Goal: Transaction & Acquisition: Purchase product/service

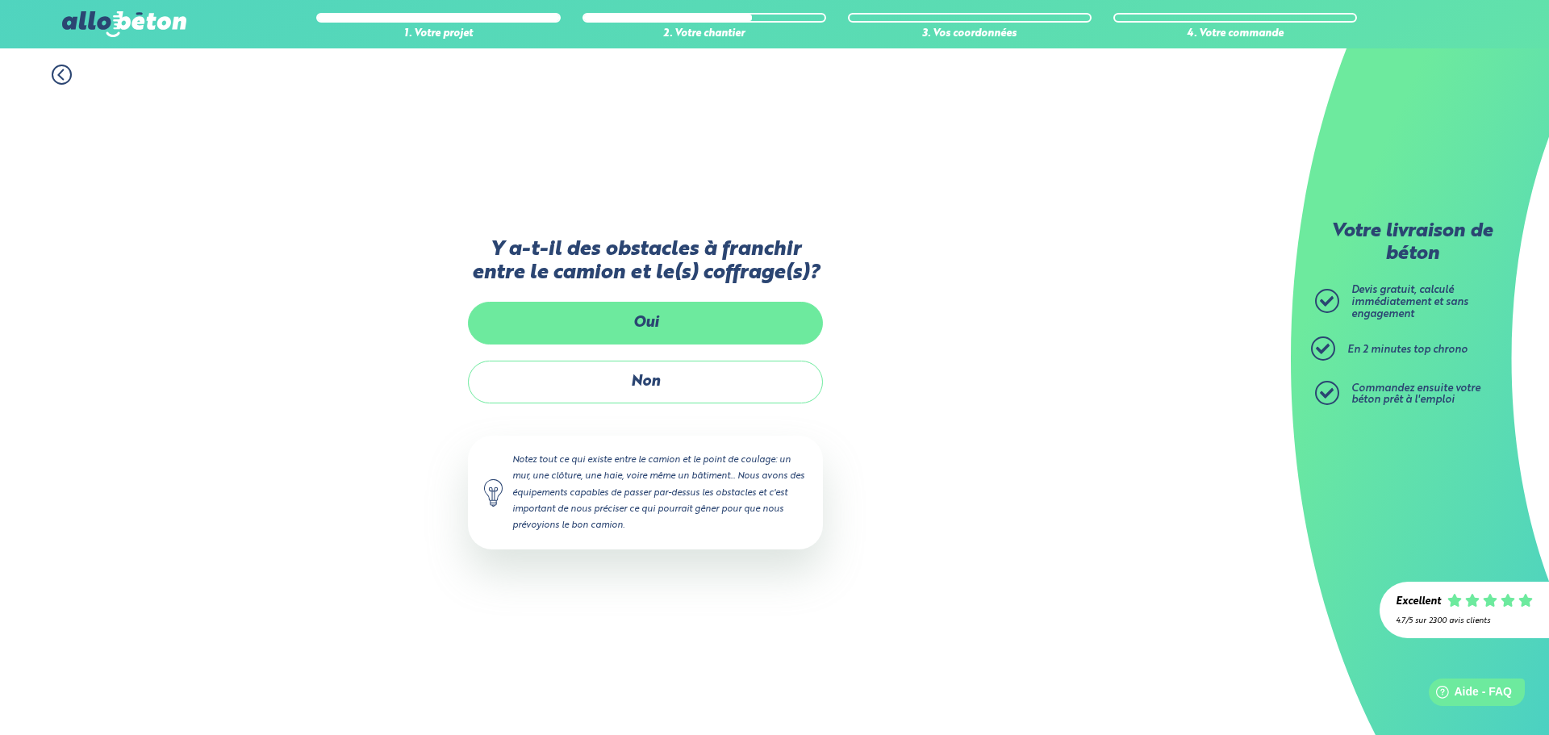
click at [652, 319] on label "Oui" at bounding box center [645, 323] width 355 height 43
click at [0, 0] on input "Oui" at bounding box center [0, 0] width 0 height 0
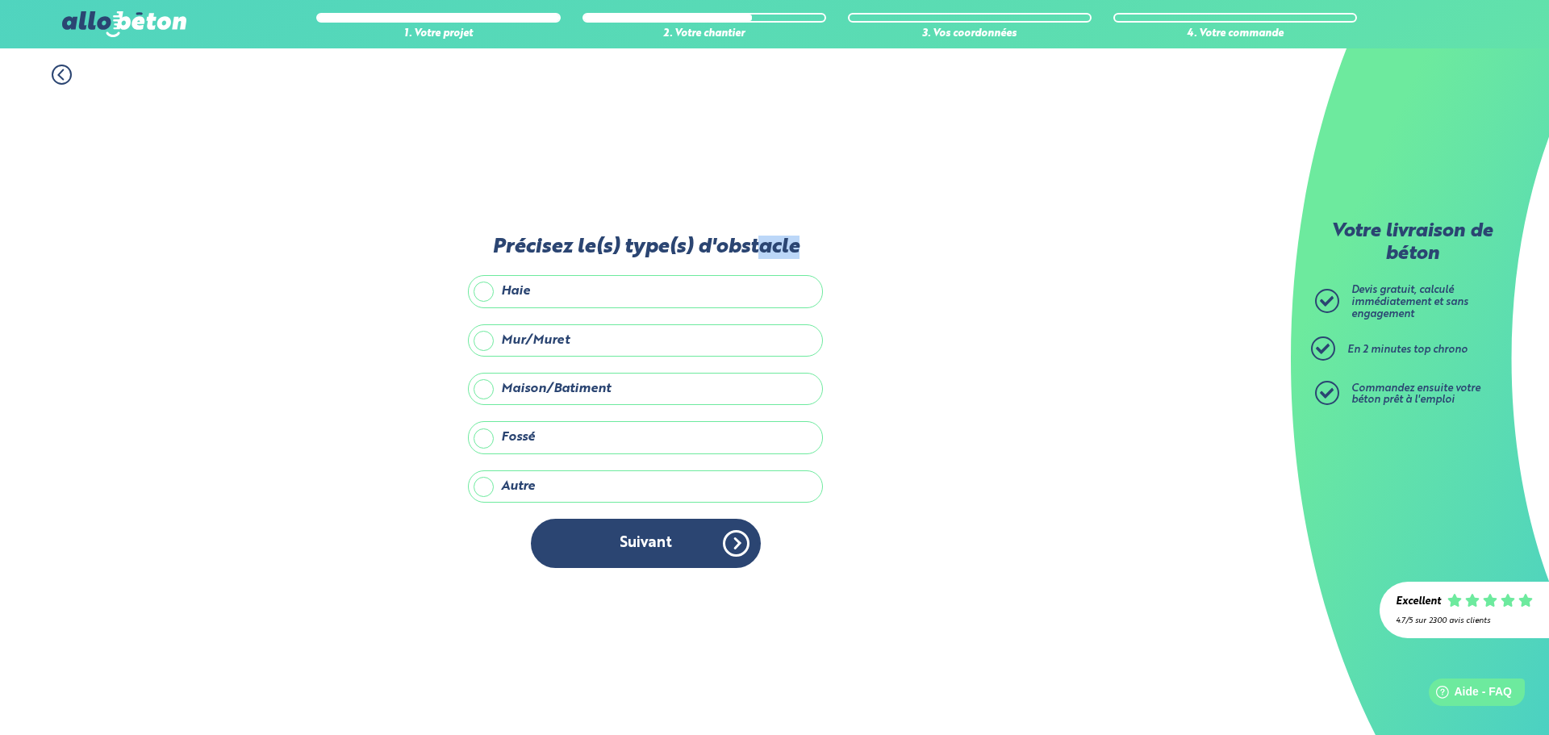
drag, startPoint x: 764, startPoint y: 253, endPoint x: 816, endPoint y: 257, distance: 52.5
click at [814, 255] on label "Précisez le(s) type(s) d'obstacle" at bounding box center [645, 247] width 355 height 23
click at [528, 446] on label "Fossé" at bounding box center [645, 437] width 355 height 32
click at [0, 0] on input "Fossé" at bounding box center [0, 0] width 0 height 0
click at [567, 496] on label "Autre" at bounding box center [645, 486] width 355 height 32
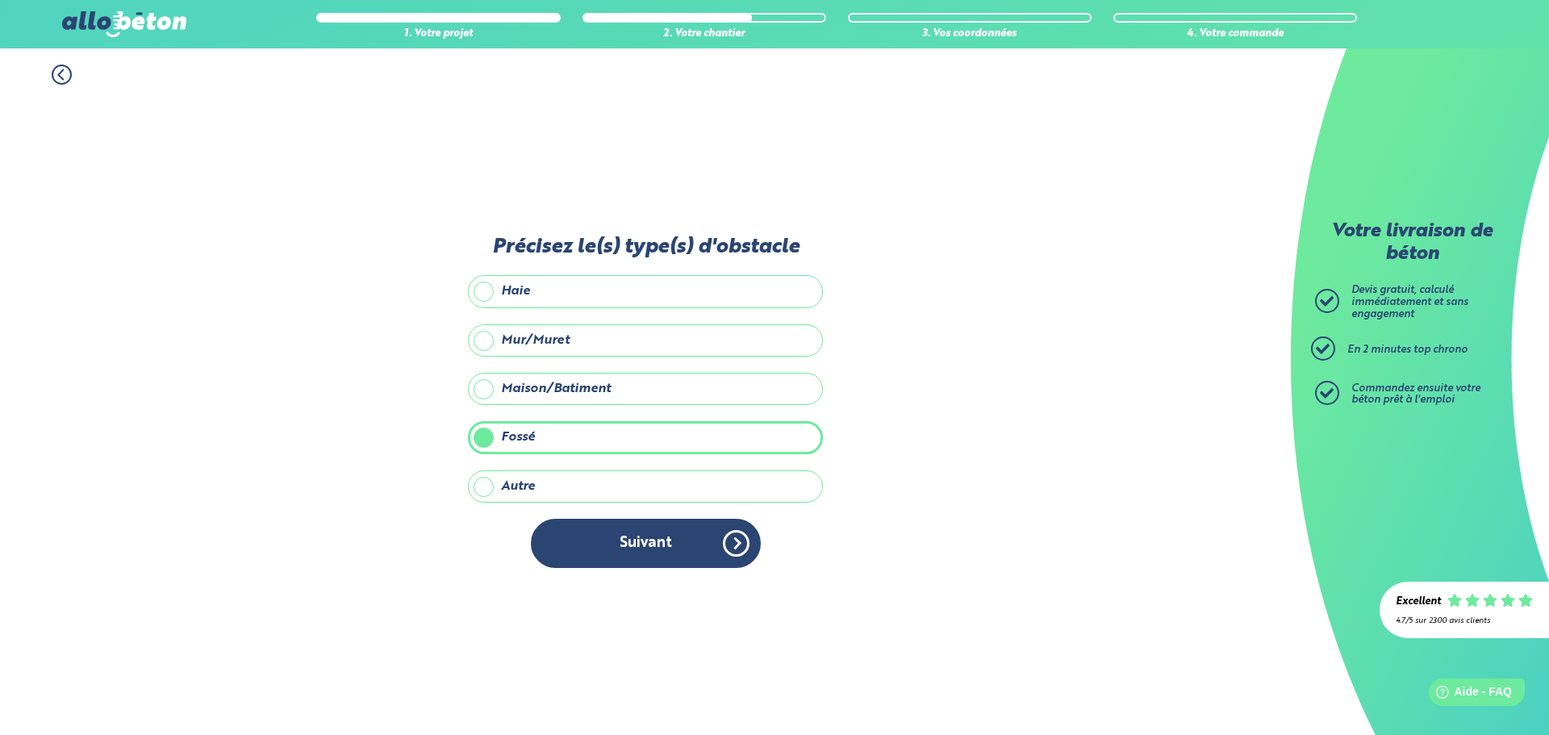
click at [0, 0] on input "Autre" at bounding box center [0, 0] width 0 height 0
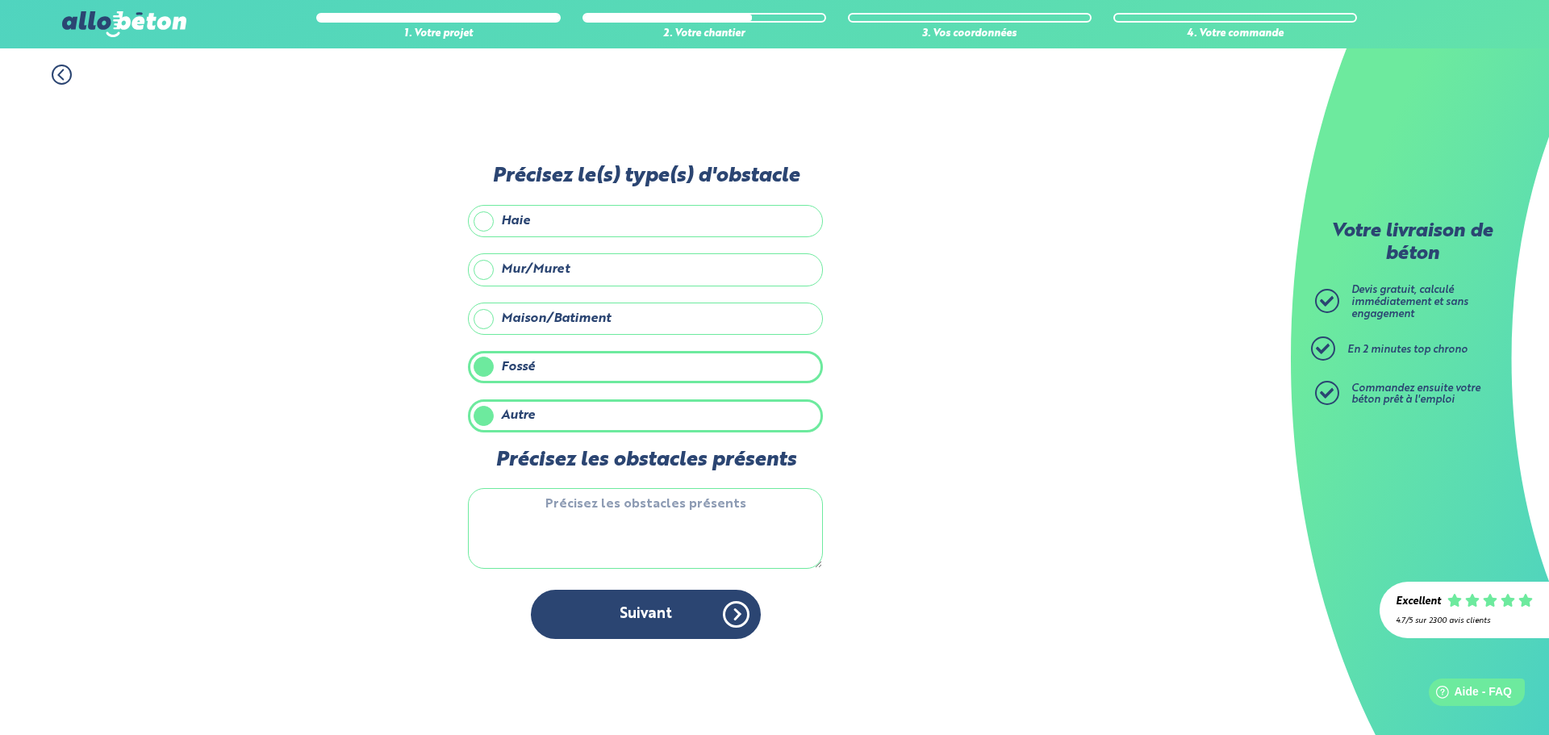
click at [645, 554] on textarea "Précisez les obstacles présents" at bounding box center [645, 528] width 355 height 81
click at [646, 477] on div "Précisez les obstacles présents Fil életrique" at bounding box center [645, 519] width 355 height 141
click at [644, 497] on textarea "Fil életrique" at bounding box center [645, 528] width 355 height 81
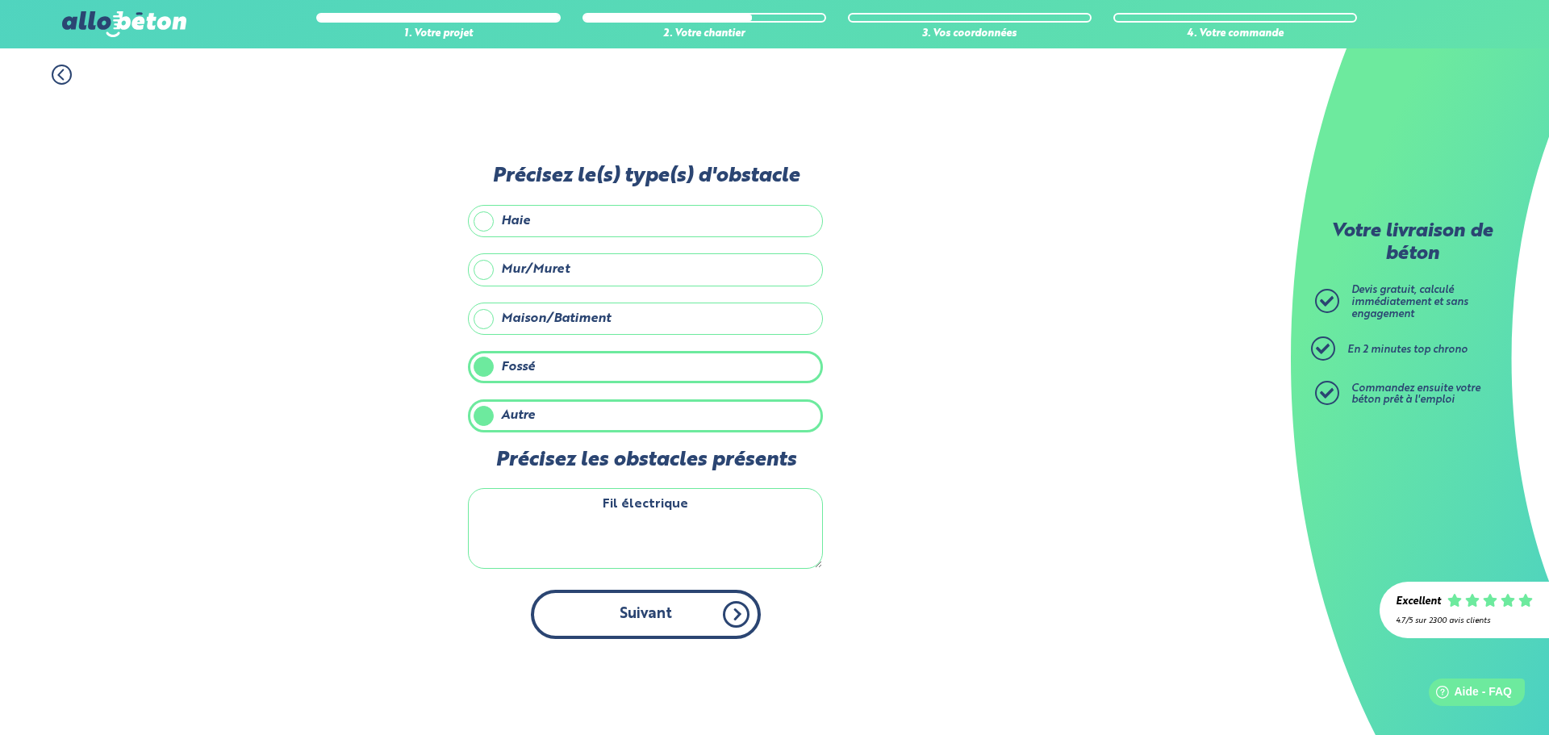
type textarea "Fil électrique"
click at [608, 611] on button "Suivant" at bounding box center [646, 614] width 230 height 49
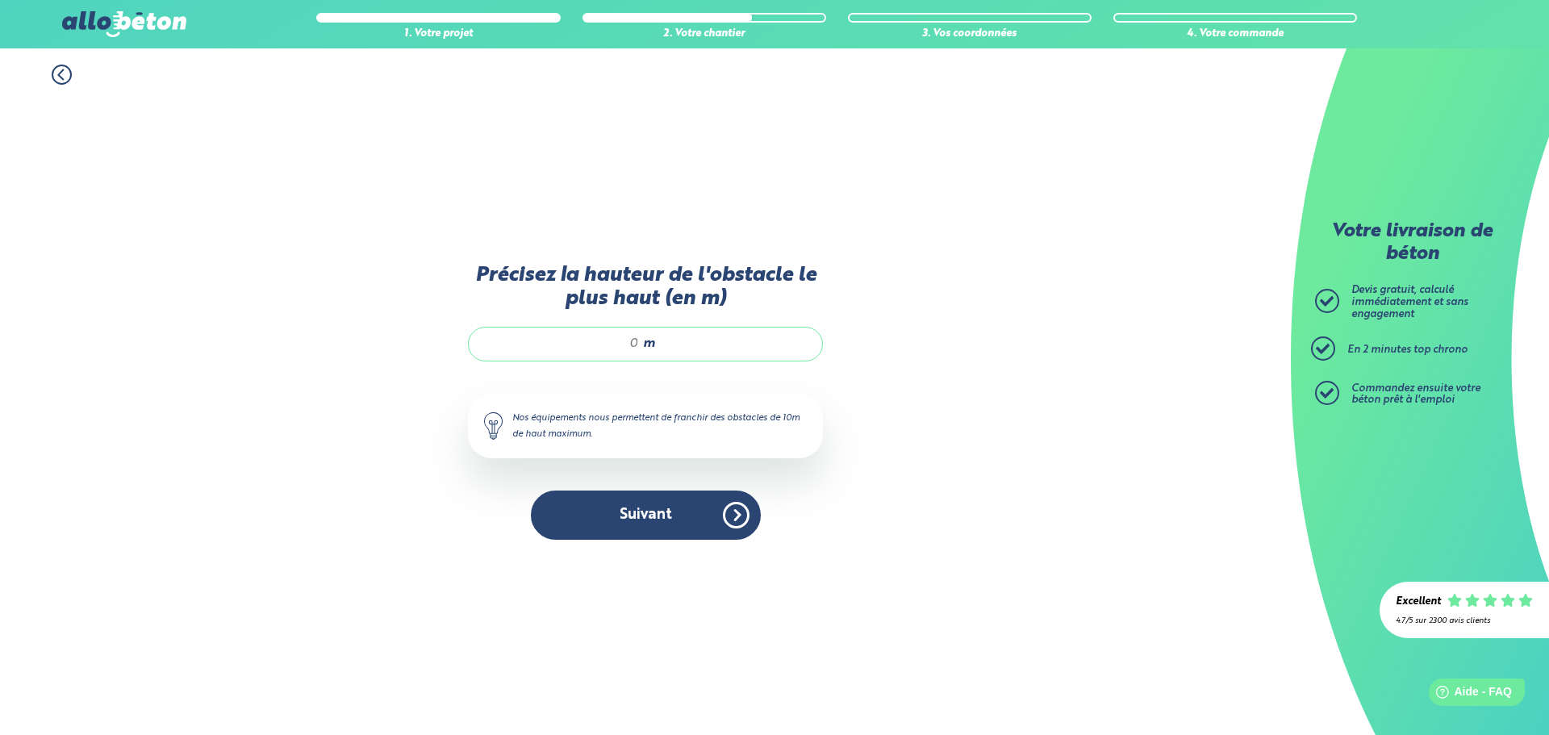
click at [624, 342] on input "Précisez la hauteur de l'obstacle le plus haut (en m)" at bounding box center [562, 344] width 154 height 16
type input "3"
click at [624, 554] on div "Précisez la hauteur de l'obstacle le plus haut (en m) 3 m Nos équipements nous …" at bounding box center [645, 410] width 355 height 293
click at [616, 517] on button "Suivant" at bounding box center [646, 514] width 230 height 49
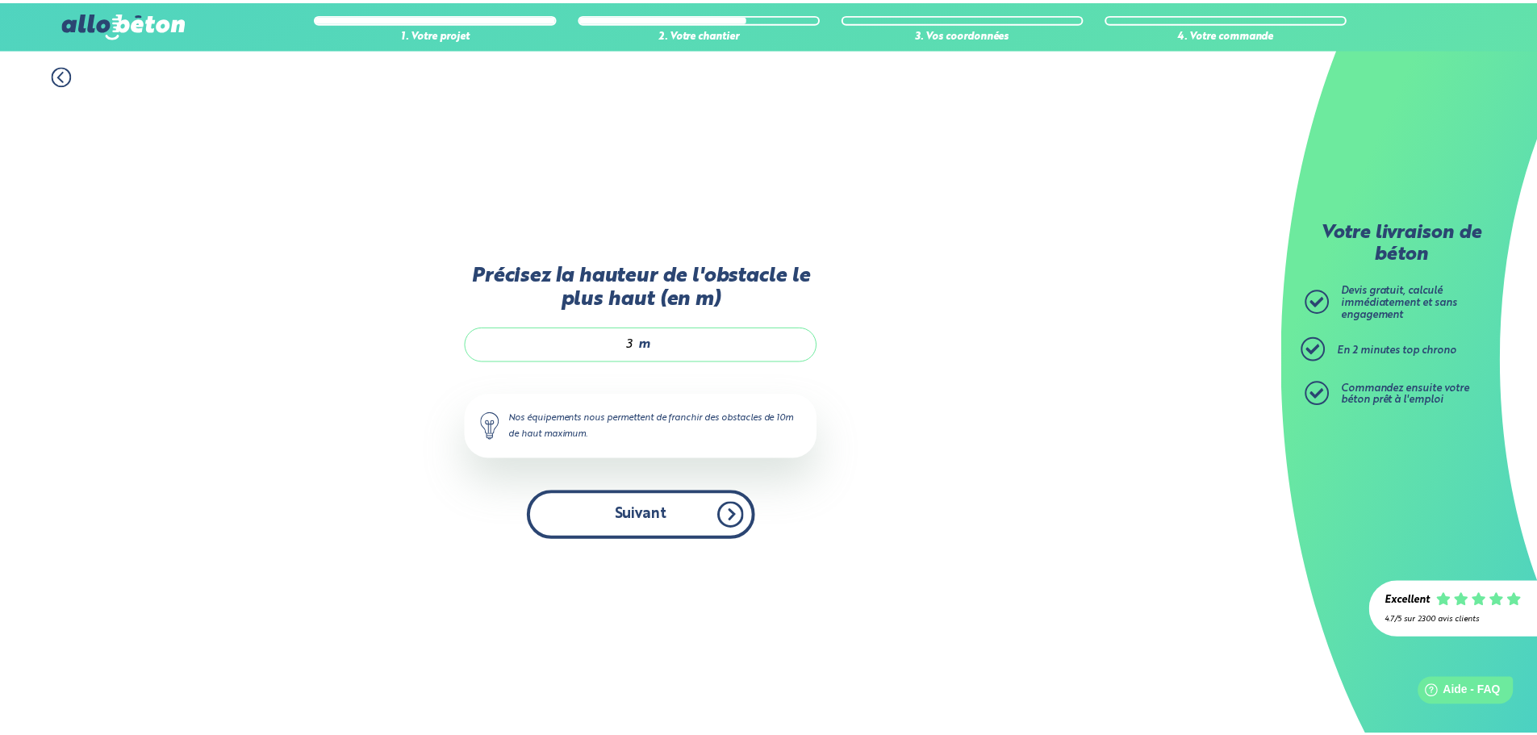
scroll to position [13, 0]
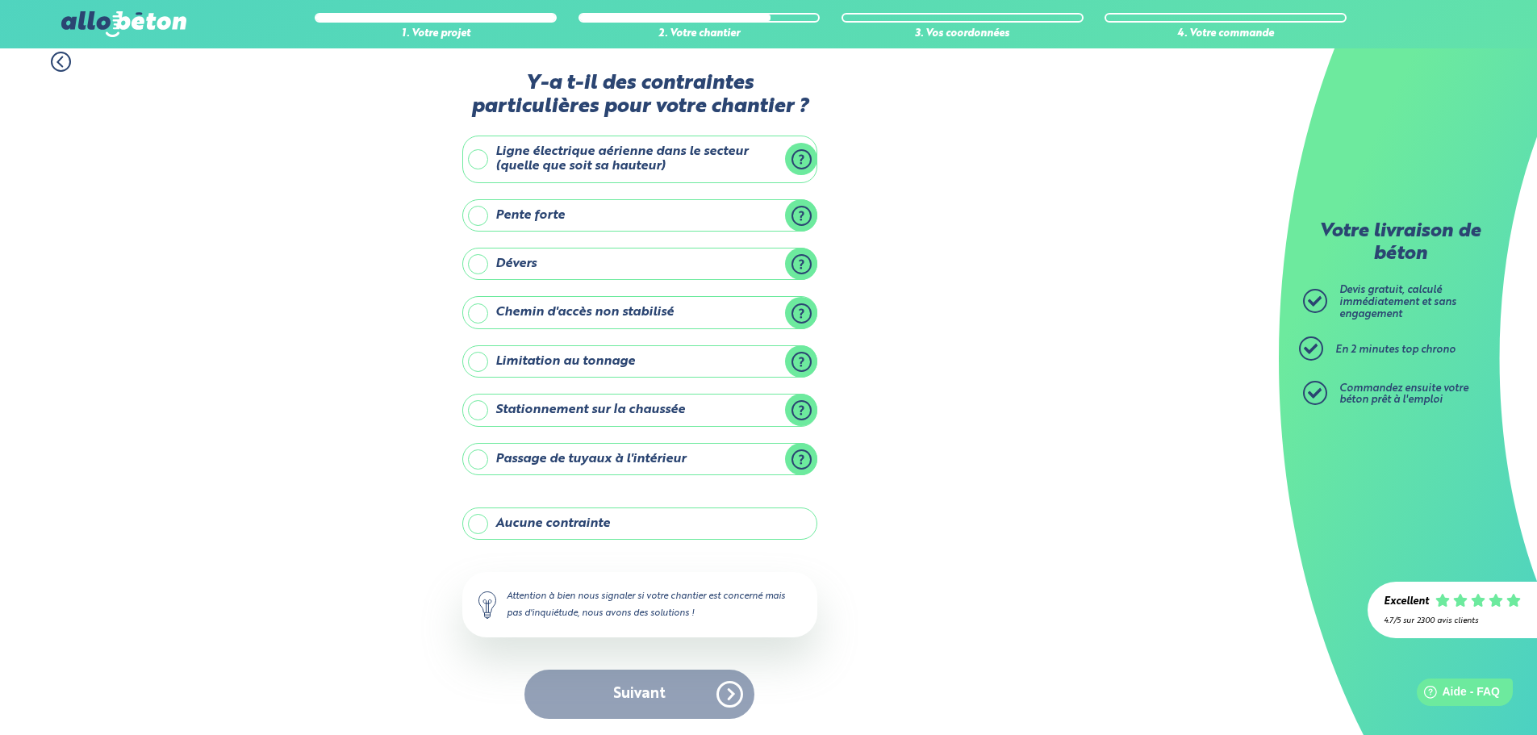
click at [622, 161] on label "Ligne électrique aérienne dans le secteur (quelle que soit sa hauteur)" at bounding box center [639, 160] width 355 height 48
click at [0, 0] on input "Ligne électrique aérienne dans le secteur (quelle que soit sa hauteur)" at bounding box center [0, 0] width 0 height 0
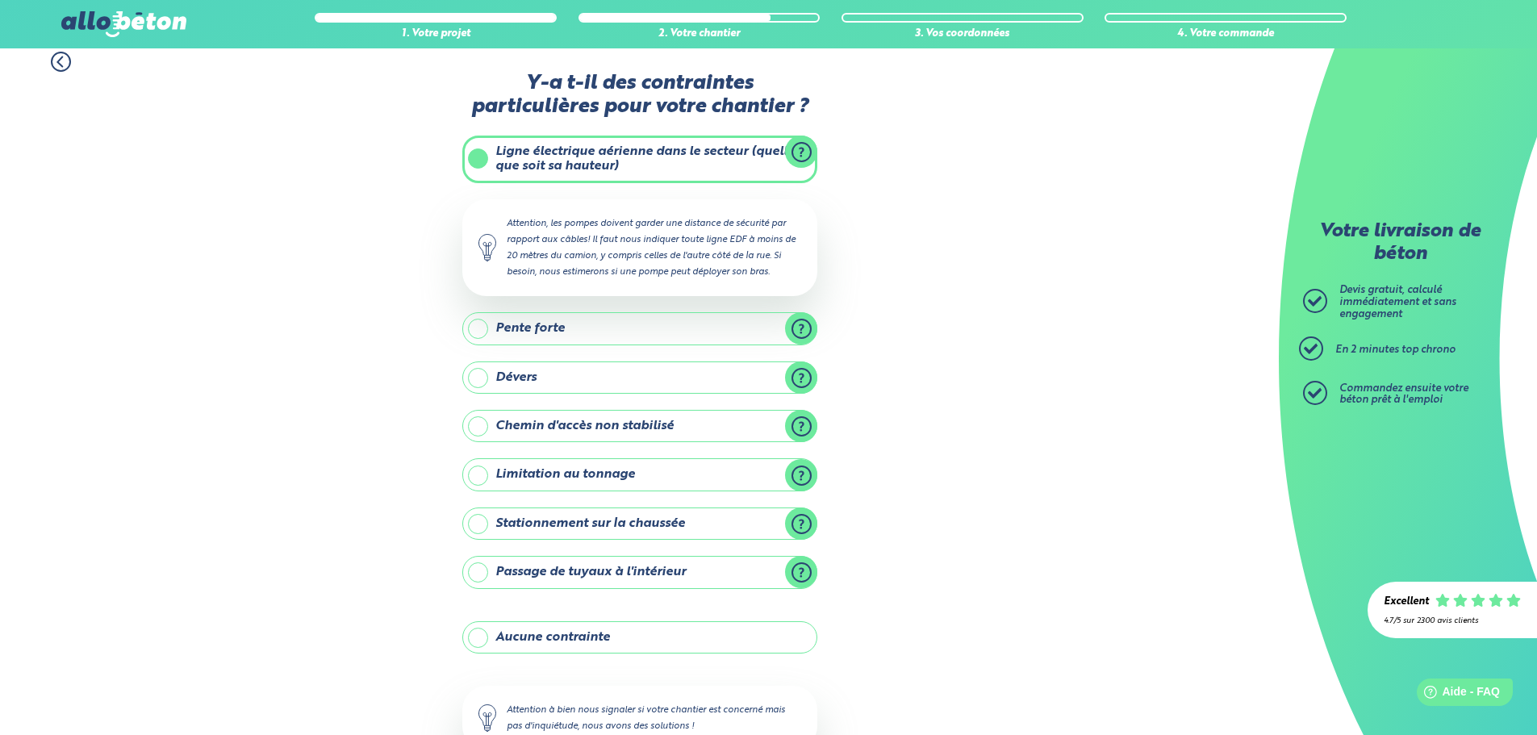
scroll to position [94, 0]
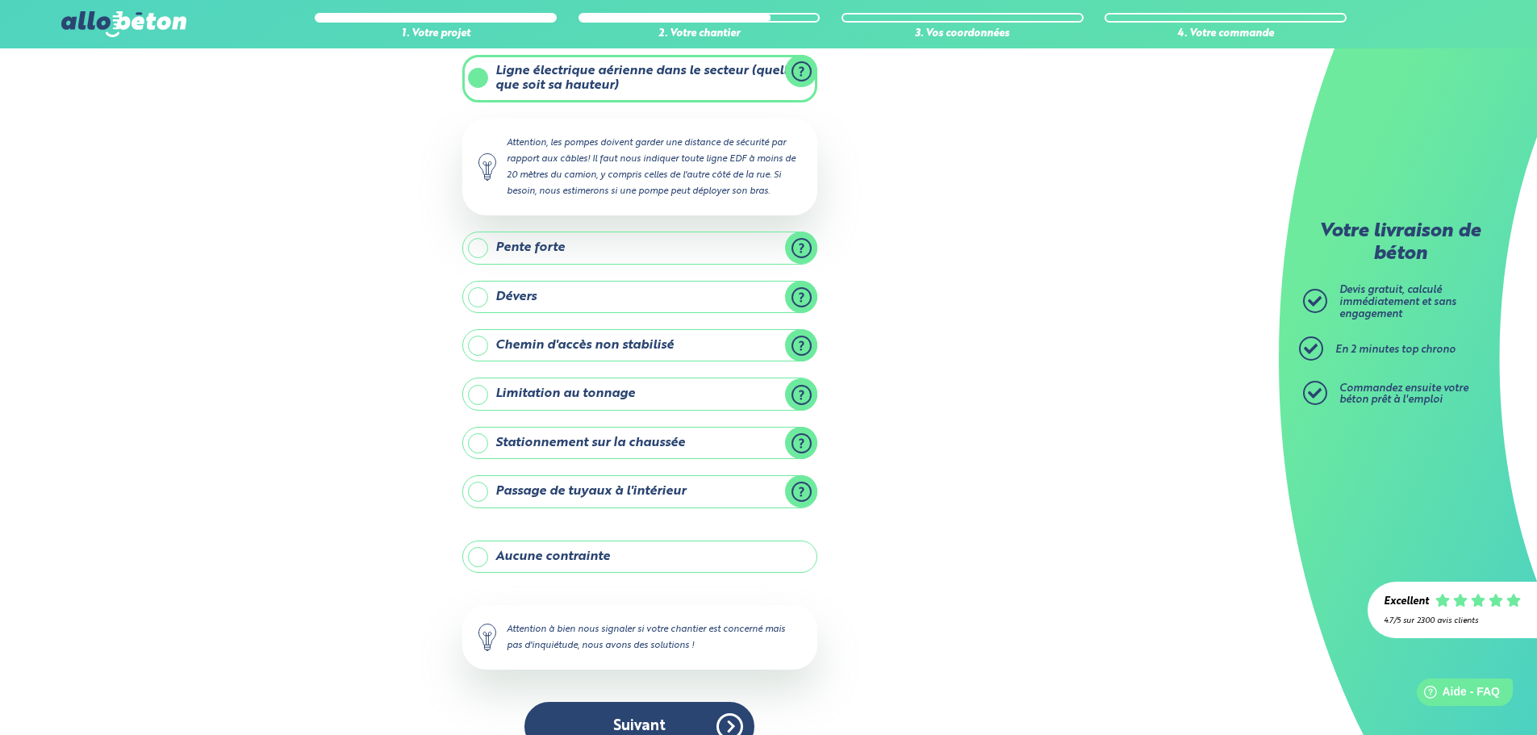
click at [560, 446] on label "Stationnement sur la chaussée" at bounding box center [639, 443] width 355 height 32
click at [0, 0] on input "Stationnement sur la chaussée" at bounding box center [0, 0] width 0 height 0
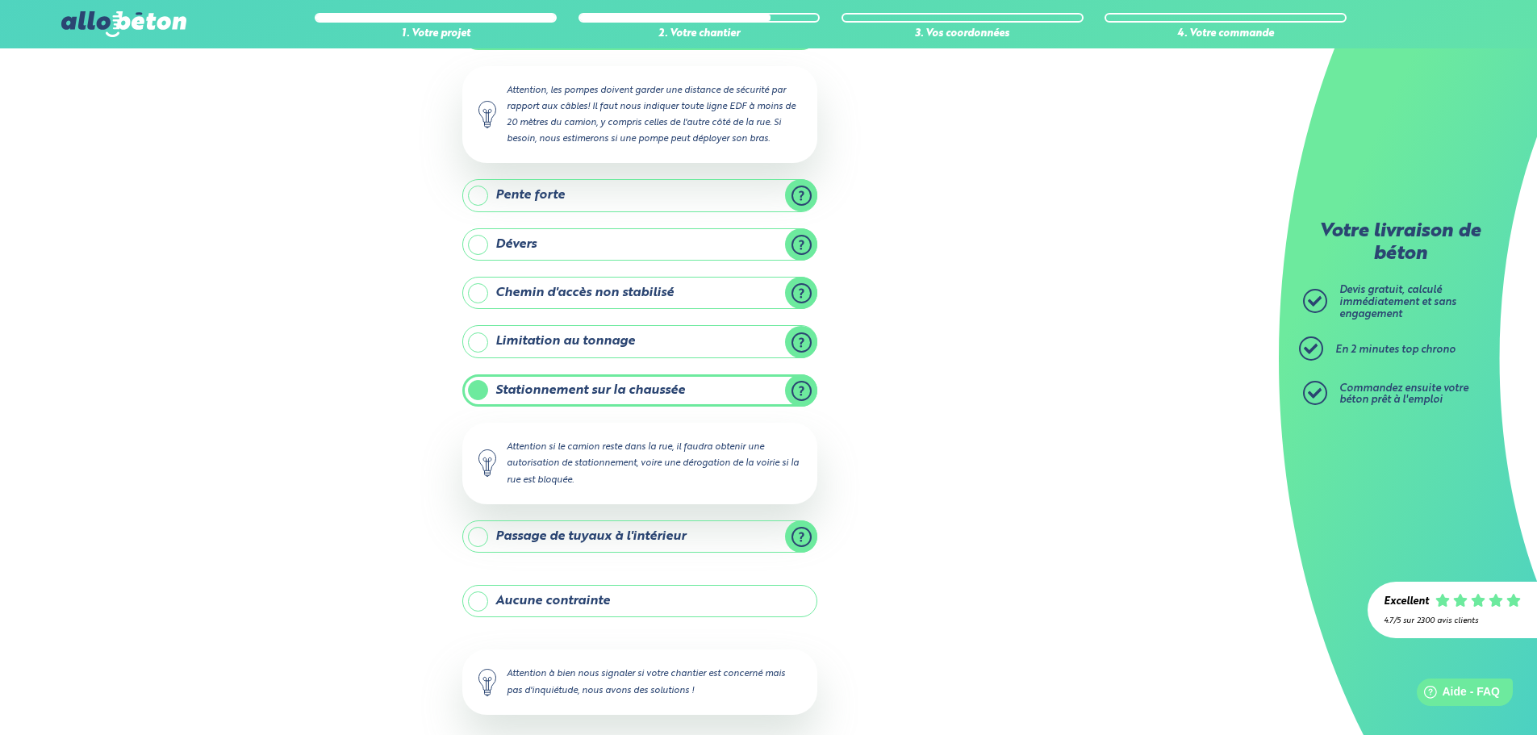
scroll to position [174, 0]
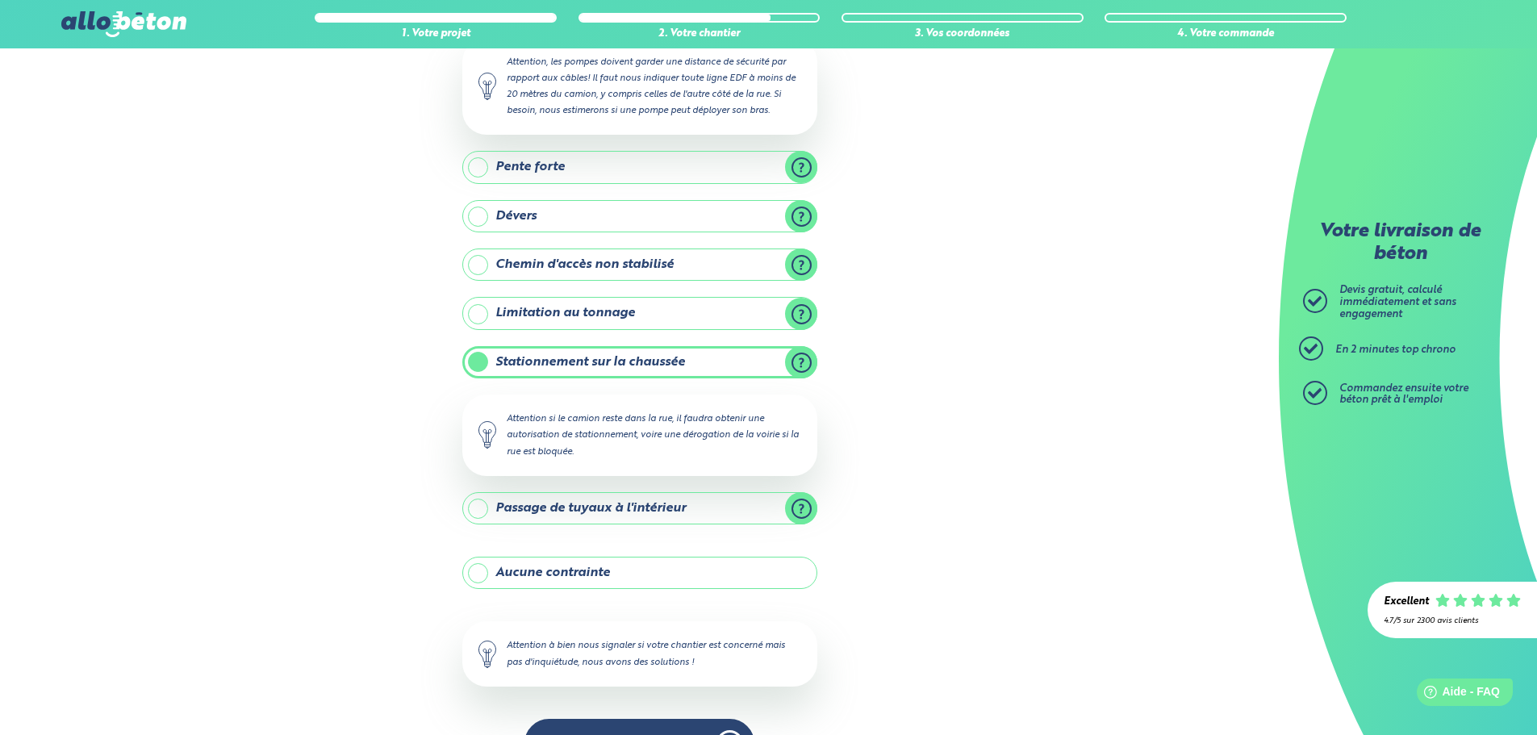
click at [545, 518] on label "Passage de tuyaux à l'intérieur" at bounding box center [639, 508] width 355 height 32
click at [0, 0] on input "Passage de tuyaux à l'intérieur" at bounding box center [0, 0] width 0 height 0
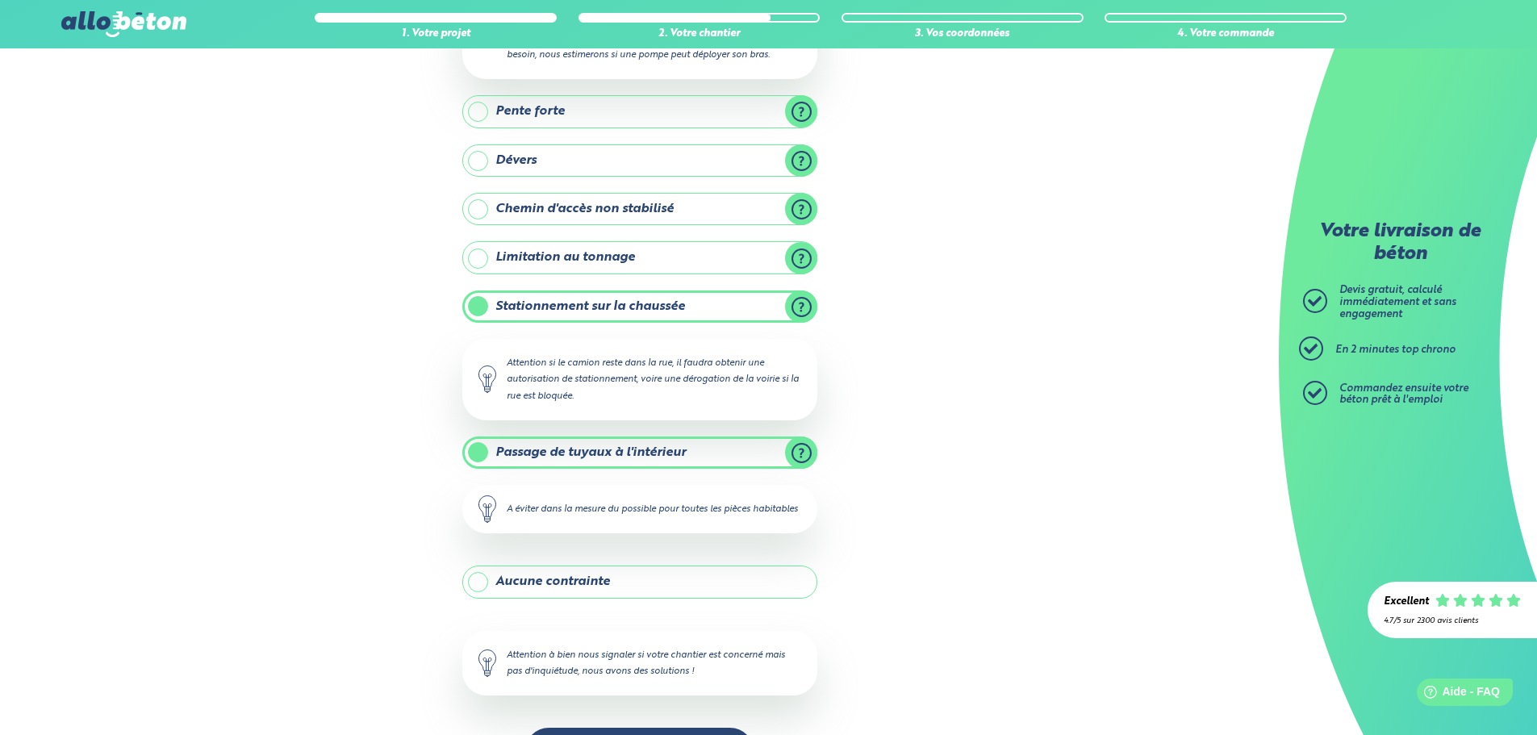
scroll to position [304, 0]
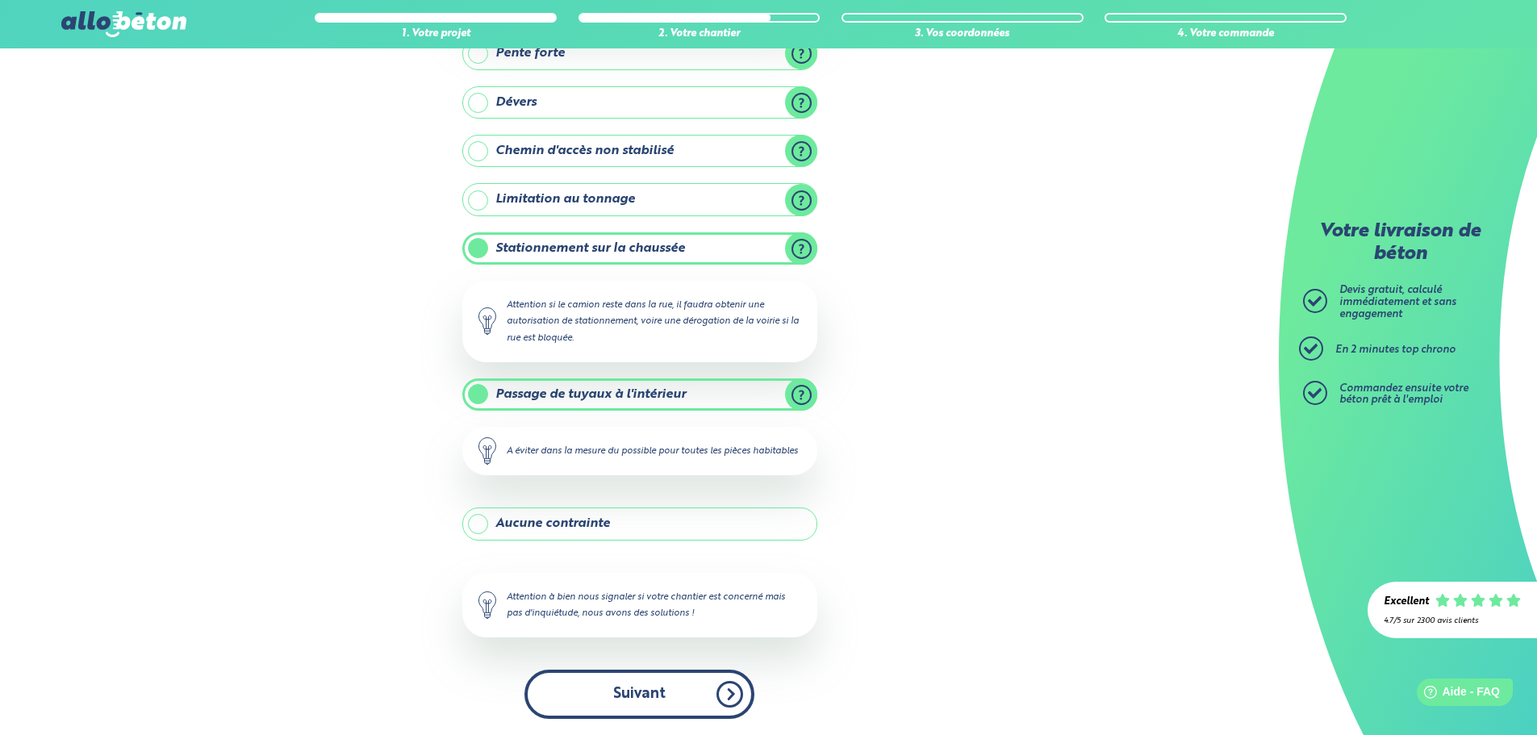
click at [603, 708] on button "Suivant" at bounding box center [639, 694] width 230 height 49
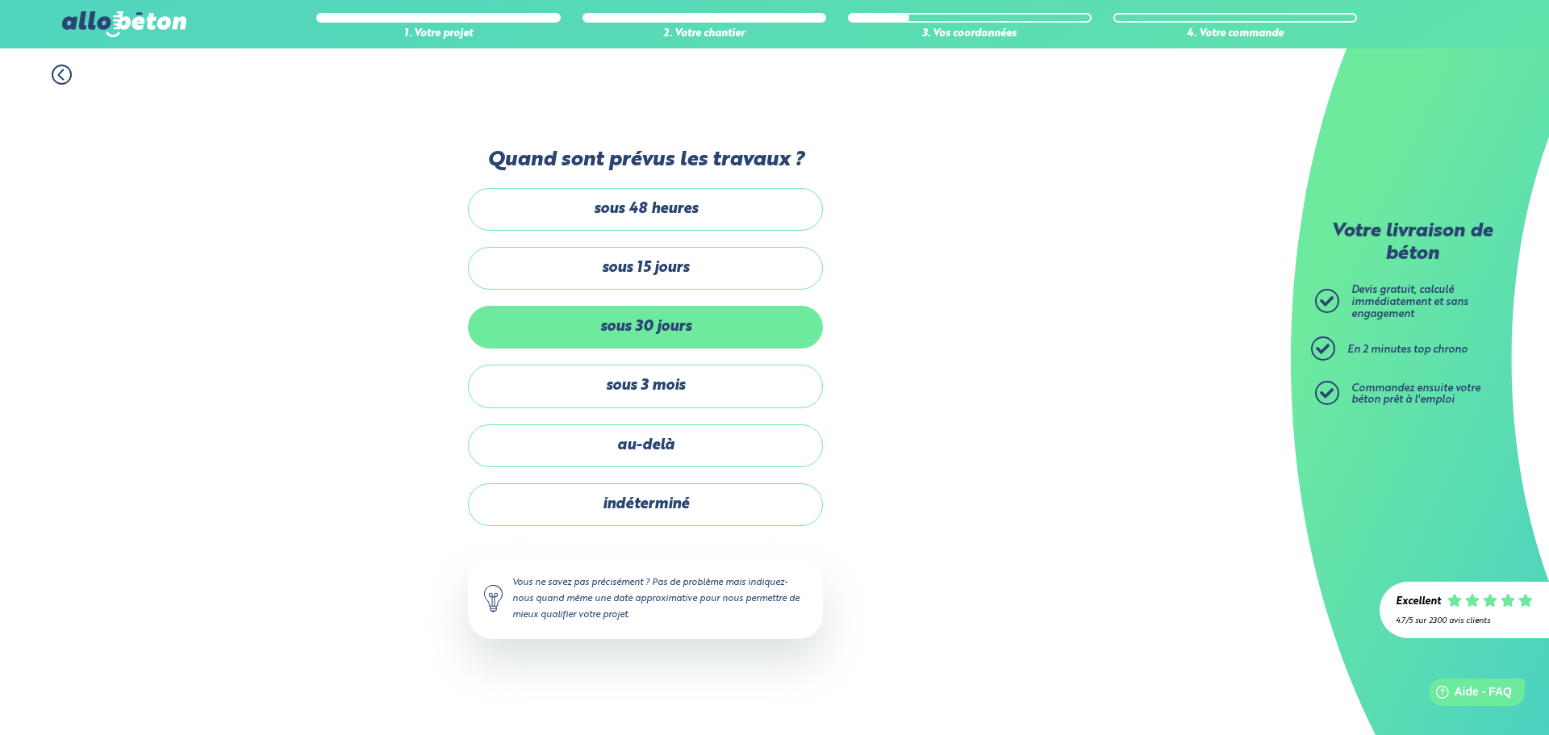
click at [636, 315] on label "sous 30 jours" at bounding box center [645, 327] width 355 height 43
click at [0, 0] on input "sous 30 jours" at bounding box center [0, 0] width 0 height 0
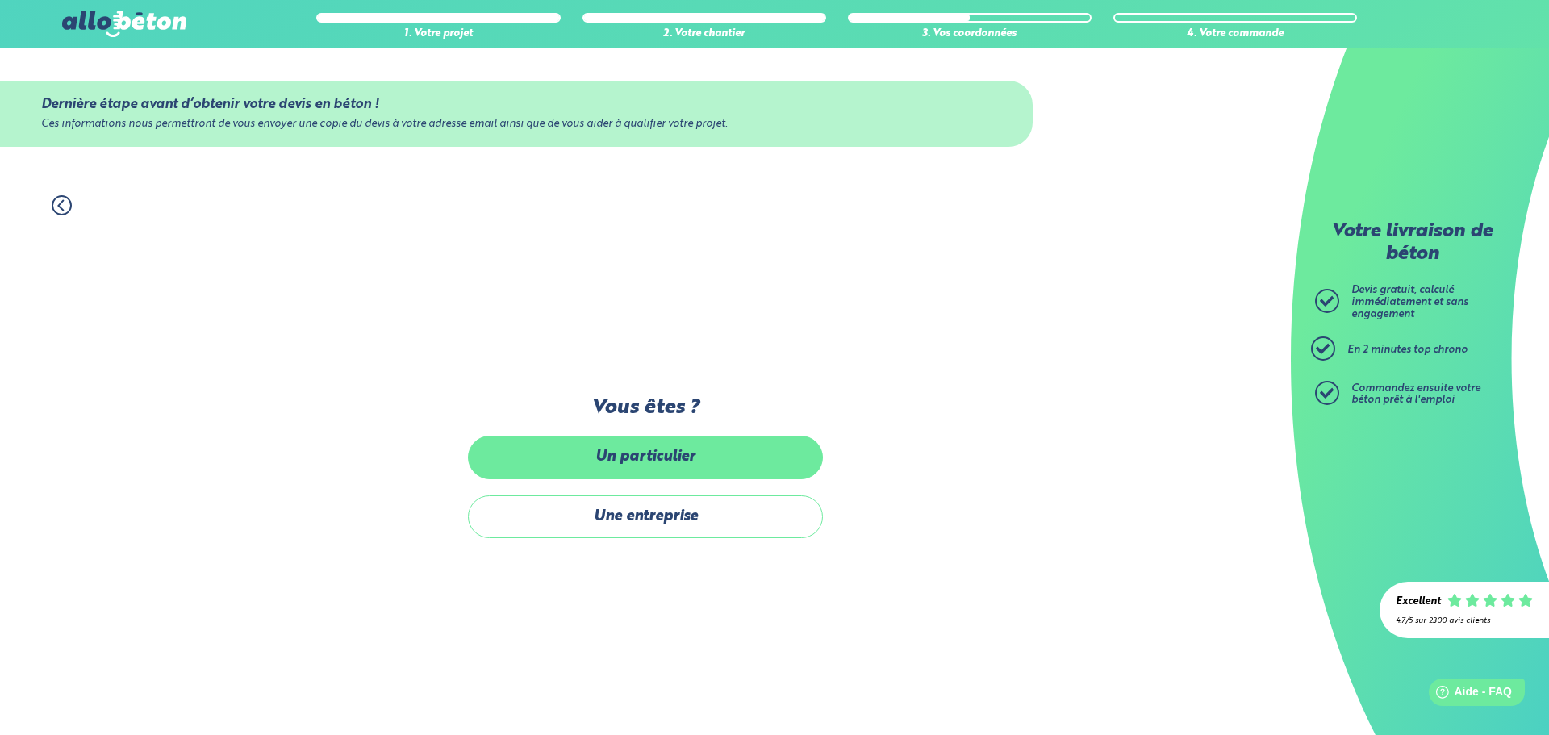
click at [649, 466] on label "Un particulier" at bounding box center [645, 457] width 355 height 43
click at [0, 0] on input "Un particulier" at bounding box center [0, 0] width 0 height 0
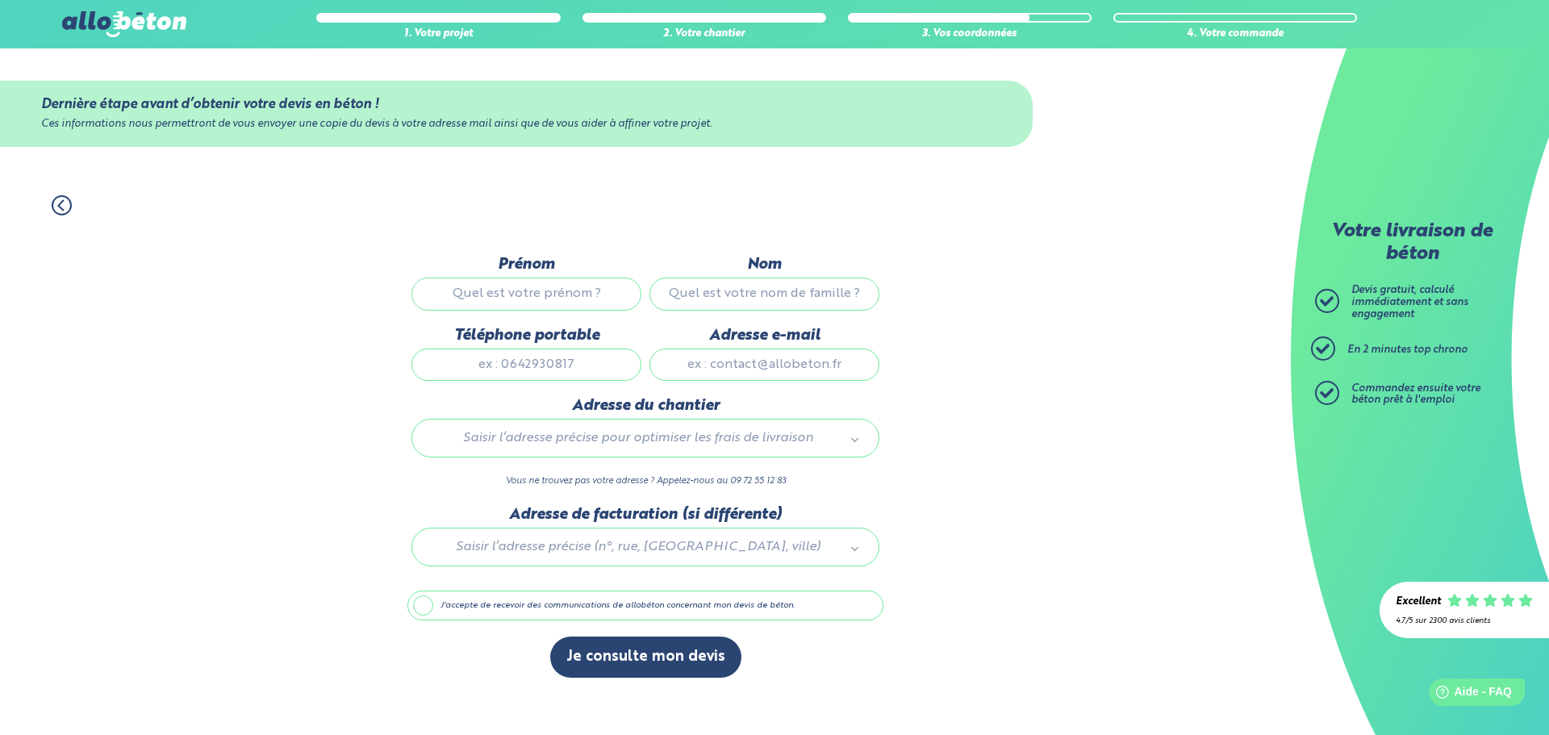
click at [568, 301] on input "Prénom" at bounding box center [526, 294] width 230 height 32
type input "Pauline"
type input "0659105886"
type input "puntis.pauline.09@gmail.com"
type input "700 ROUTE DE LA PEYRERE"
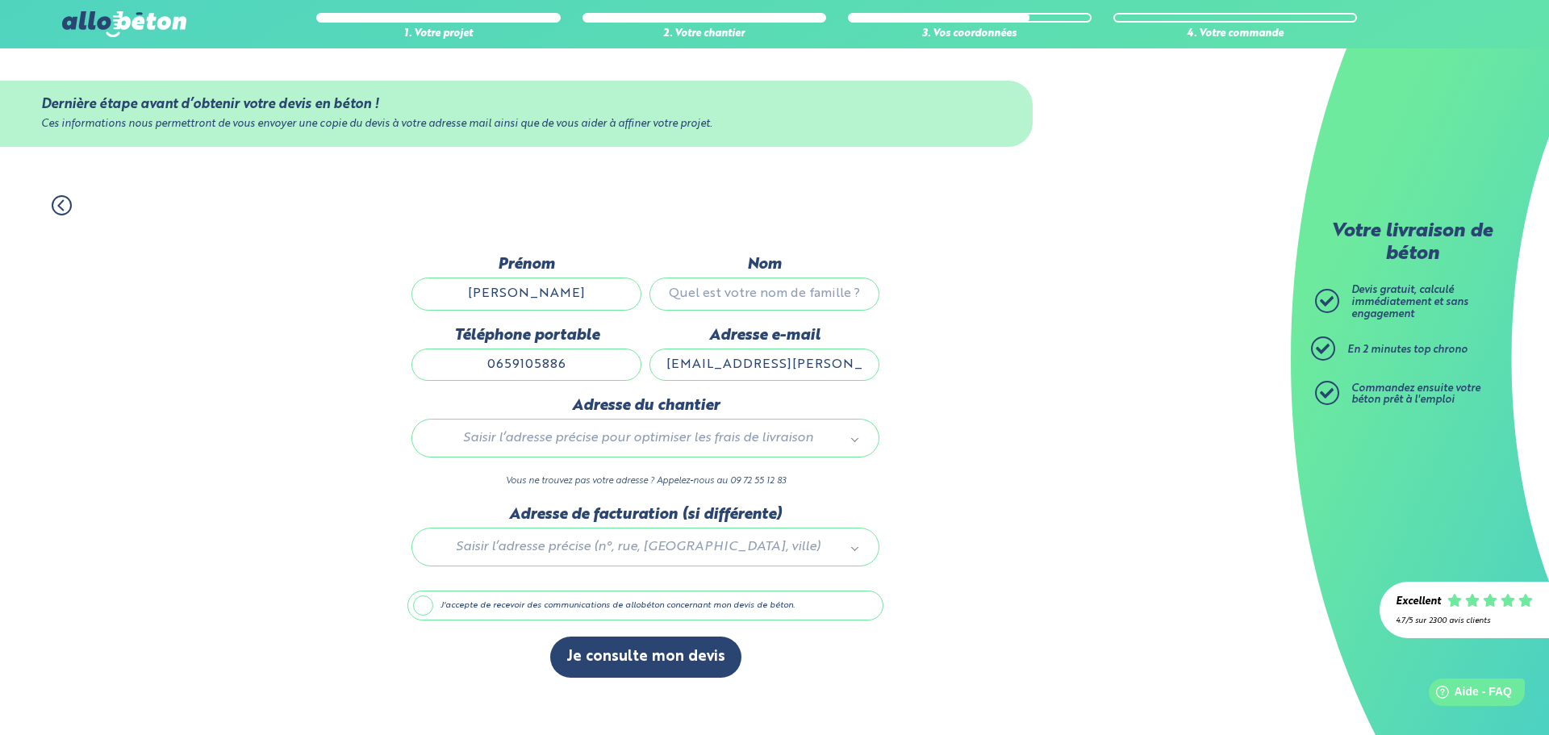
click at [732, 279] on input "Nom" at bounding box center [764, 294] width 230 height 32
type input "Puntis"
type input "700 ROUTE DE LA PEYRERE"
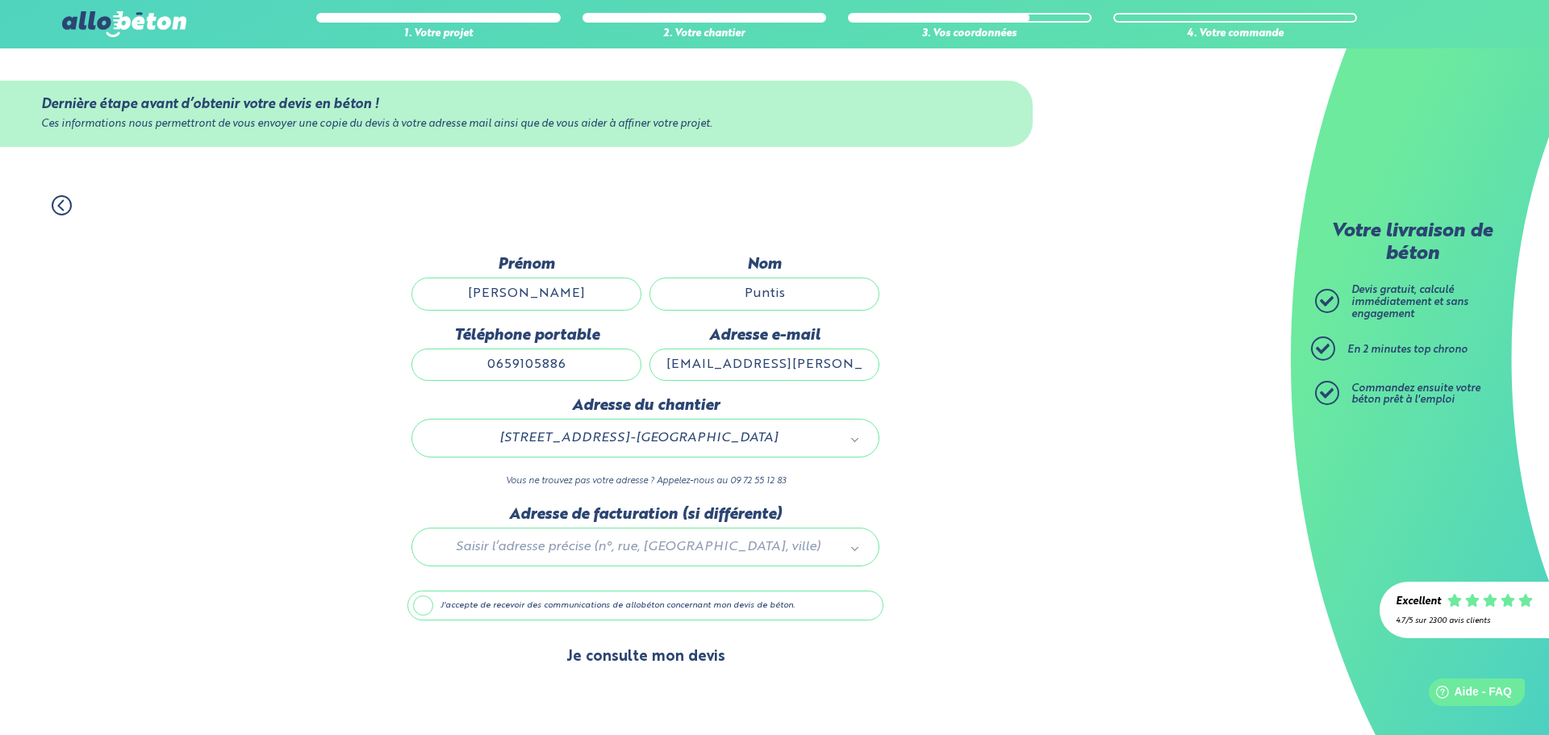
click at [664, 661] on button "Je consulte mon devis" at bounding box center [645, 656] width 191 height 41
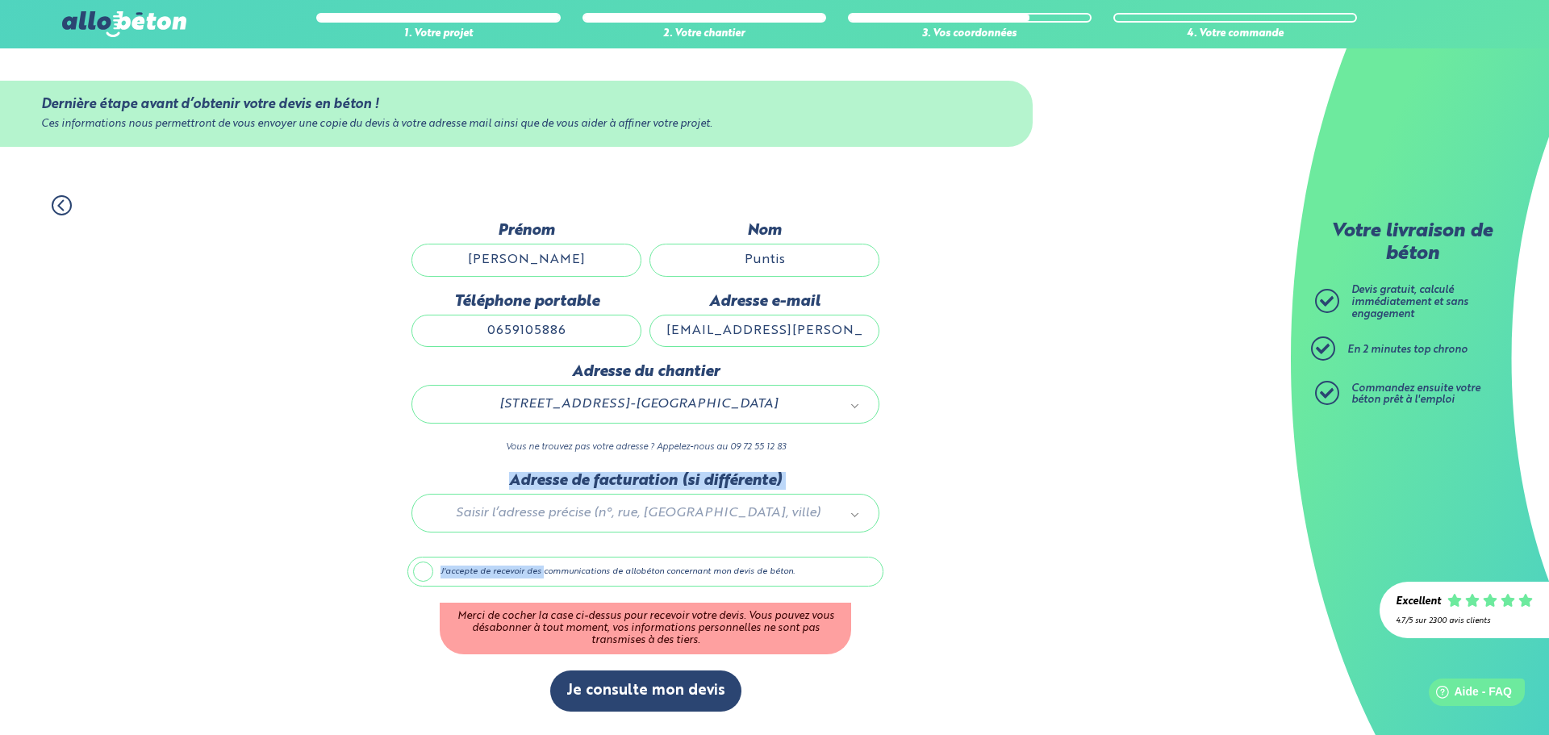
click at [542, 551] on div "Dernière étape avant d’obtenir votre devis en béton ! Ces informations nous per…" at bounding box center [645, 475] width 476 height 506
click at [468, 572] on label "J'accepte de recevoir des communications de allobéton concernant mon devis de b…" at bounding box center [645, 572] width 476 height 31
click at [0, 0] on input "J'accepte de recevoir des communications de allobéton concernant mon devis de b…" at bounding box center [0, 0] width 0 height 0
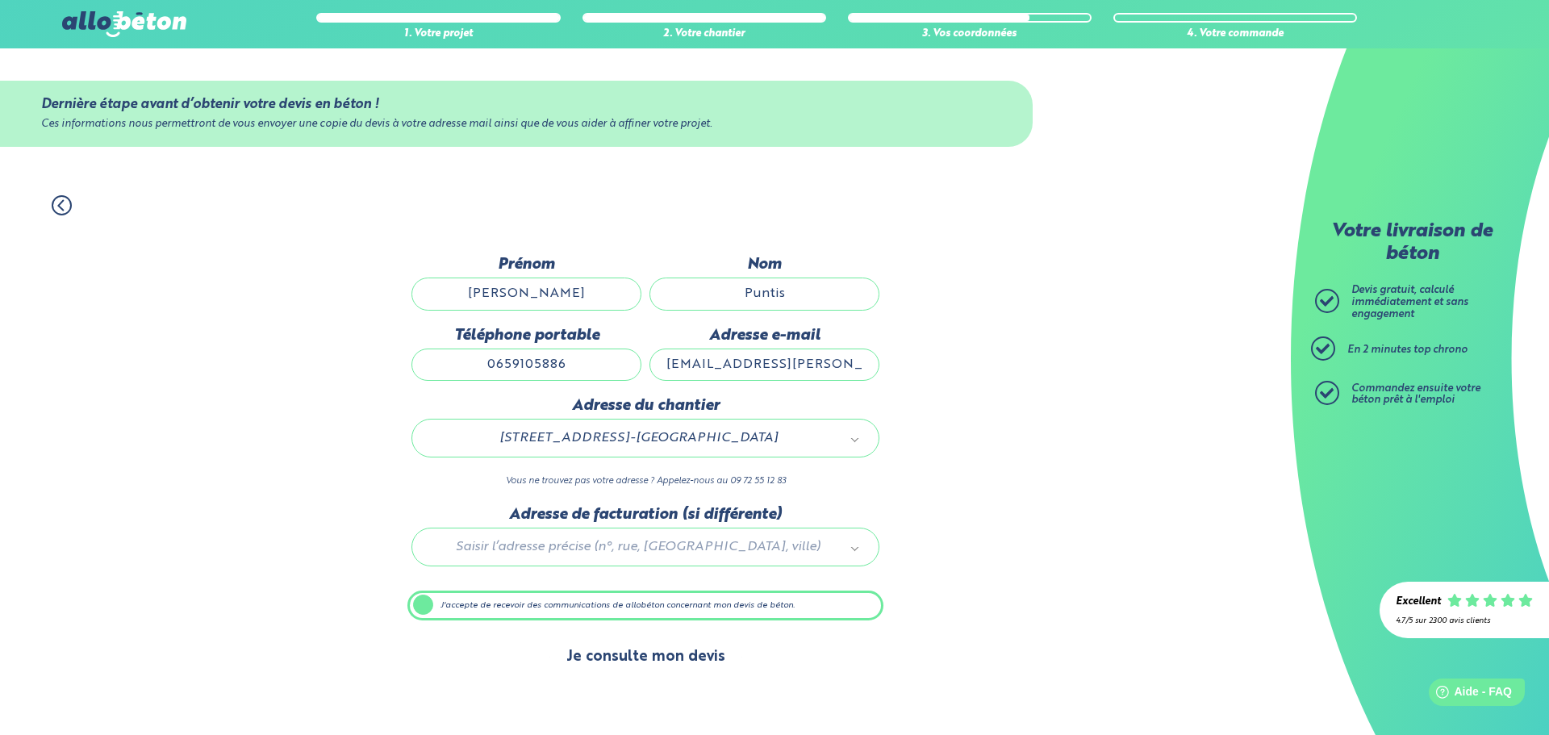
click at [636, 661] on button "Je consulte mon devis" at bounding box center [645, 656] width 191 height 41
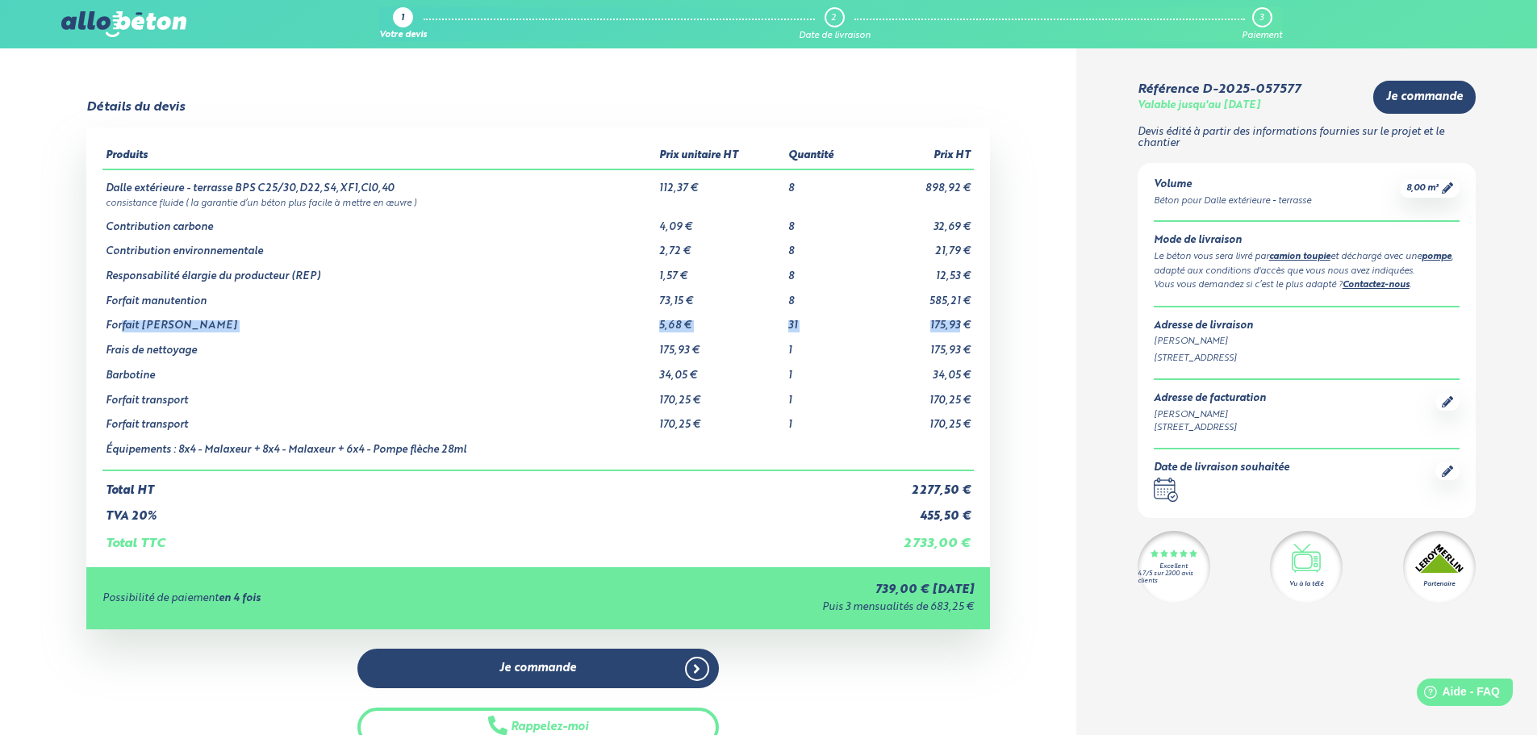
drag, startPoint x: 119, startPoint y: 322, endPoint x: 958, endPoint y: 325, distance: 839.0
click at [958, 325] on tr "Forfait Tuyaux 5,68 € 31 175,93 €" at bounding box center [537, 319] width 871 height 25
click at [704, 342] on td "175,93 €" at bounding box center [720, 344] width 129 height 25
drag, startPoint x: 806, startPoint y: 323, endPoint x: 104, endPoint y: 327, distance: 701.8
click at [104, 327] on tr "Forfait Tuyaux 5,68 € 31 175,93 €" at bounding box center [537, 319] width 871 height 25
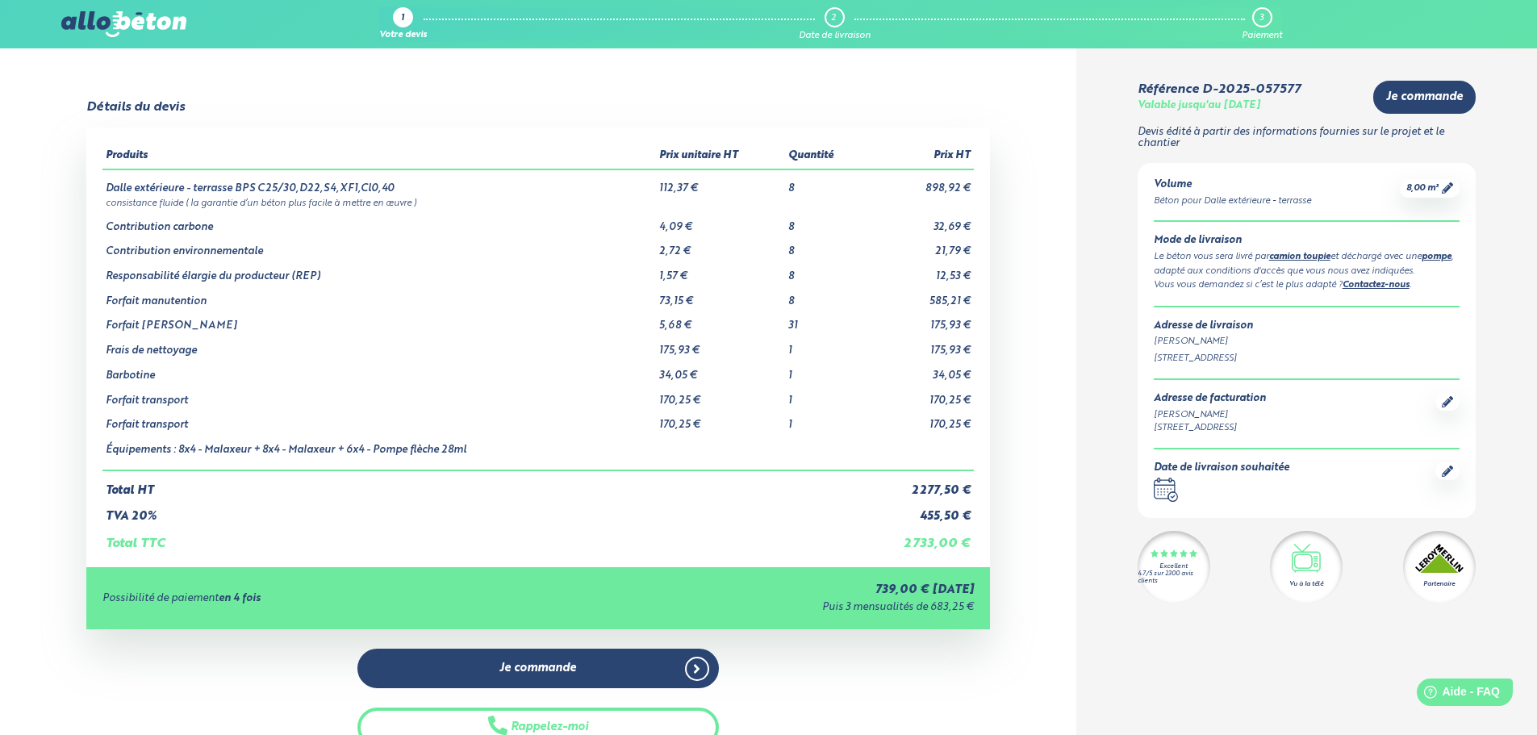
click at [330, 448] on td "Équipements : 8x4 - Malaxeur + 8x4 - Malaxeur + 6x4 - Pompe flèche 28ml" at bounding box center [378, 451] width 553 height 39
drag, startPoint x: 733, startPoint y: 410, endPoint x: 748, endPoint y: 410, distance: 14.5
click at [748, 410] on td "170,25 €" at bounding box center [720, 419] width 129 height 25
click at [678, 453] on td at bounding box center [720, 451] width 129 height 39
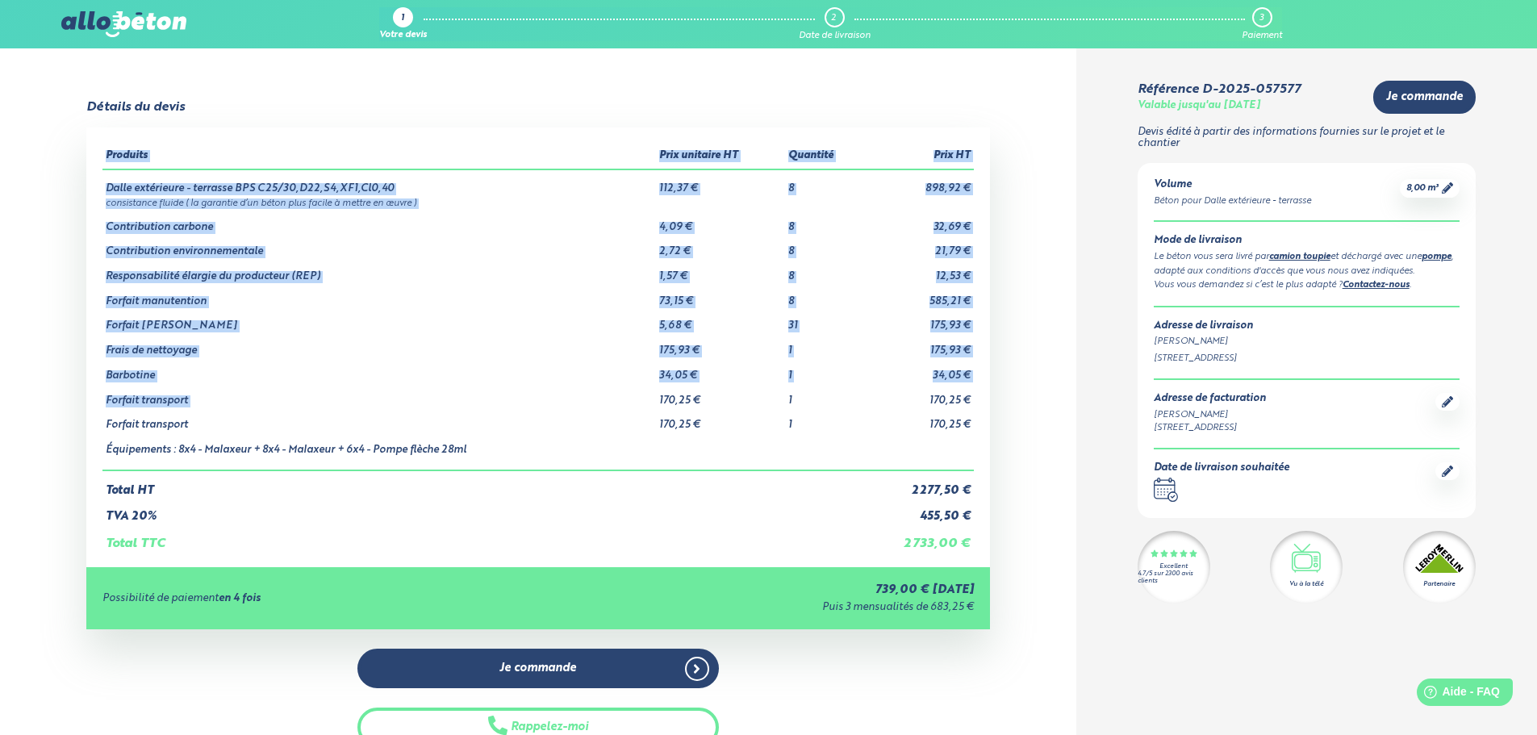
drag, startPoint x: 666, startPoint y: 397, endPoint x: 1062, endPoint y: 430, distance: 396.7
click at [1062, 430] on div "Détails du devis Produits Prix unitaire HT Quantité Prix HT Dalle extérieure - …" at bounding box center [538, 452] width 1076 height 705
click at [762, 402] on td "170,25 €" at bounding box center [720, 394] width 129 height 25
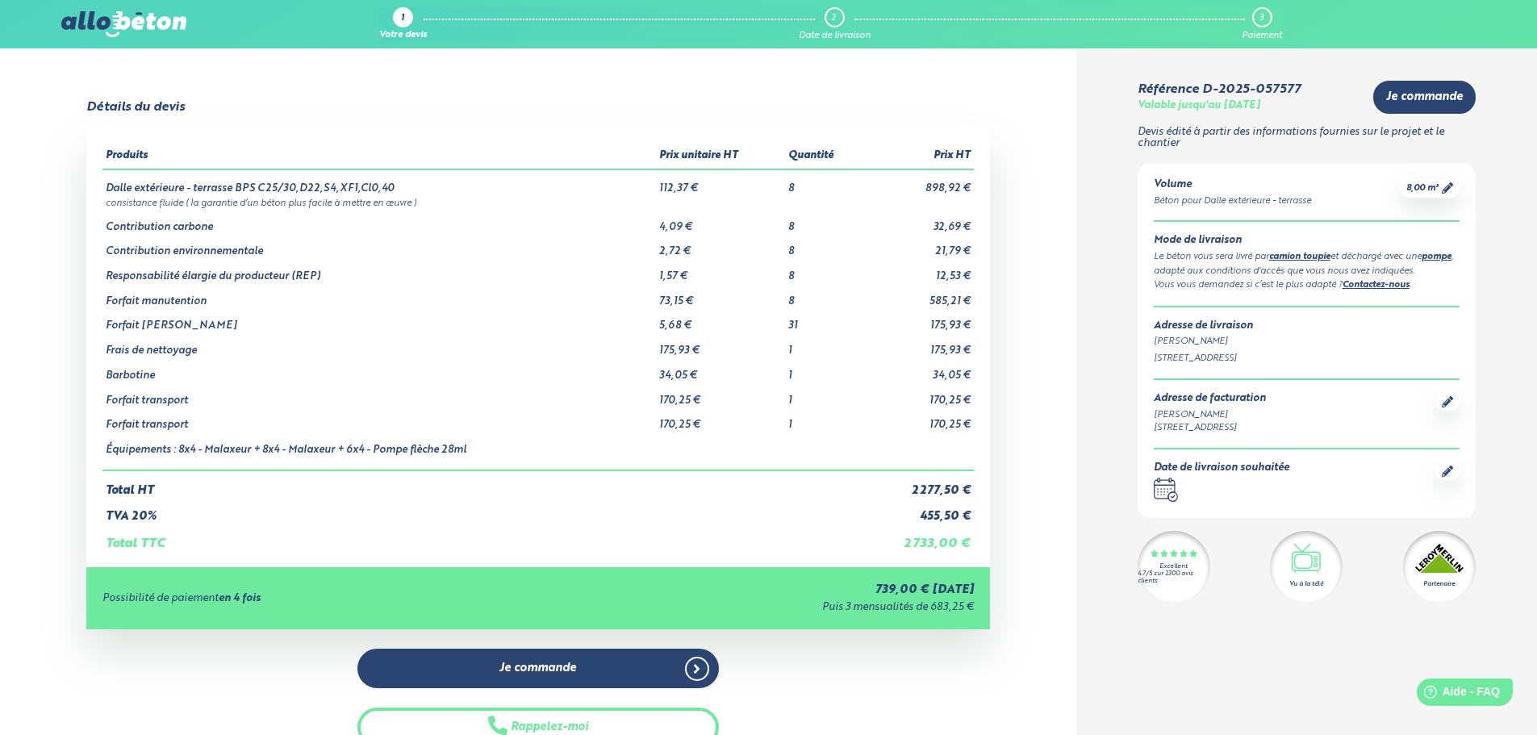
click at [624, 394] on td "Forfait transport" at bounding box center [378, 394] width 553 height 25
drag, startPoint x: 136, startPoint y: 202, endPoint x: 425, endPoint y: 197, distance: 288.9
click at [425, 197] on td "consistance fluide ( la garantie d’un béton plus facile à mettre en œuvre )" at bounding box center [537, 202] width 871 height 14
click at [417, 211] on td "Contribution carbone" at bounding box center [378, 221] width 553 height 25
drag, startPoint x: 972, startPoint y: 301, endPoint x: 132, endPoint y: 309, distance: 839.8
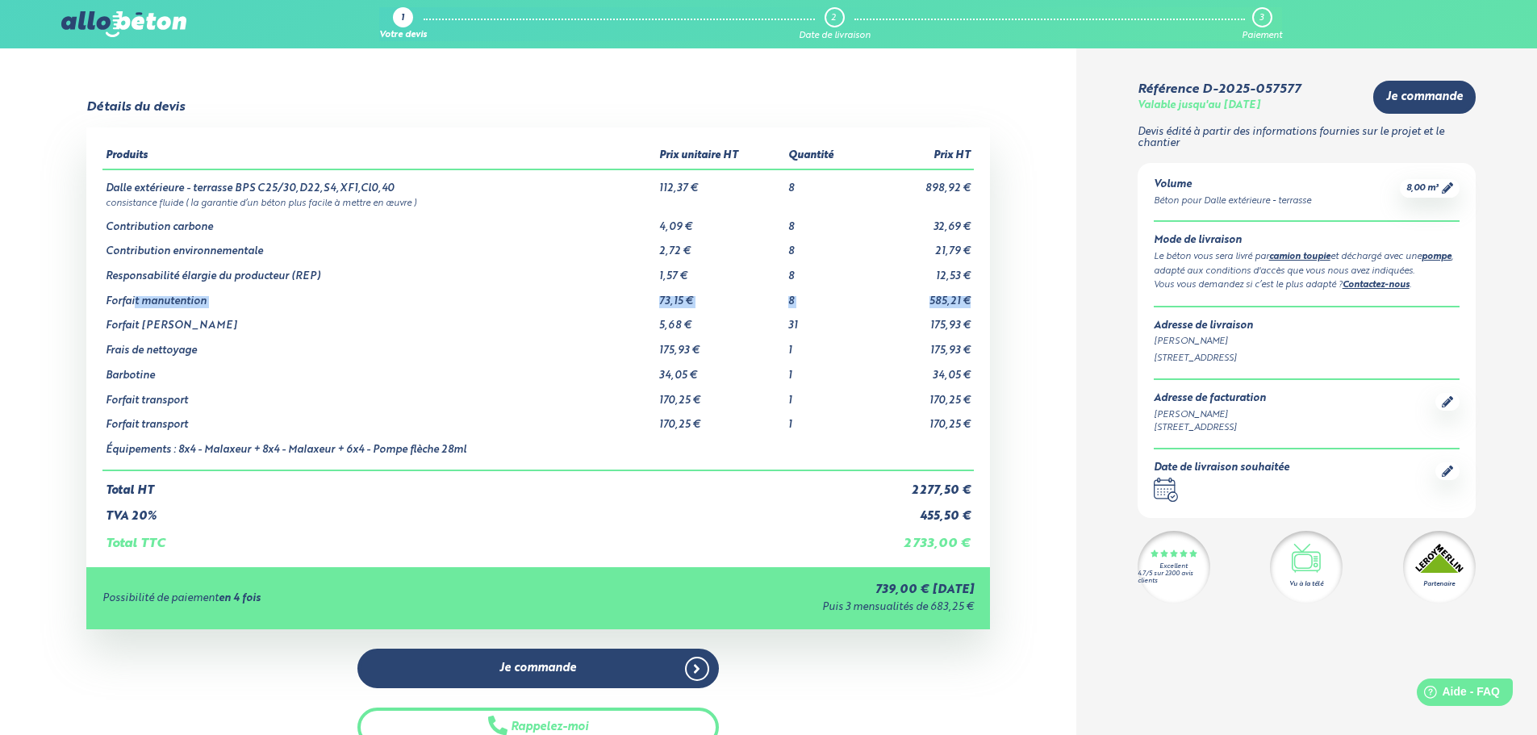
click at [132, 304] on tr "Forfait manutention 73,15 € 8 585,21 €" at bounding box center [537, 295] width 871 height 25
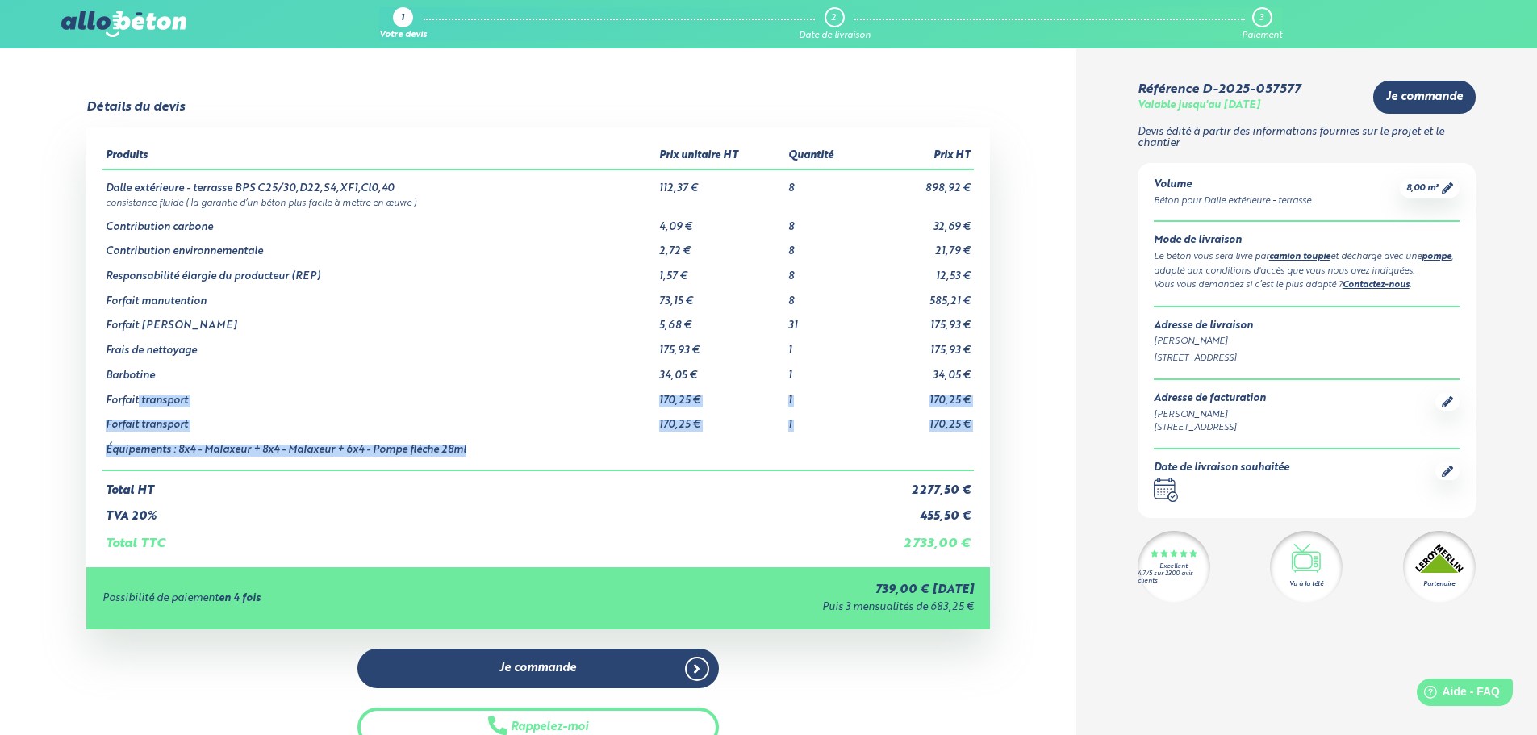
drag, startPoint x: 136, startPoint y: 391, endPoint x: 963, endPoint y: 437, distance: 828.1
click at [963, 437] on tbody "Dalle extérieure - terrasse BPS C25/30,D22,S4,XF1,Cl0,40 112,37 € 8 898,92 € co…" at bounding box center [537, 319] width 871 height 301
click at [952, 423] on td "170,25 €" at bounding box center [918, 419] width 111 height 25
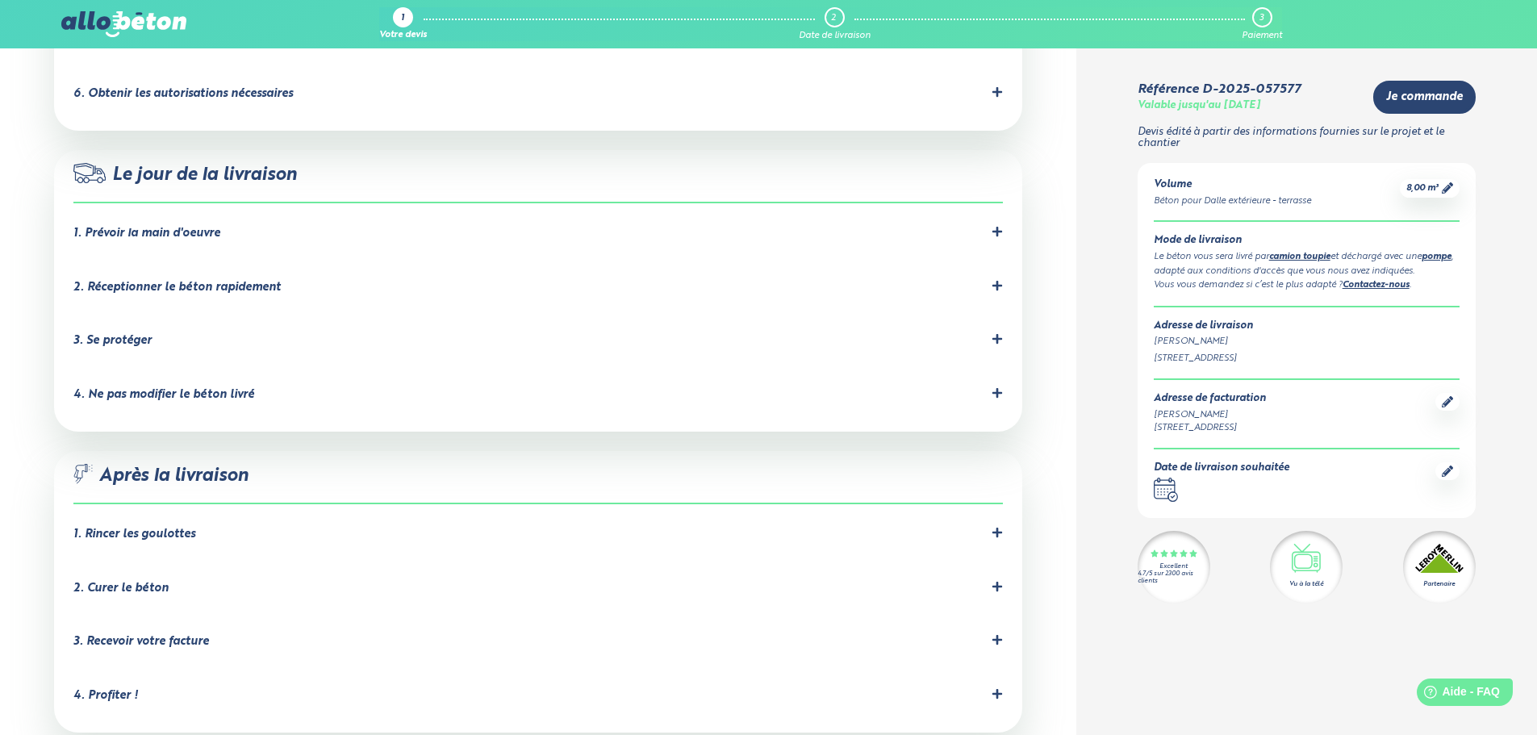
scroll to position [1533, 0]
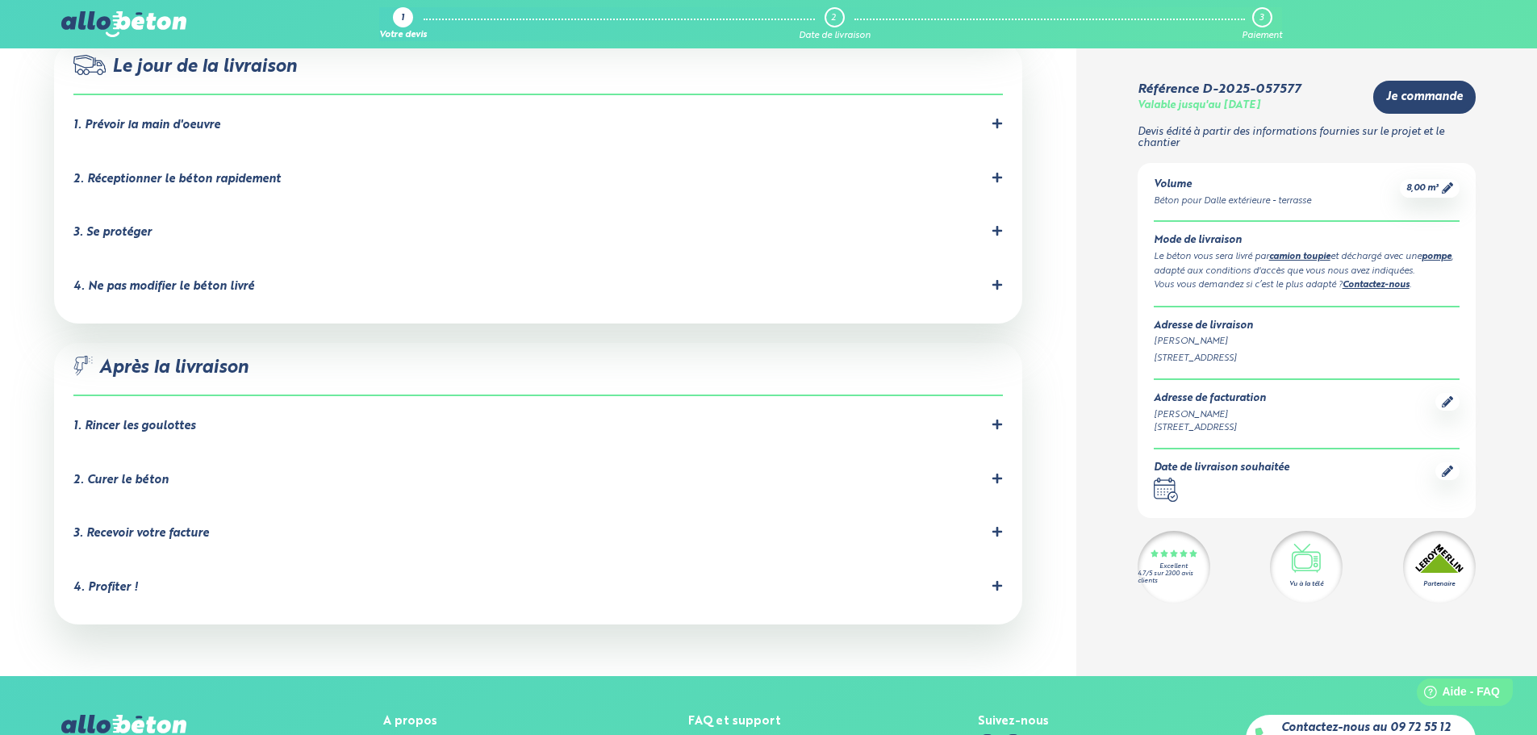
click at [995, 419] on icon at bounding box center [996, 424] width 11 height 11
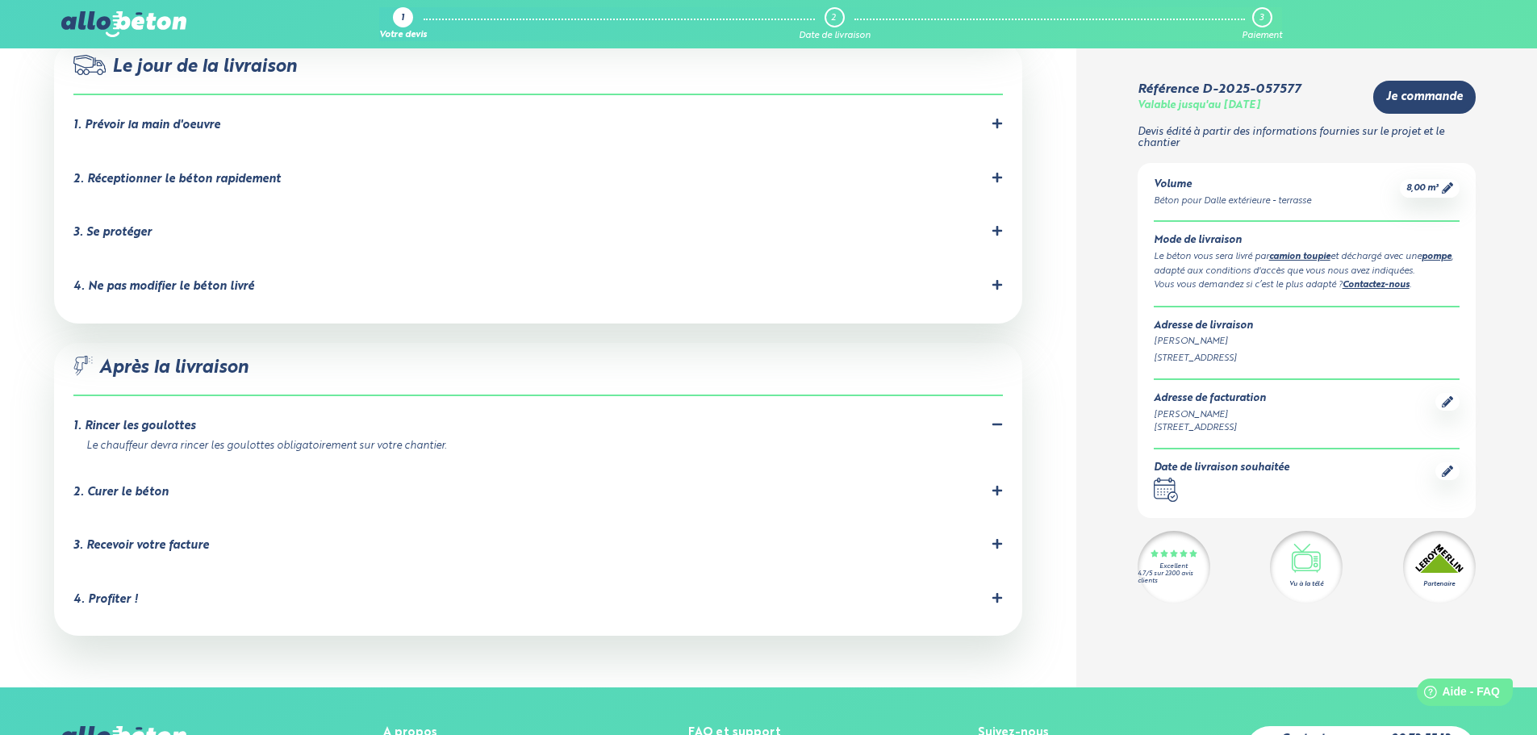
click at [991, 485] on icon at bounding box center [996, 490] width 11 height 11
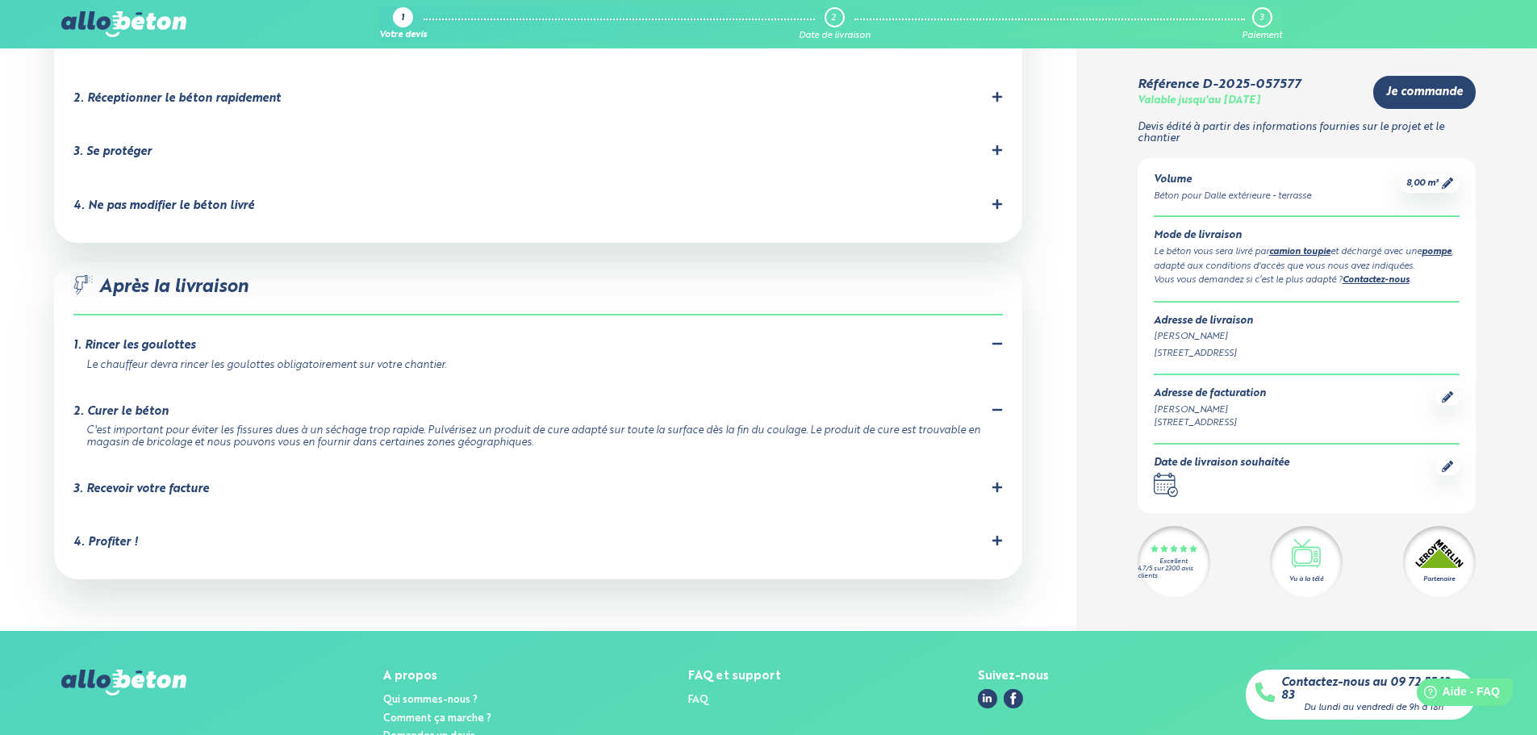
scroll to position [1371, 0]
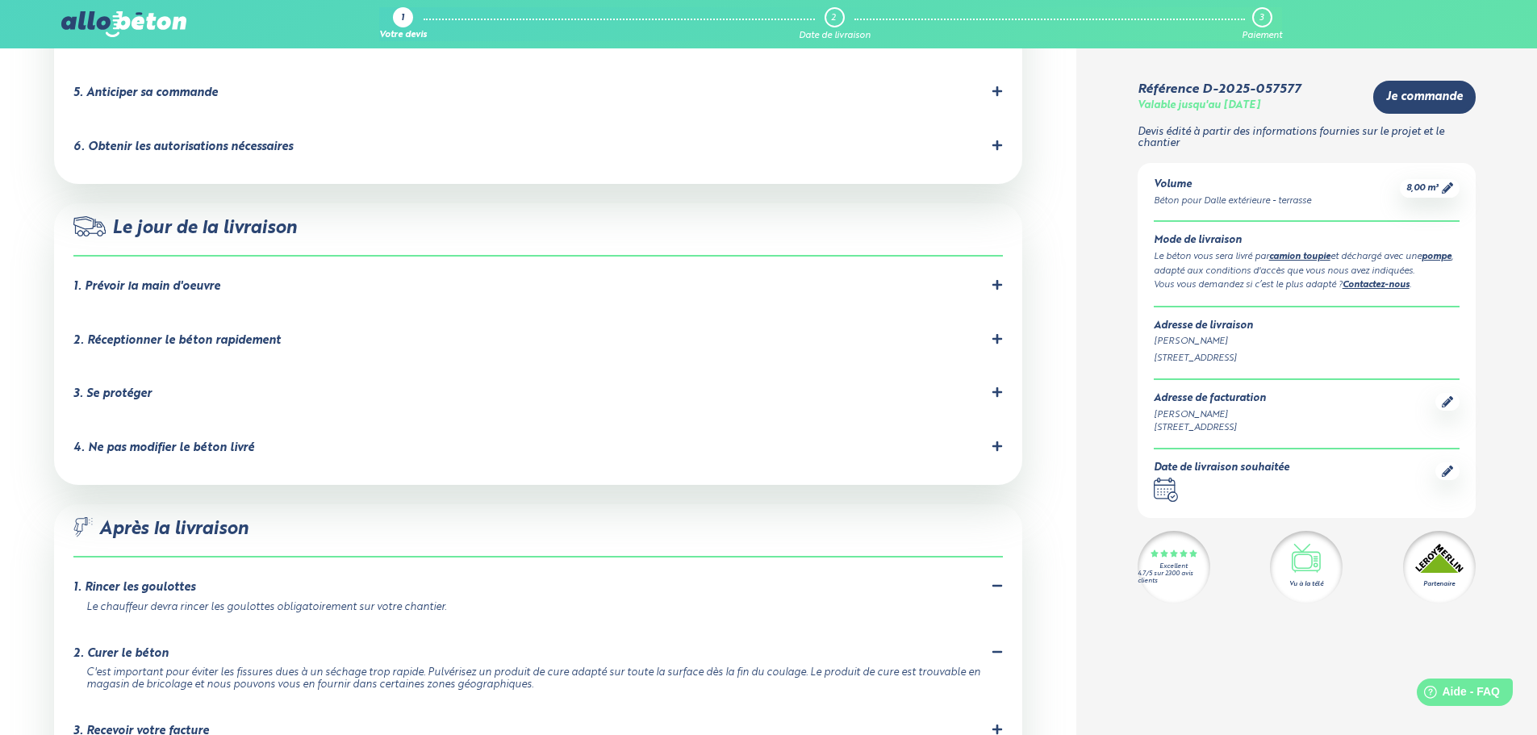
click at [194, 441] on div "4. Ne pas modifier le béton livré" at bounding box center [163, 448] width 181 height 14
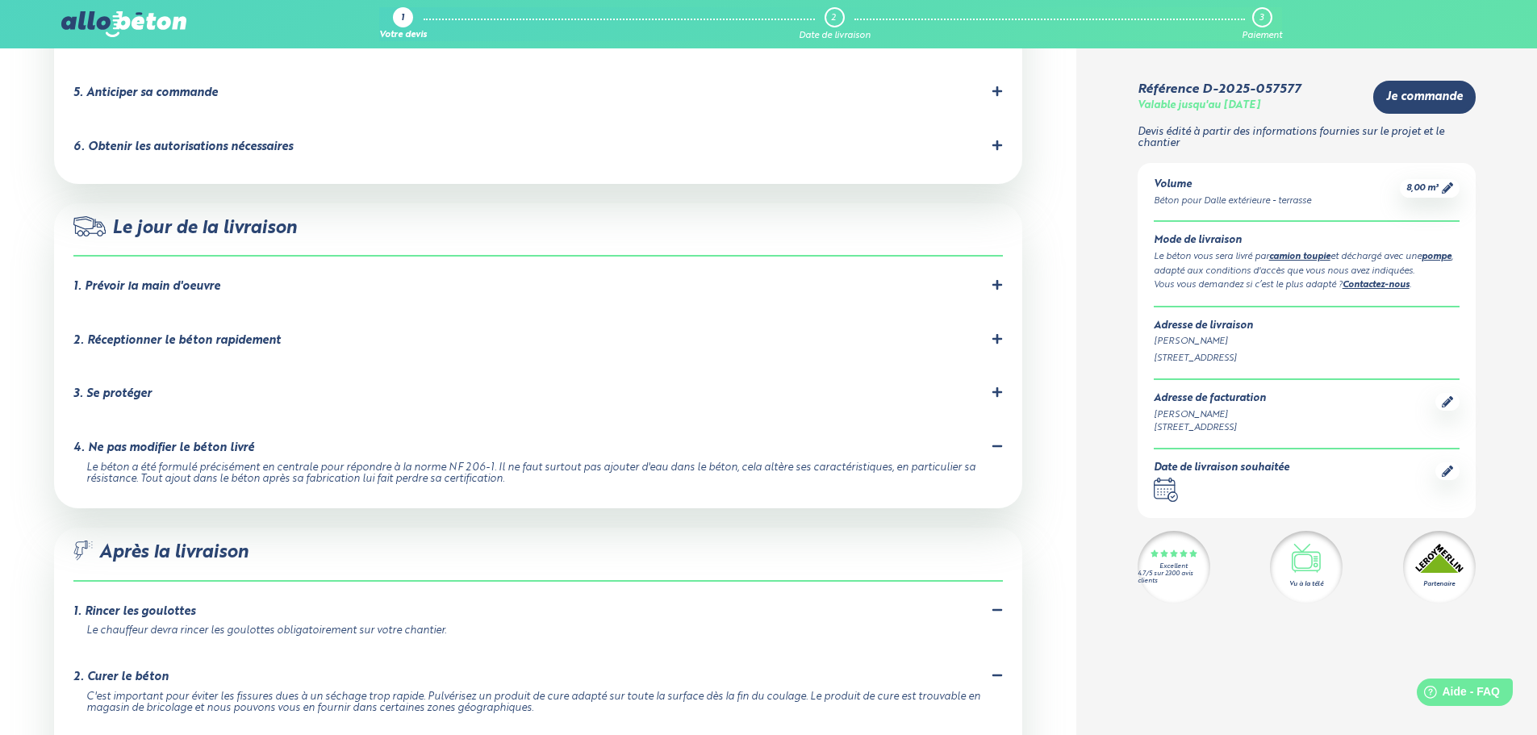
click at [169, 386] on div "3. Se protéger Prévoyez les équipements de protection nécessaires pour éviter t…" at bounding box center [537, 397] width 929 height 22
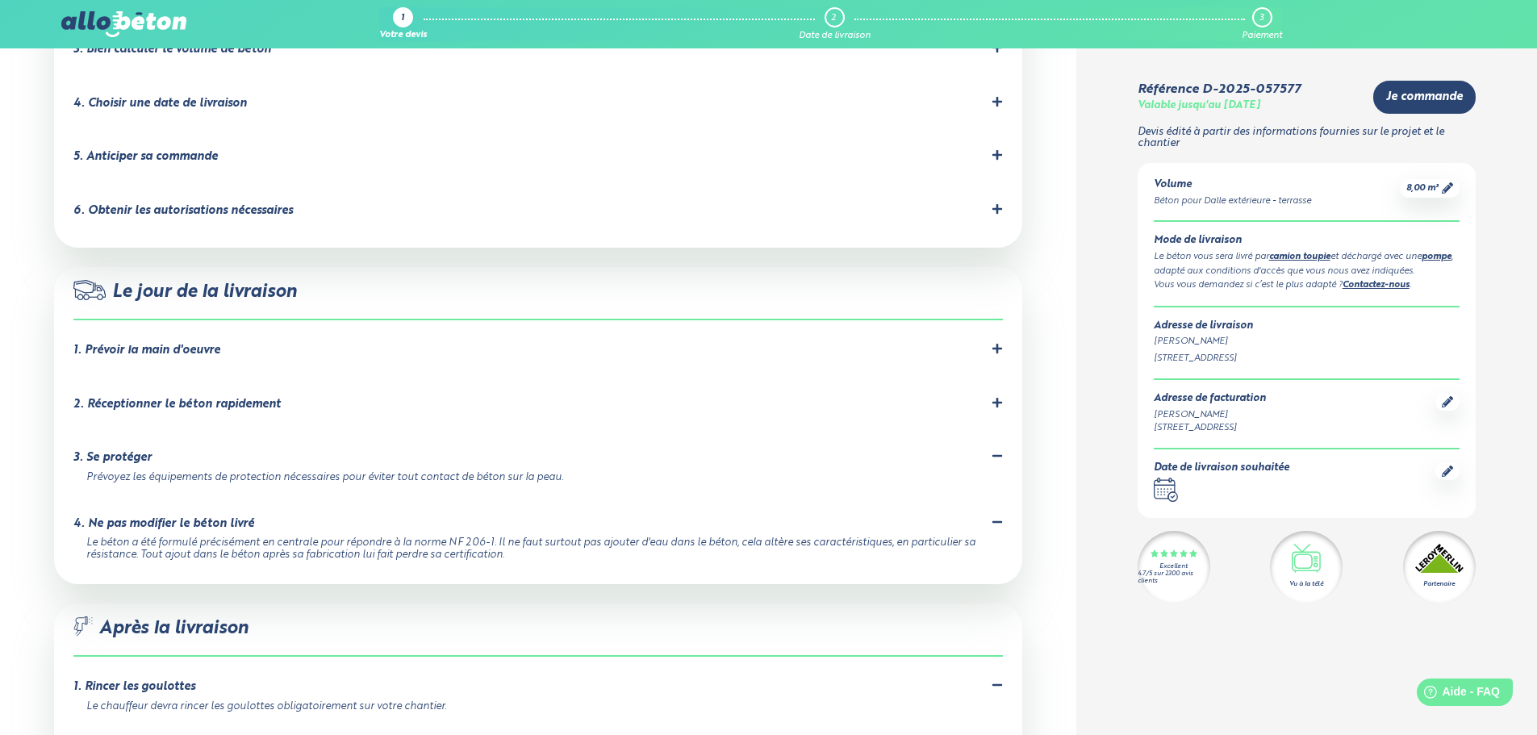
scroll to position [1210, 0]
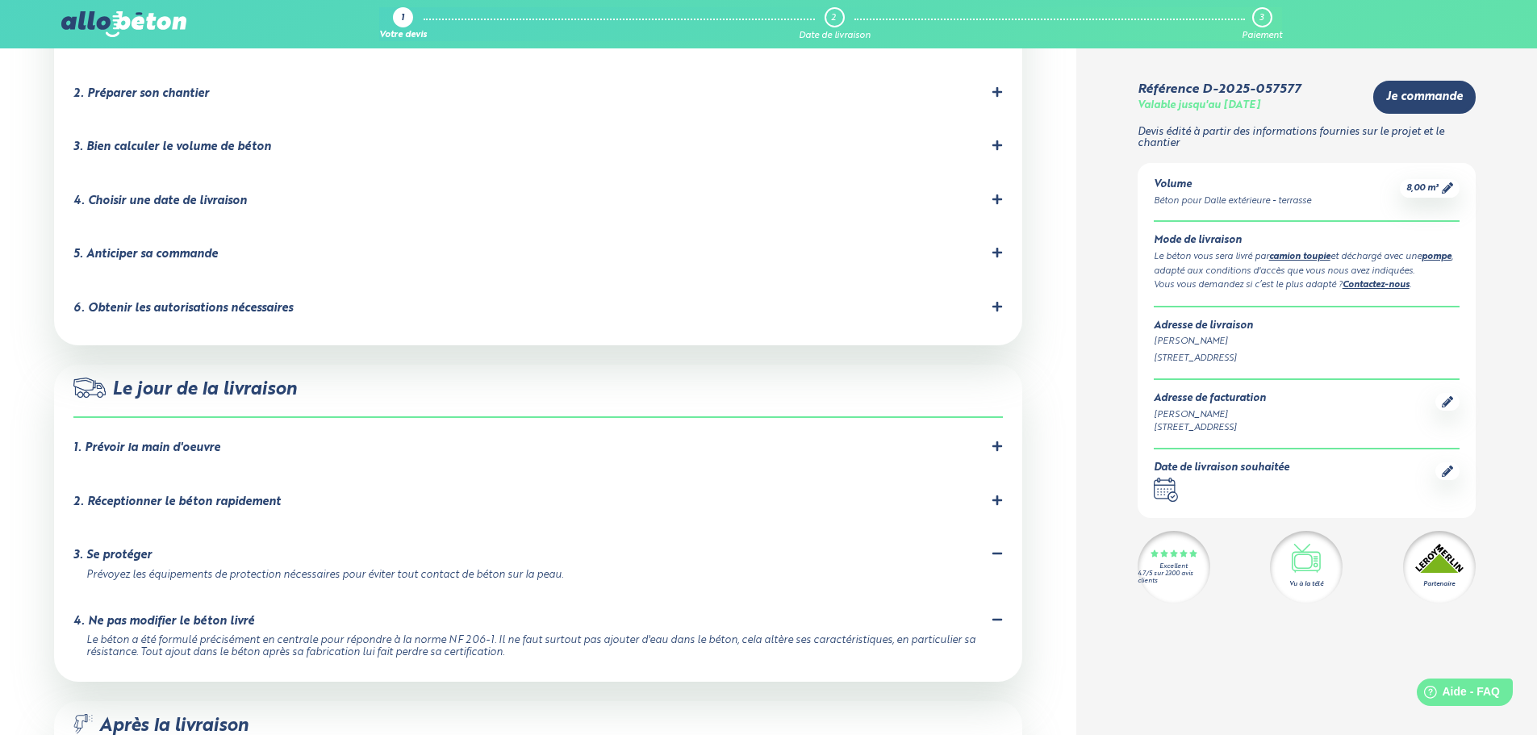
click at [295, 478] on li "2. Réceptionner le béton rapidement" at bounding box center [537, 505] width 929 height 54
click at [278, 495] on div "2. Réceptionner le béton rapidement" at bounding box center [537, 502] width 929 height 15
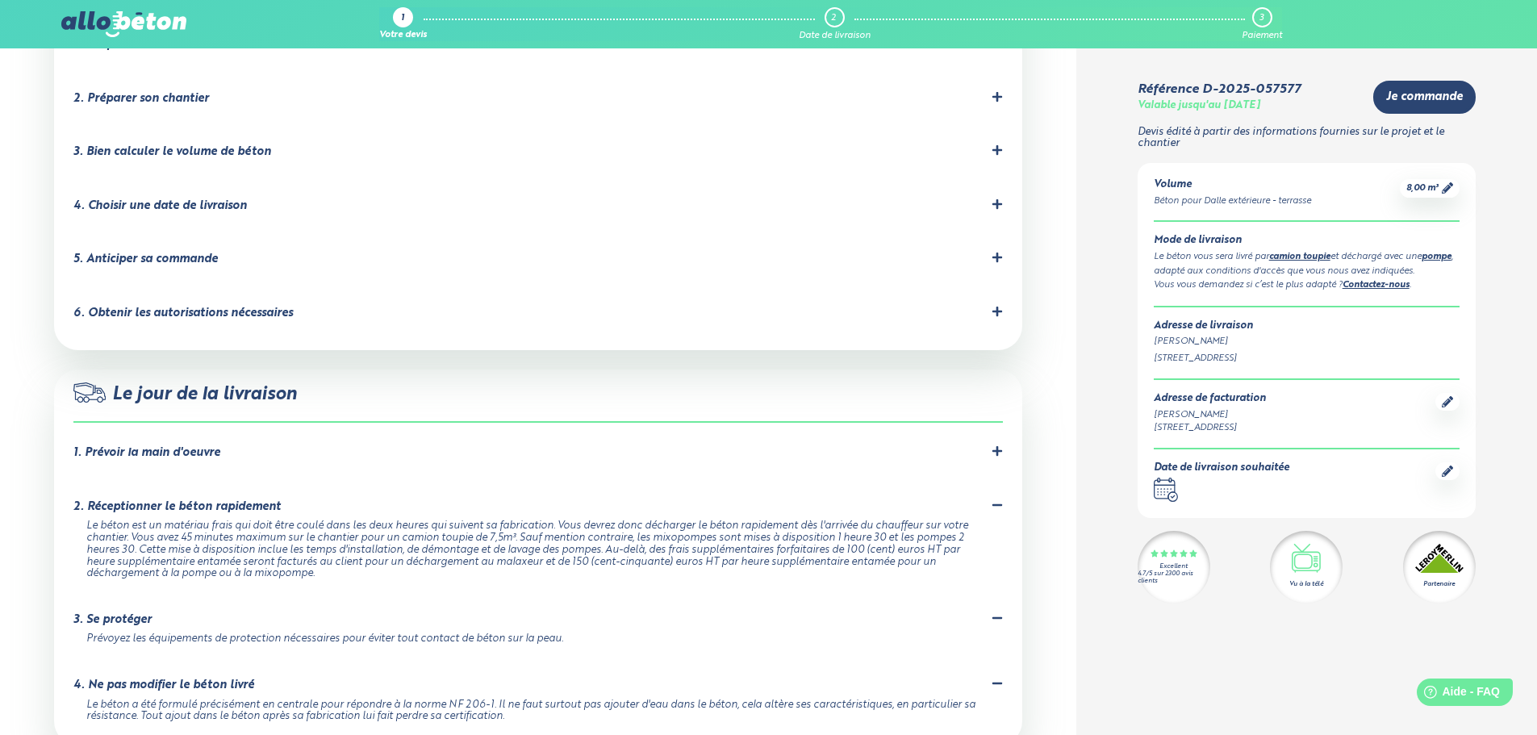
scroll to position [1049, 0]
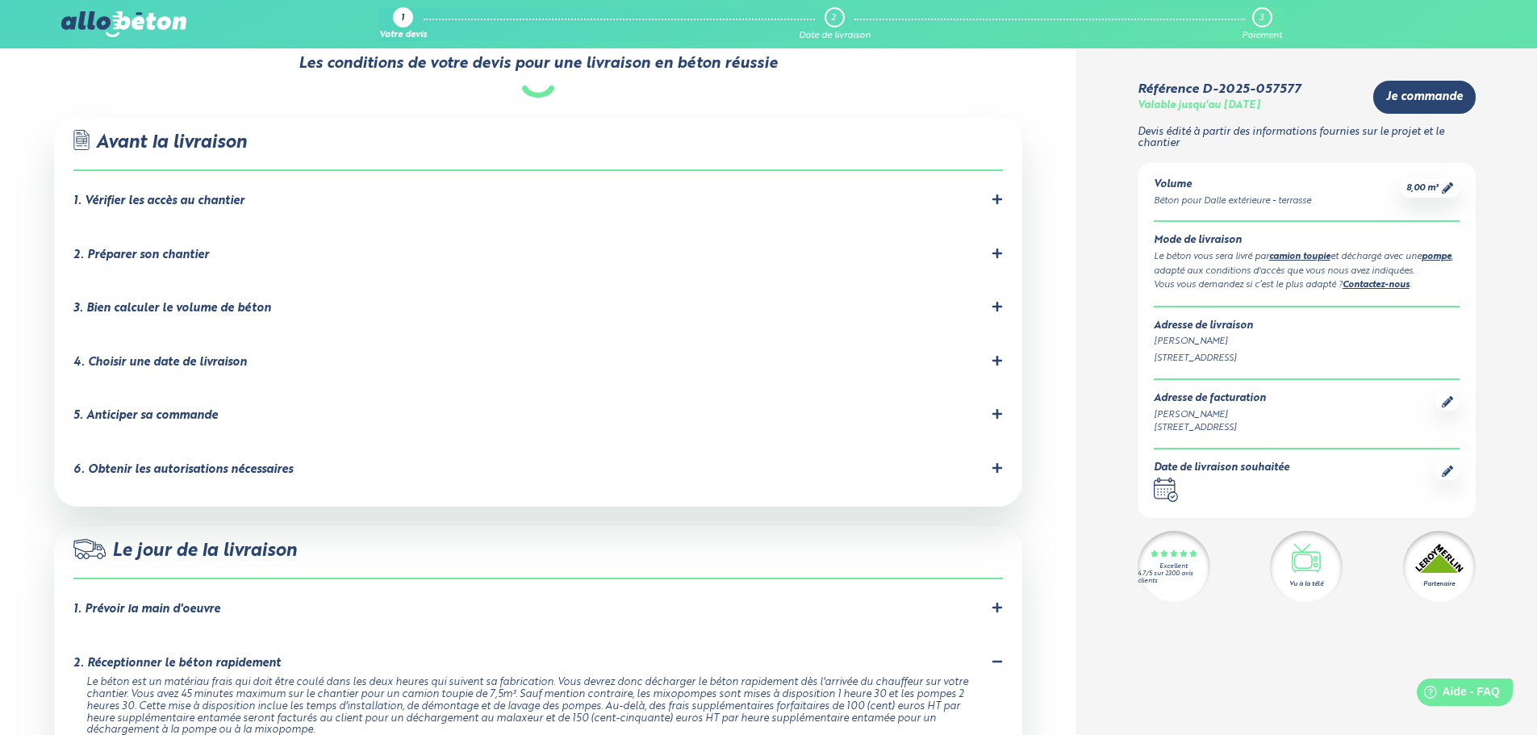
click at [225, 356] on div "4. Choisir une date de livraison" at bounding box center [159, 363] width 173 height 14
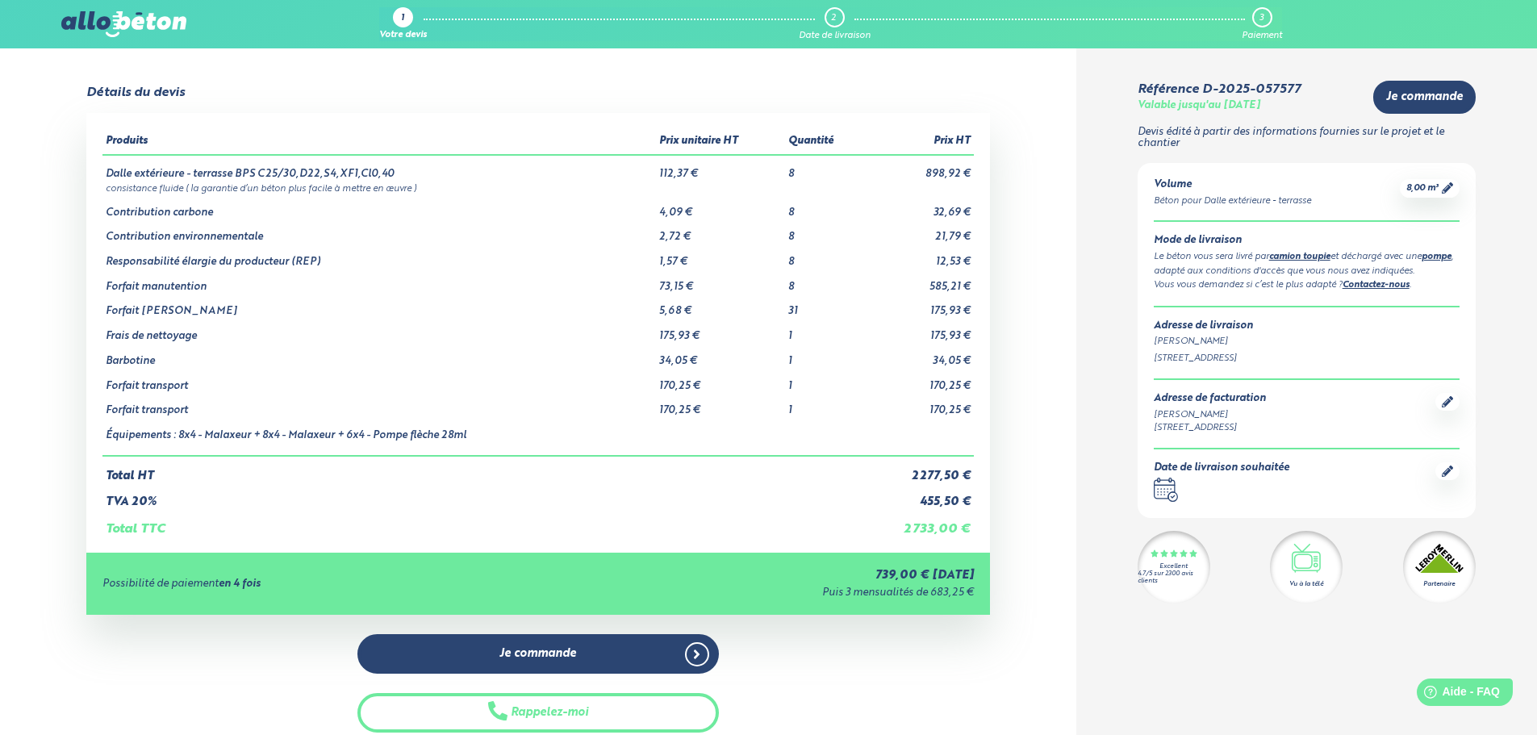
scroll to position [0, 0]
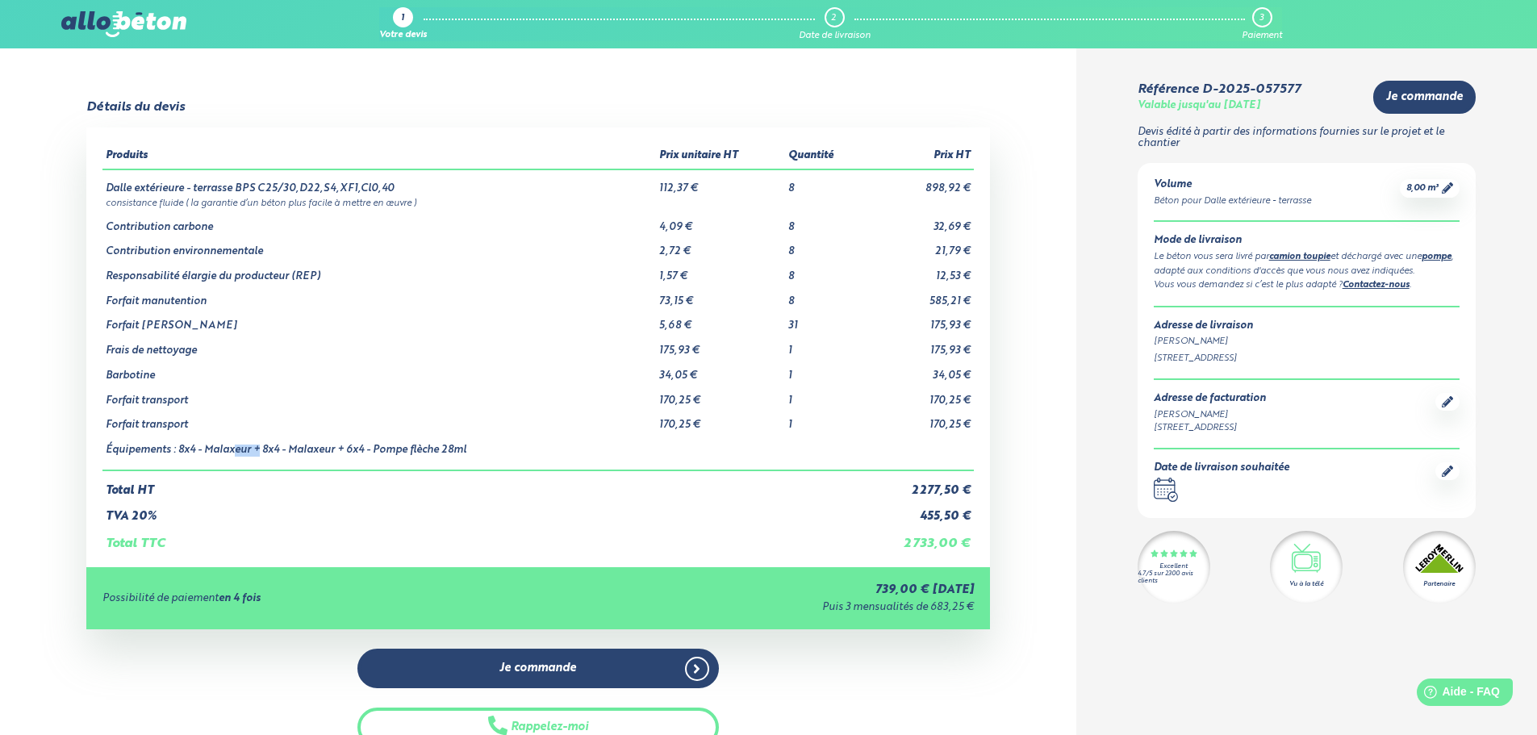
drag, startPoint x: 236, startPoint y: 456, endPoint x: 261, endPoint y: 460, distance: 24.5
click at [261, 460] on td "Équipements : 8x4 - Malaxeur + 8x4 - Malaxeur + 6x4 - Pompe flèche 28ml" at bounding box center [378, 451] width 553 height 39
drag, startPoint x: 311, startPoint y: 455, endPoint x: 342, endPoint y: 455, distance: 31.5
click at [342, 455] on td "Équipements : 8x4 - Malaxeur + 8x4 - Malaxeur + 6x4 - Pompe flèche 28ml" at bounding box center [378, 451] width 553 height 39
click at [362, 451] on td "Équipements : 8x4 - Malaxeur + 8x4 - Malaxeur + 6x4 - Pompe flèche 28ml" at bounding box center [378, 451] width 553 height 39
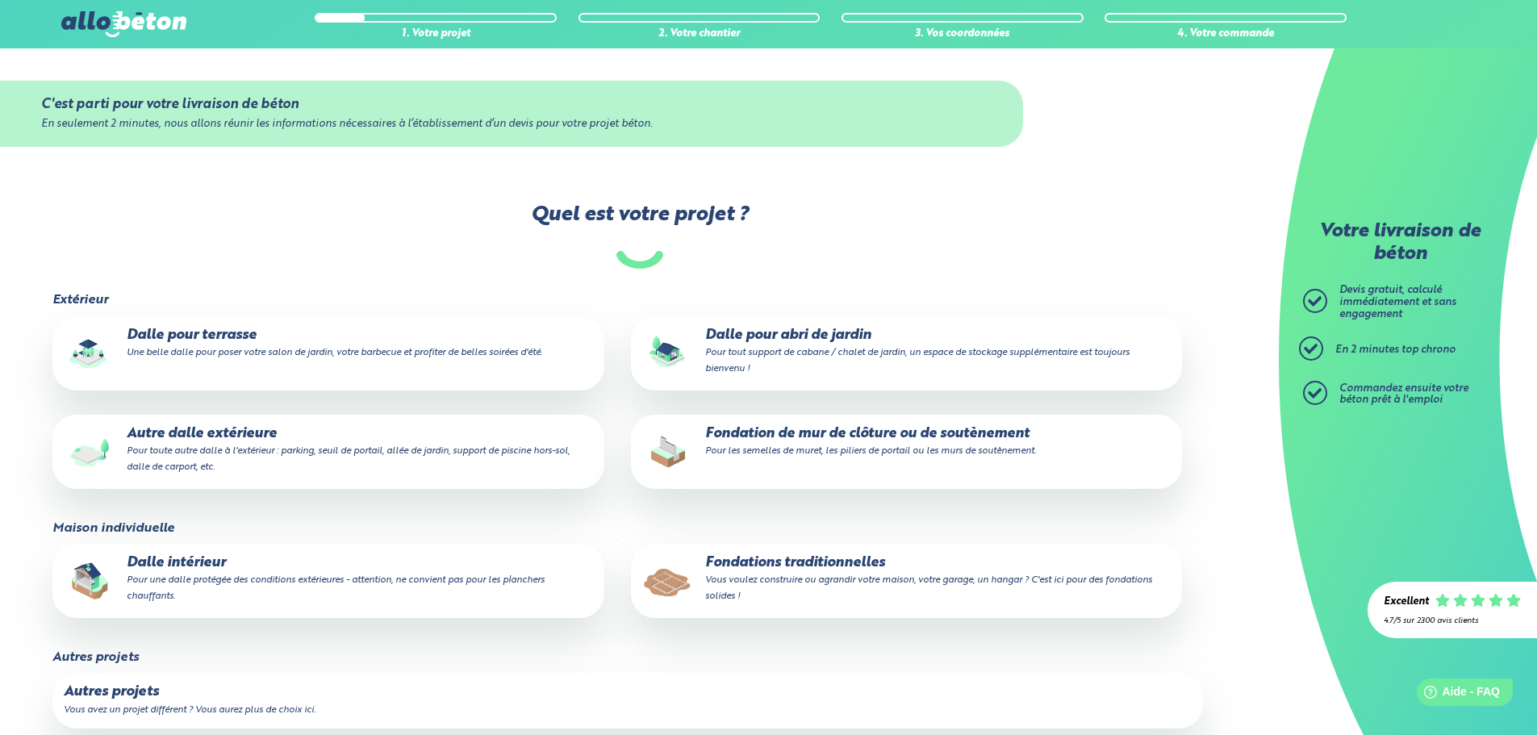
click at [186, 365] on label "Dalle pour terrasse Une belle dalle pour poser votre salon de jardin, votre bar…" at bounding box center [327, 353] width 551 height 74
click at [0, 0] on input "Dalle pour terrasse Une belle dalle pour poser votre salon de jardin, votre bar…" at bounding box center [0, 0] width 0 height 0
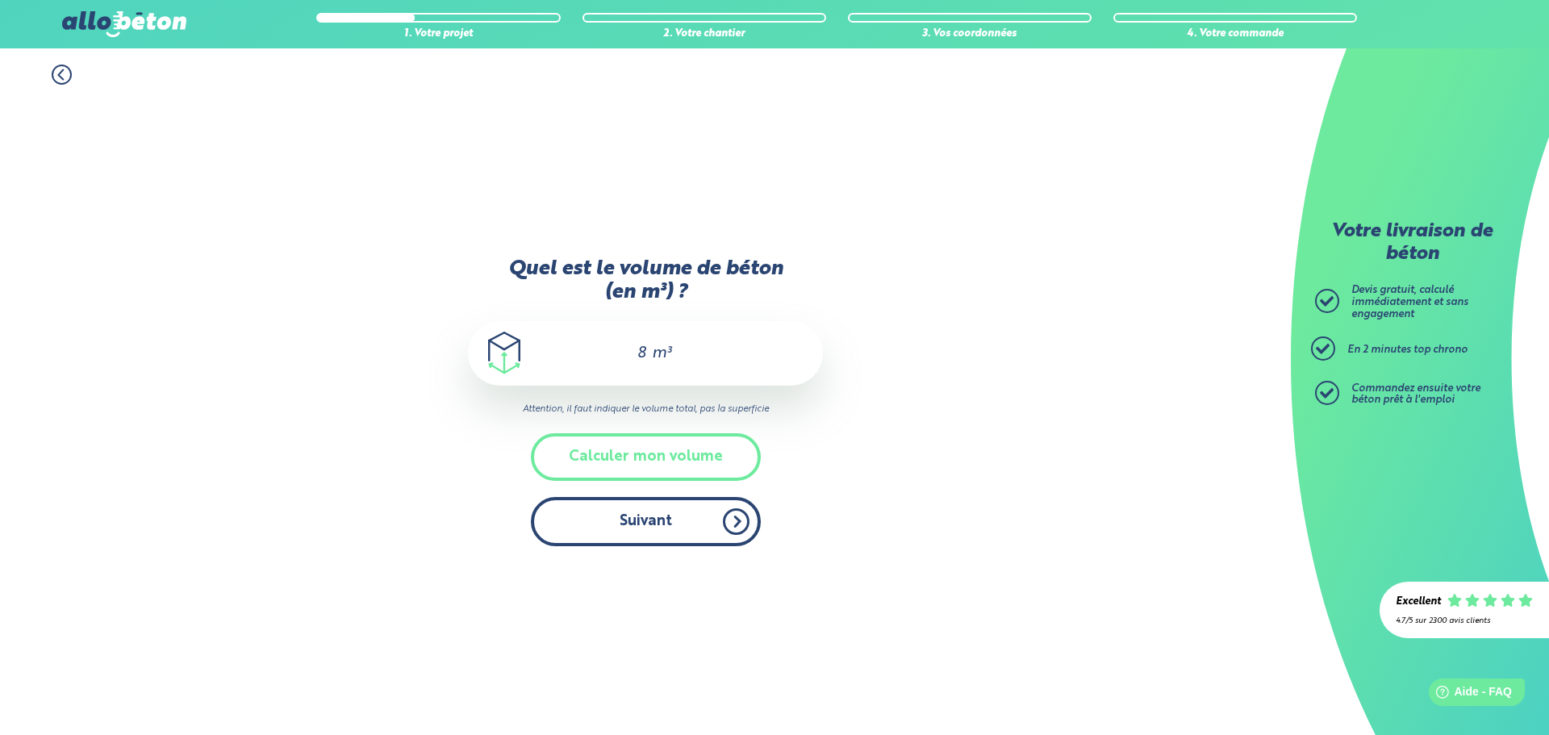
click at [648, 536] on button "Suivant" at bounding box center [646, 521] width 230 height 49
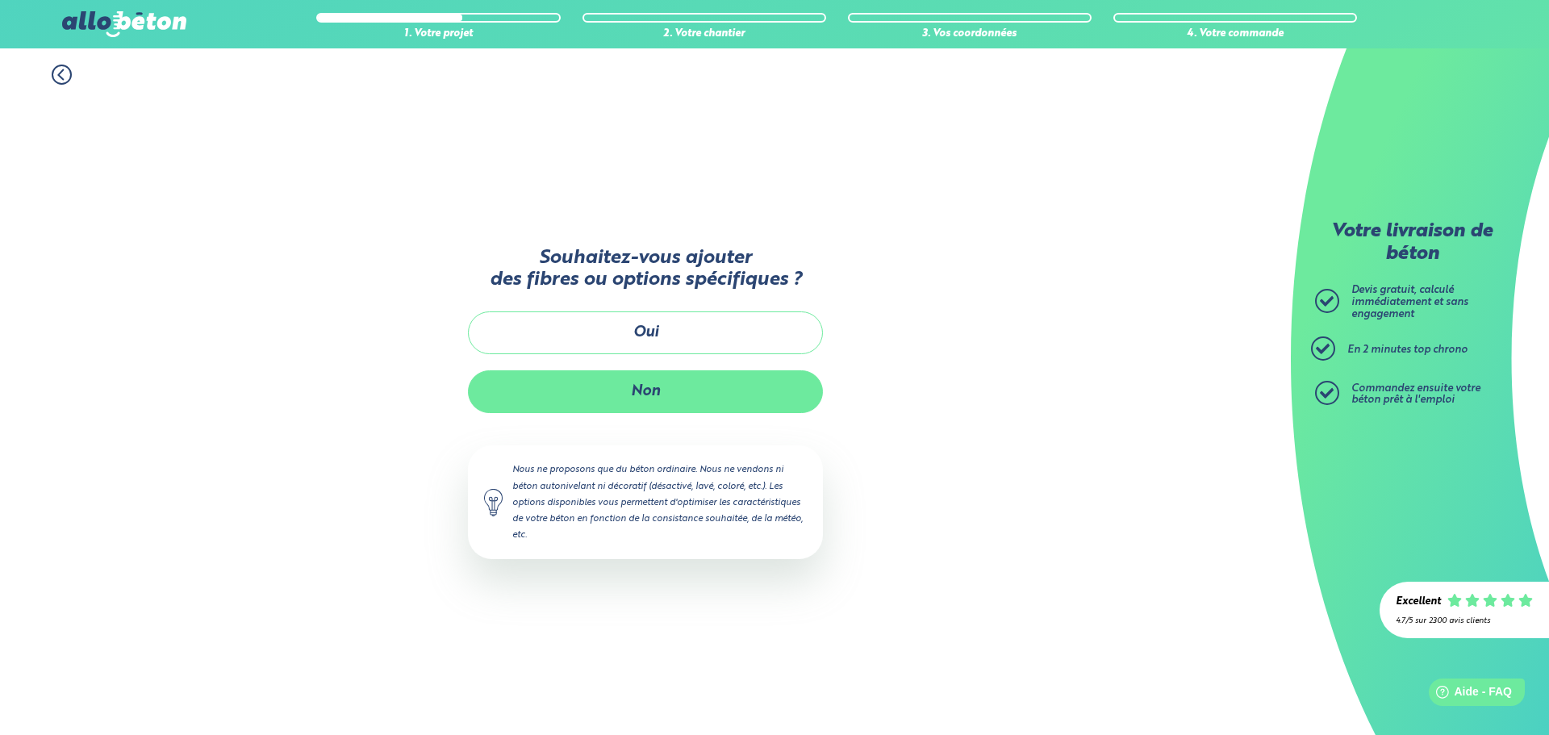
click at [652, 395] on button "Non" at bounding box center [645, 391] width 355 height 43
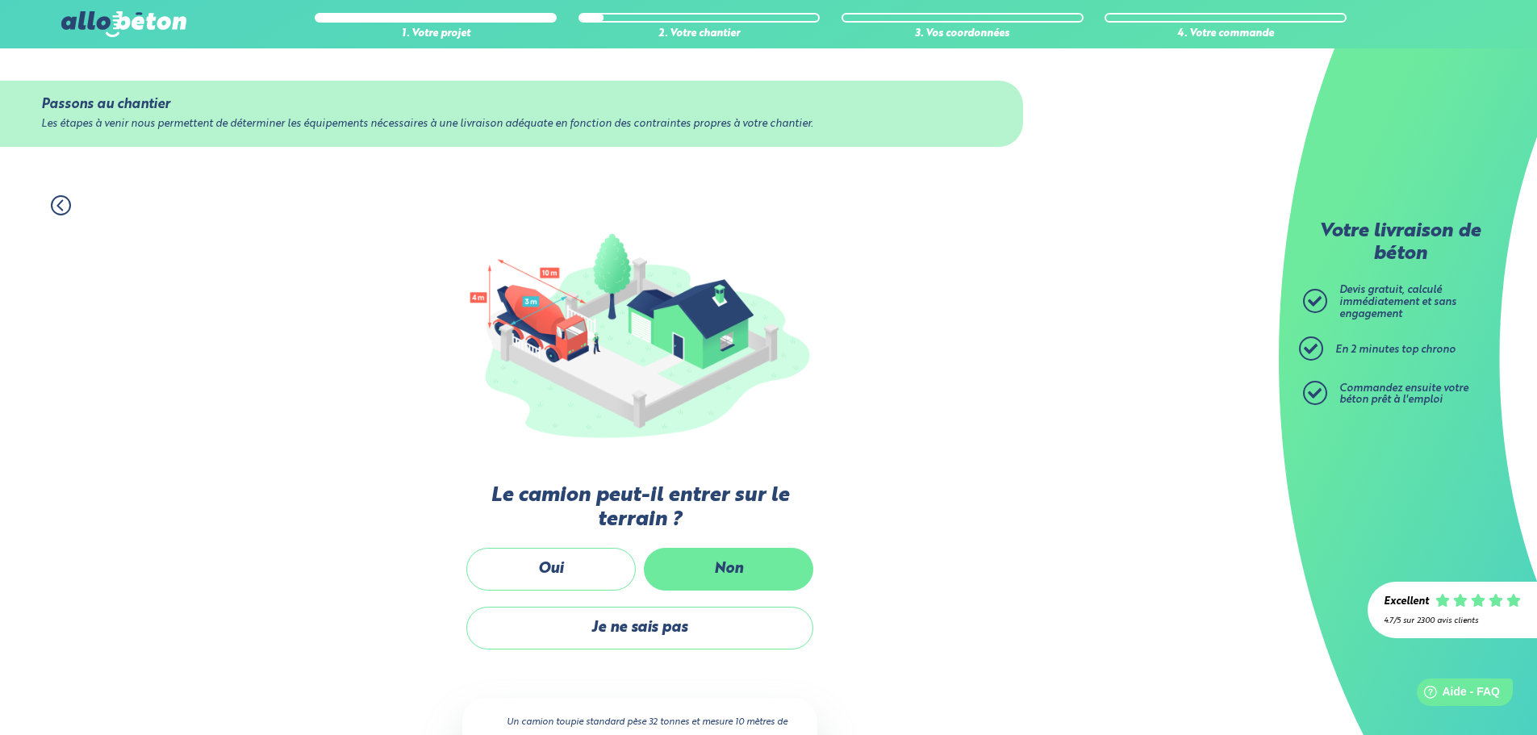
click at [686, 565] on label "Non" at bounding box center [728, 569] width 169 height 43
click at [0, 0] on input "Non" at bounding box center [0, 0] width 0 height 0
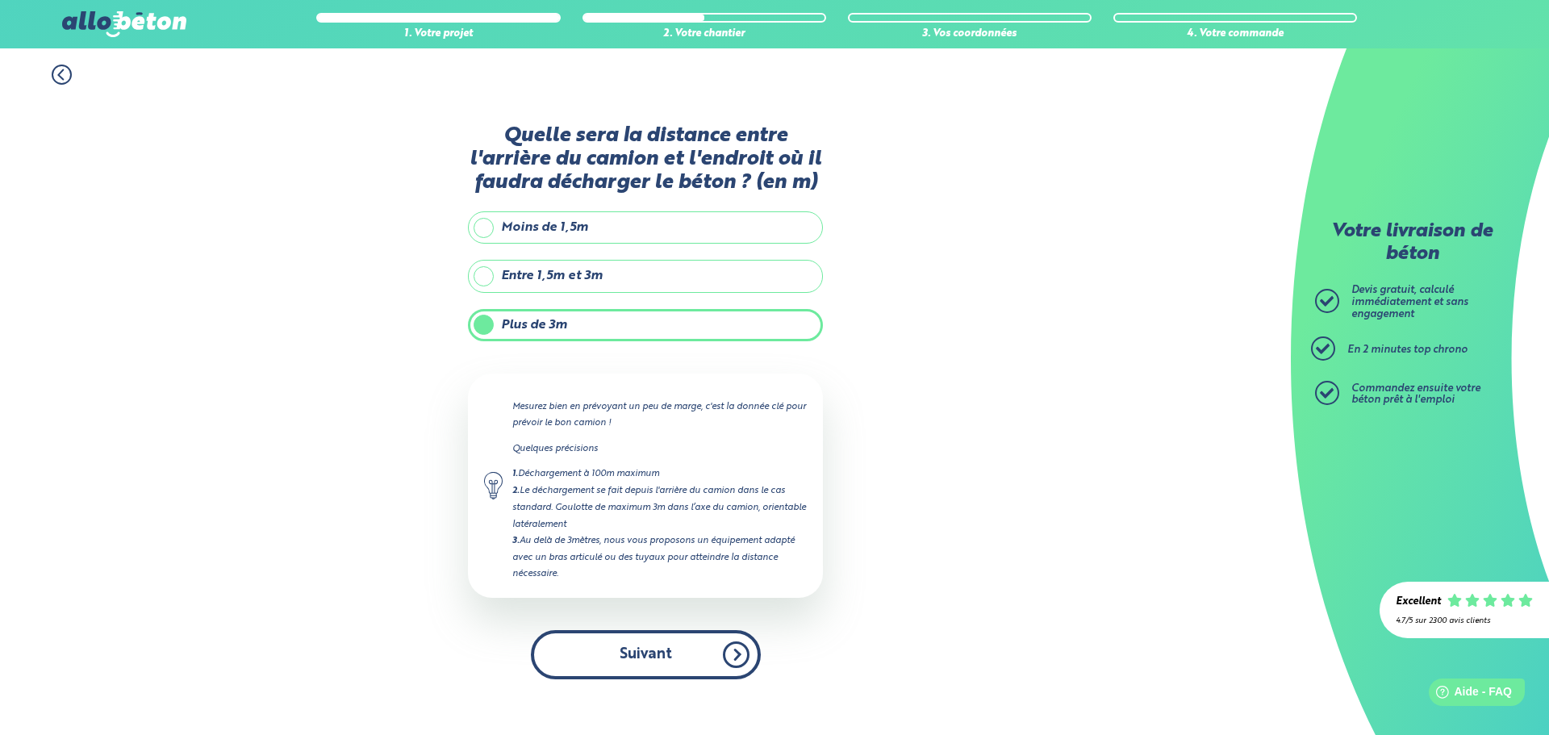
click at [634, 638] on button "Suivant" at bounding box center [646, 654] width 230 height 49
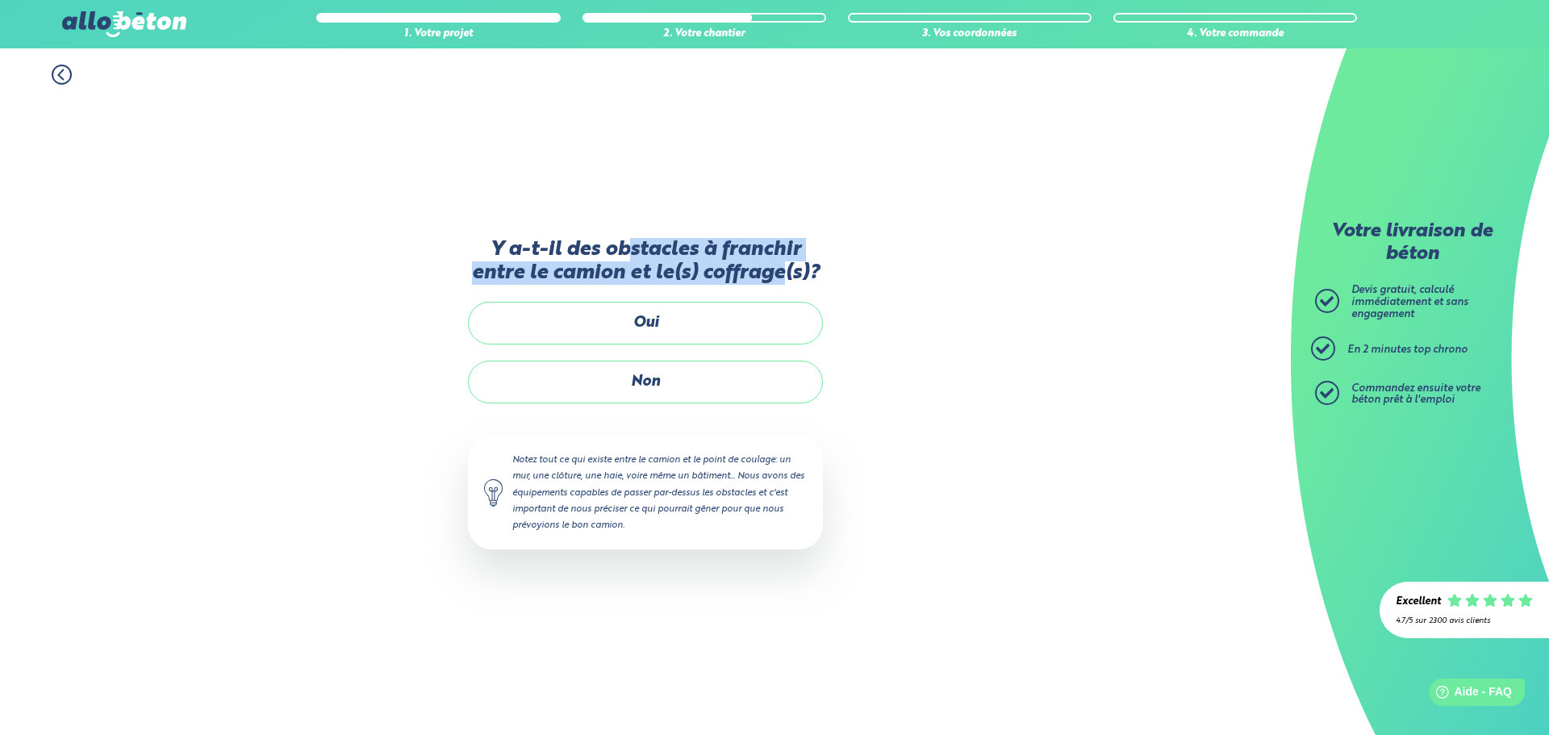
drag, startPoint x: 629, startPoint y: 259, endPoint x: 788, endPoint y: 286, distance: 161.3
click at [788, 286] on label "Y a-t-il des obstacles à franchir entre le camion et le(s) coffrage(s)?" at bounding box center [645, 262] width 355 height 48
click at [564, 261] on label "Y a-t-il des obstacles à franchir entre le camion et le(s) coffrage(s)?" at bounding box center [645, 262] width 355 height 48
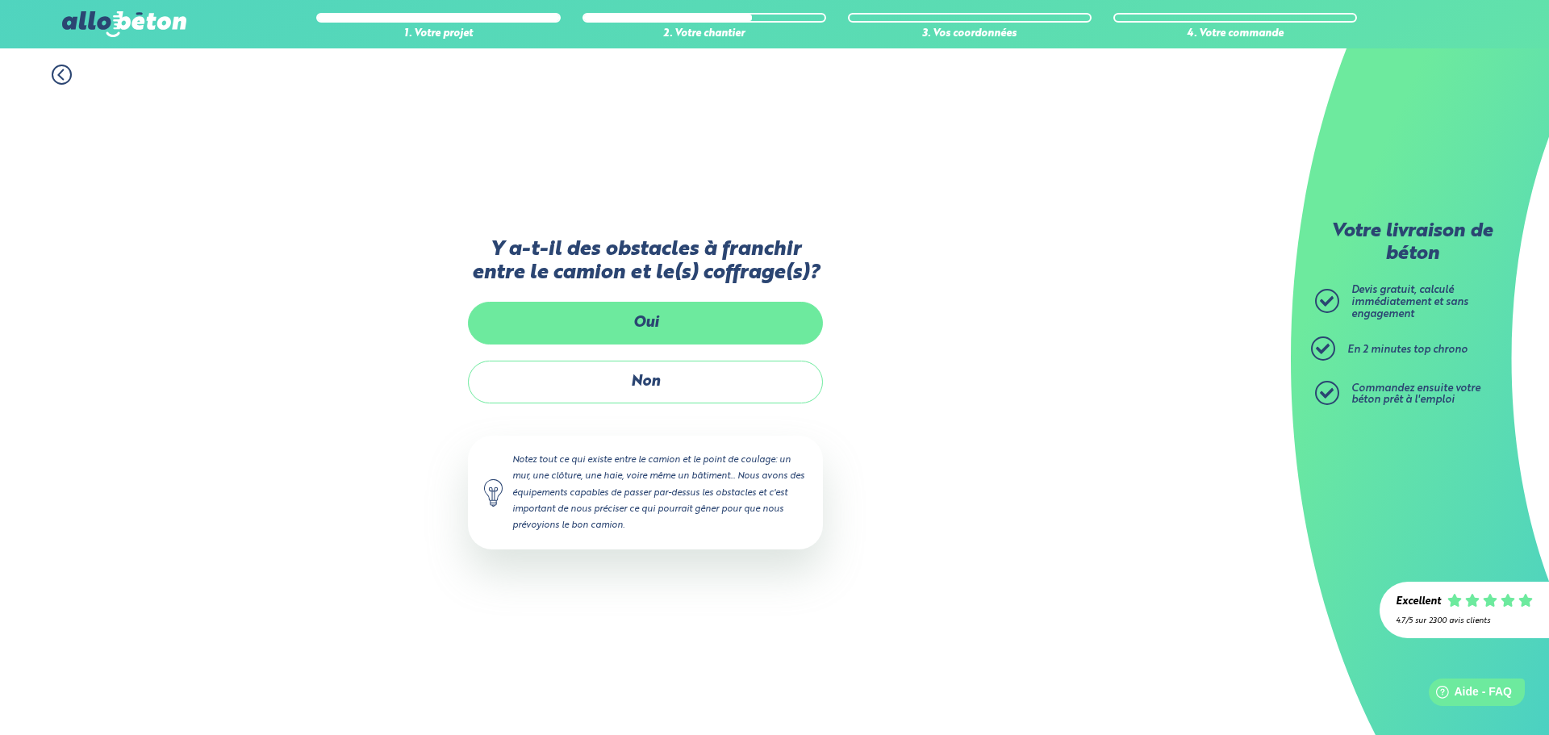
click at [661, 327] on label "Oui" at bounding box center [645, 323] width 355 height 43
click at [0, 0] on input "Oui" at bounding box center [0, 0] width 0 height 0
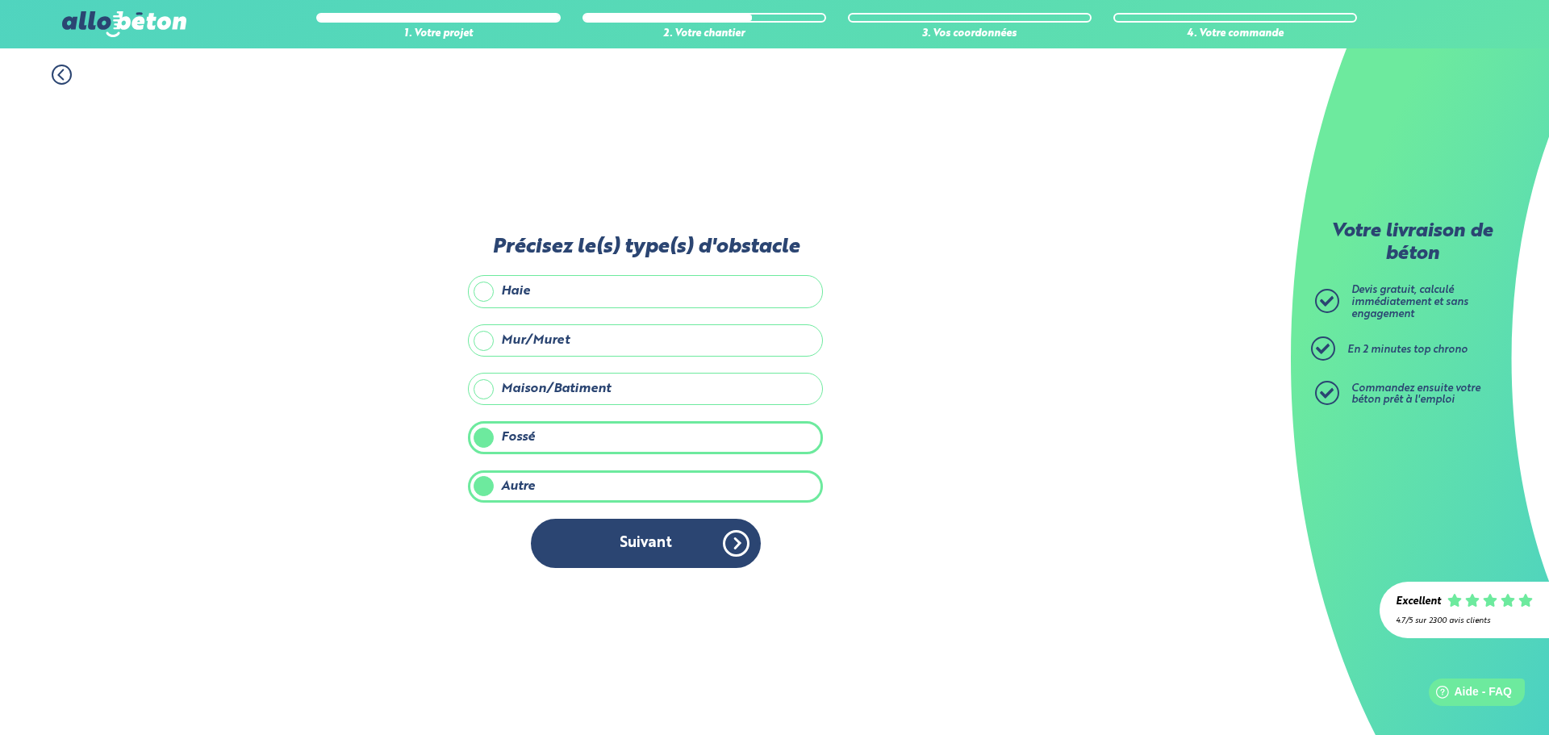
click at [624, 395] on label "Maison/Batiment" at bounding box center [645, 389] width 355 height 32
click at [0, 0] on input "Maison/Batiment" at bounding box center [0, 0] width 0 height 0
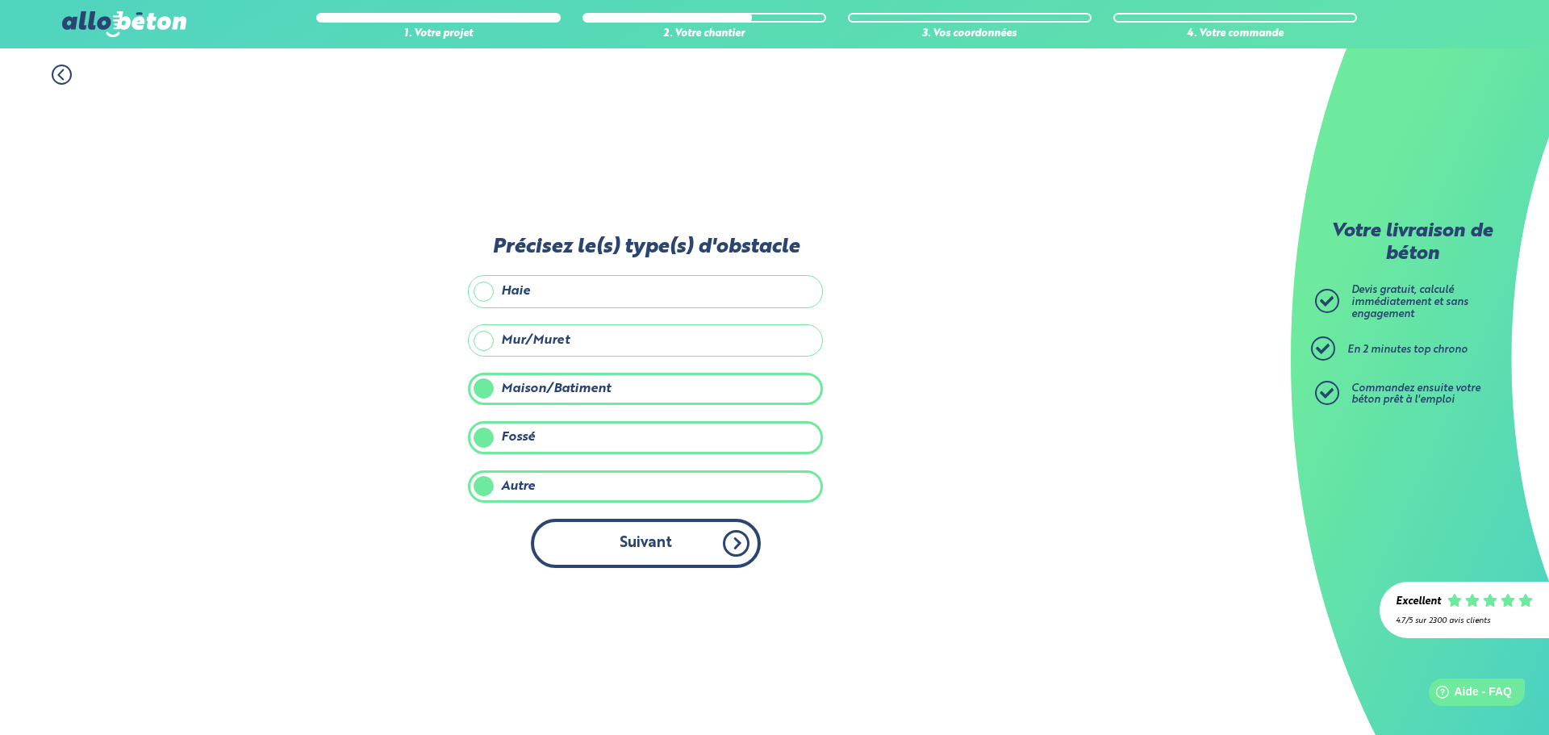
click at [661, 554] on button "Suivant" at bounding box center [646, 543] width 230 height 49
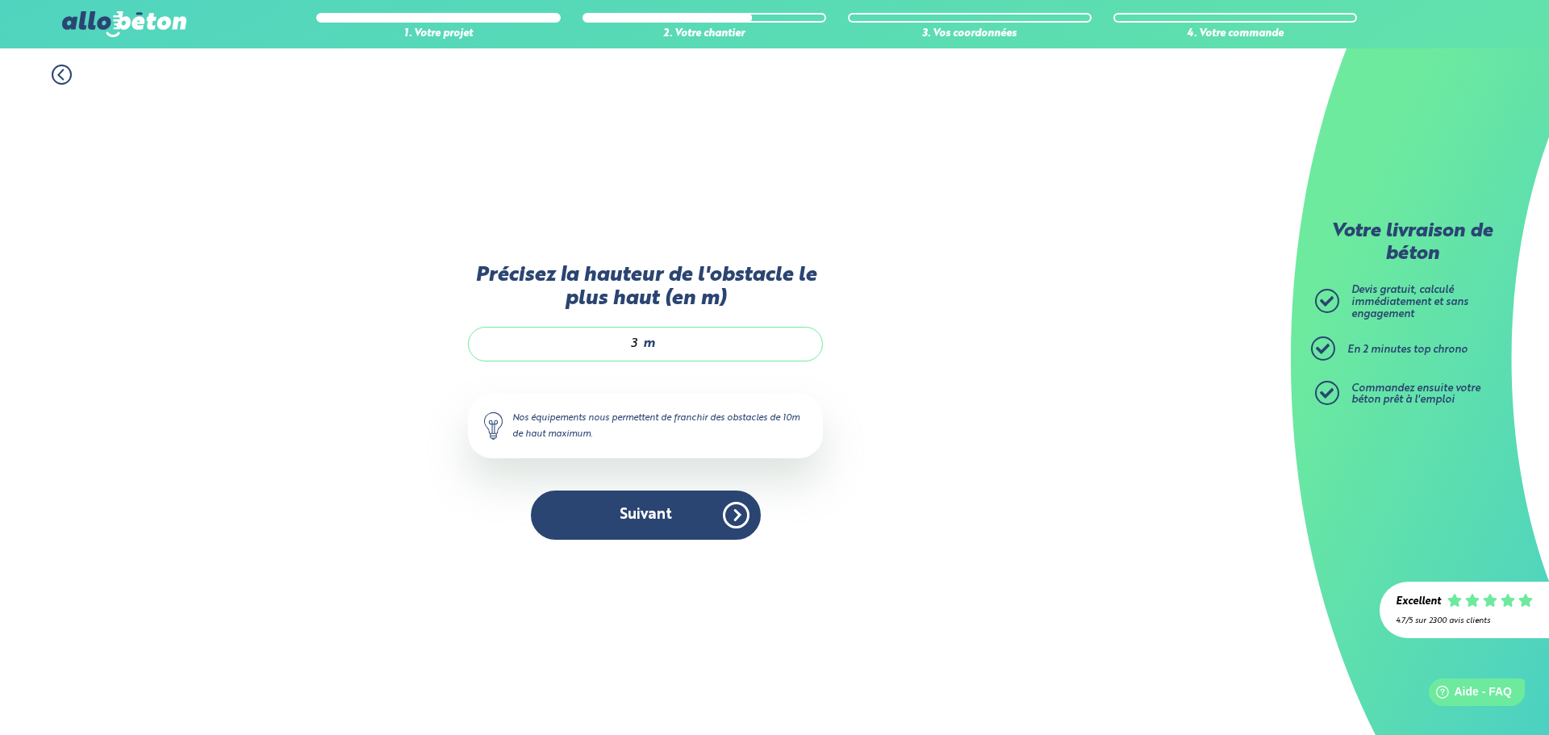
drag, startPoint x: 628, startPoint y: 342, endPoint x: 649, endPoint y: 344, distance: 21.8
click at [649, 344] on div "3 m" at bounding box center [645, 344] width 355 height 34
type input "4"
type input "4.5"
click at [657, 512] on button "Suivant" at bounding box center [646, 514] width 230 height 49
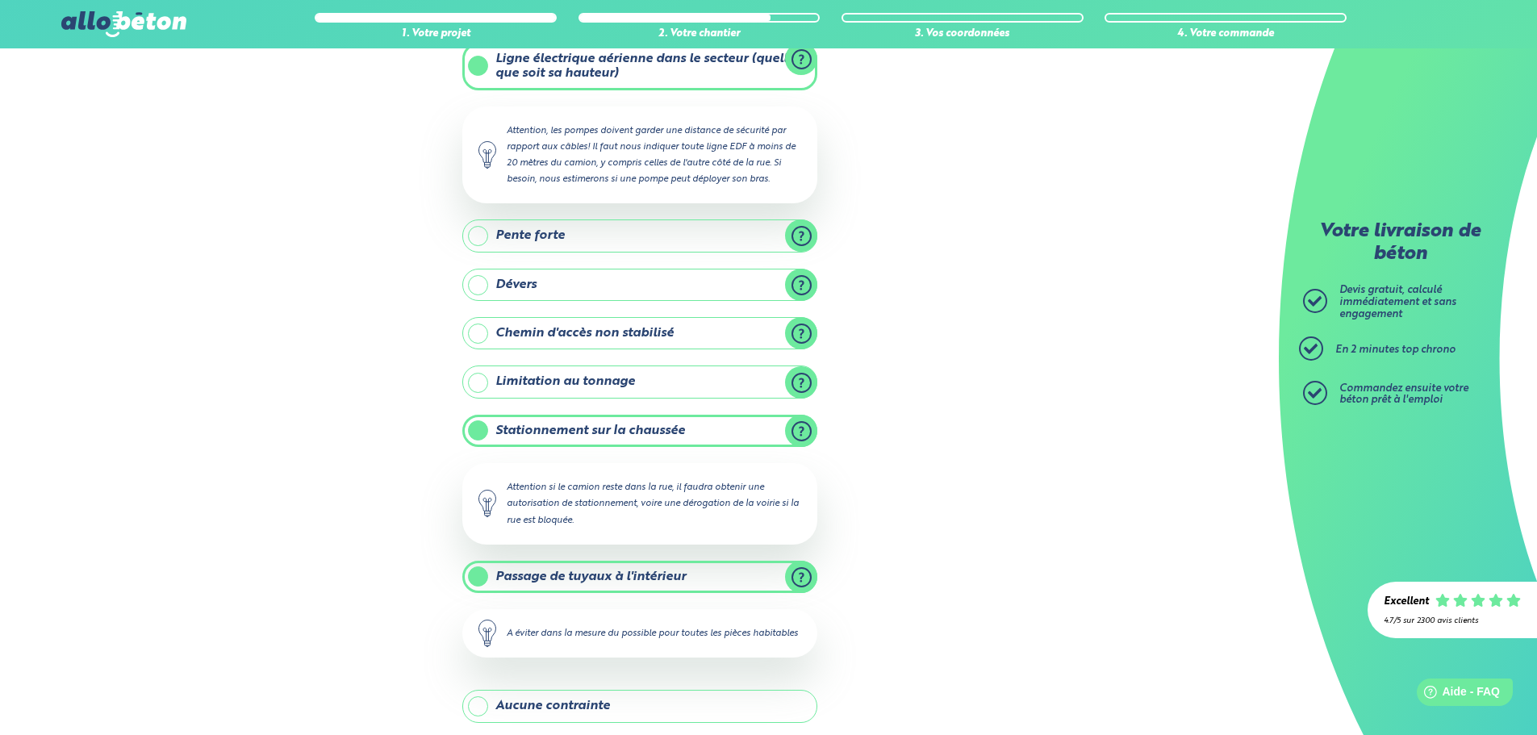
scroll to position [304, 0]
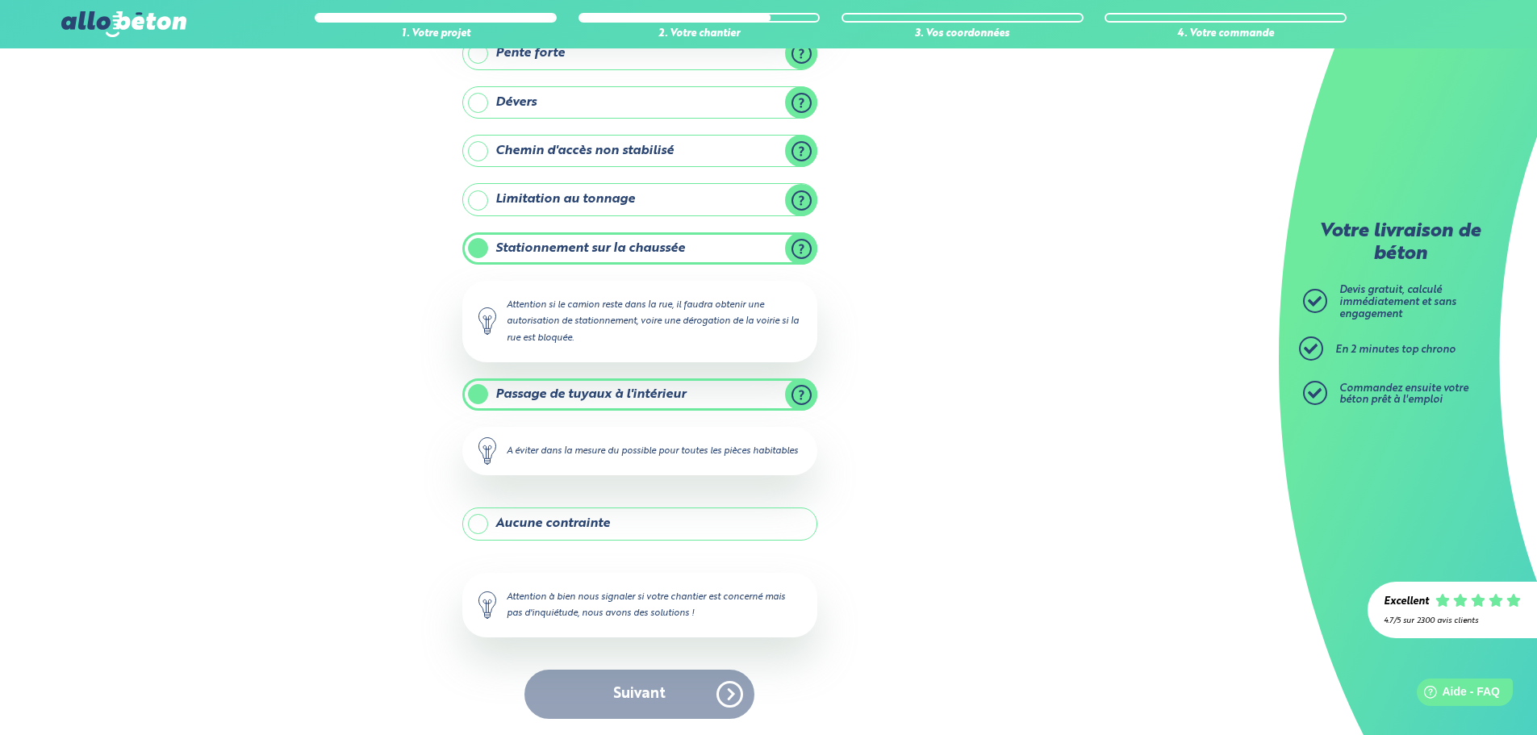
click at [539, 531] on label "Aucune contrainte" at bounding box center [639, 523] width 355 height 32
click at [0, 0] on input "Aucune contrainte" at bounding box center [0, 0] width 0 height 0
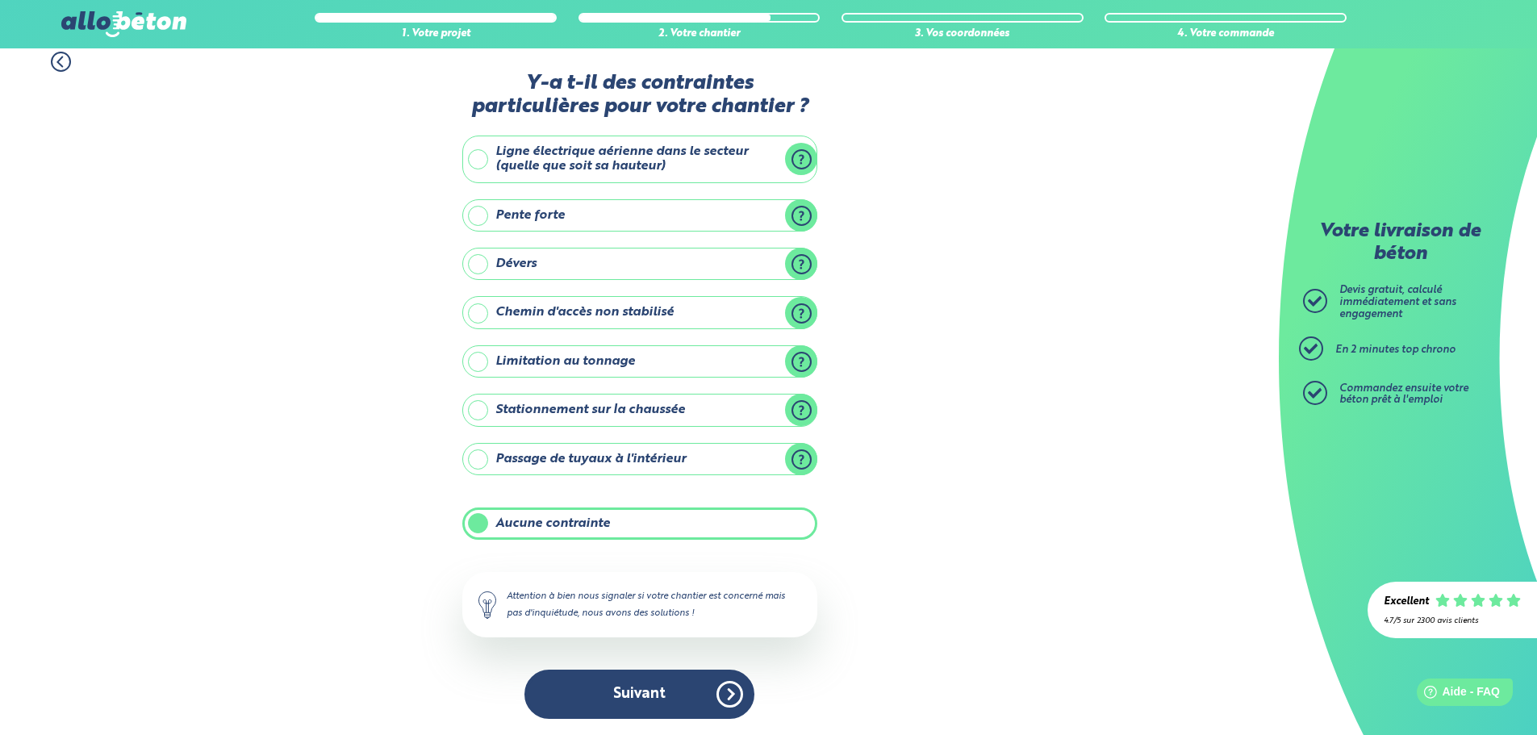
click at [524, 467] on label "Passage de tuyaux à l'intérieur" at bounding box center [639, 459] width 355 height 32
click at [0, 0] on input "Passage de tuyaux à l'intérieur" at bounding box center [0, 0] width 0 height 0
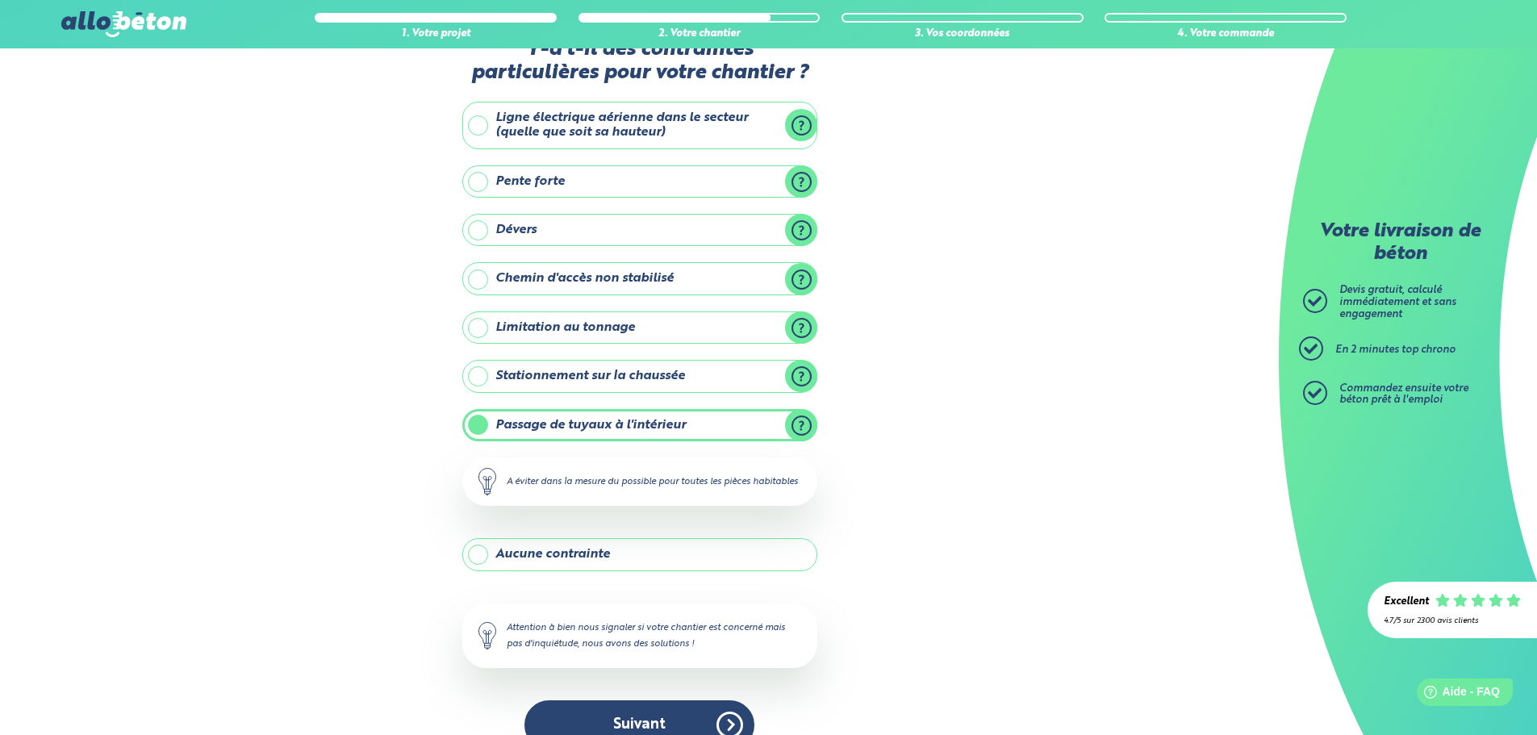
scroll to position [0, 0]
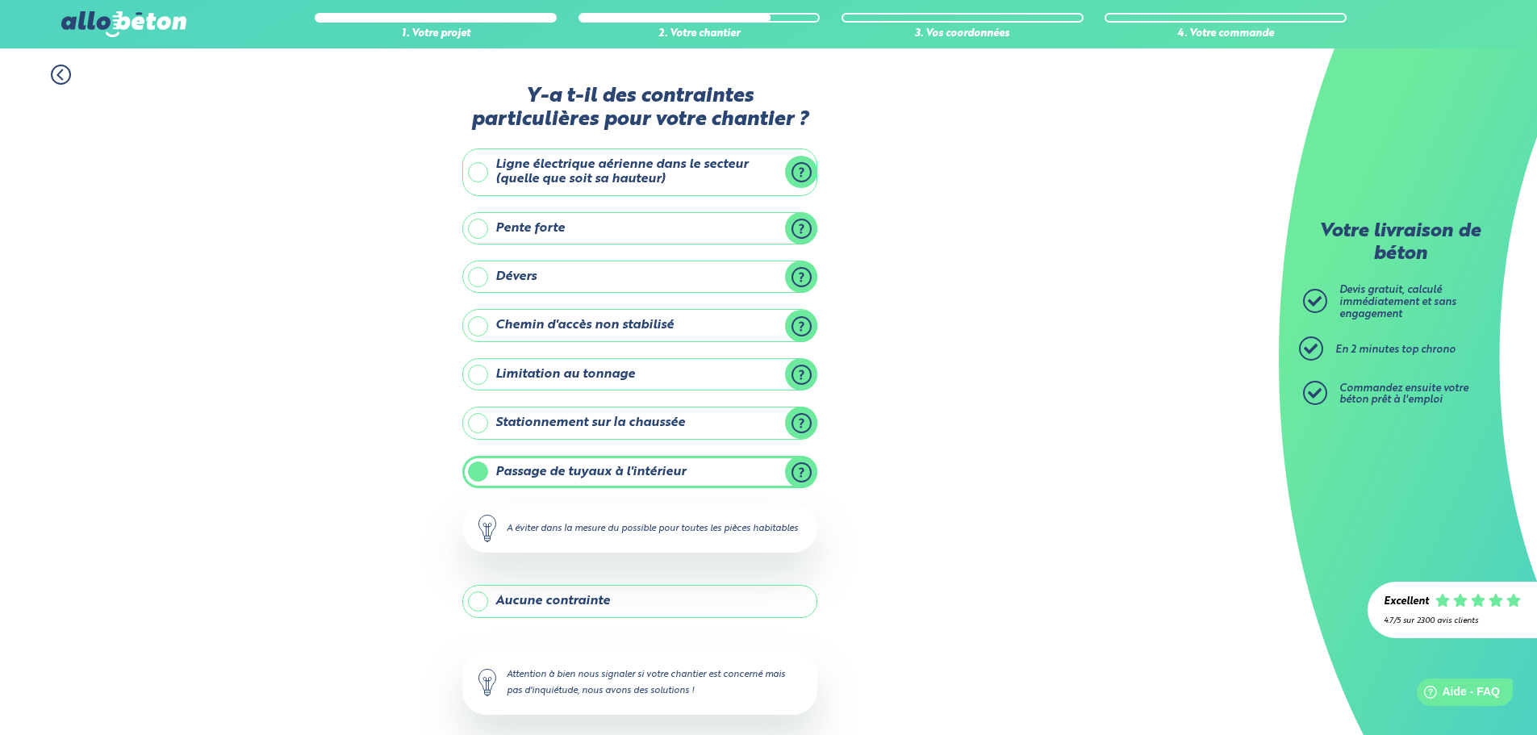
click at [506, 187] on label "Ligne électrique aérienne dans le secteur (quelle que soit sa hauteur)" at bounding box center [639, 172] width 355 height 48
click at [0, 0] on input "Ligne électrique aérienne dans le secteur (quelle que soit sa hauteur)" at bounding box center [0, 0] width 0 height 0
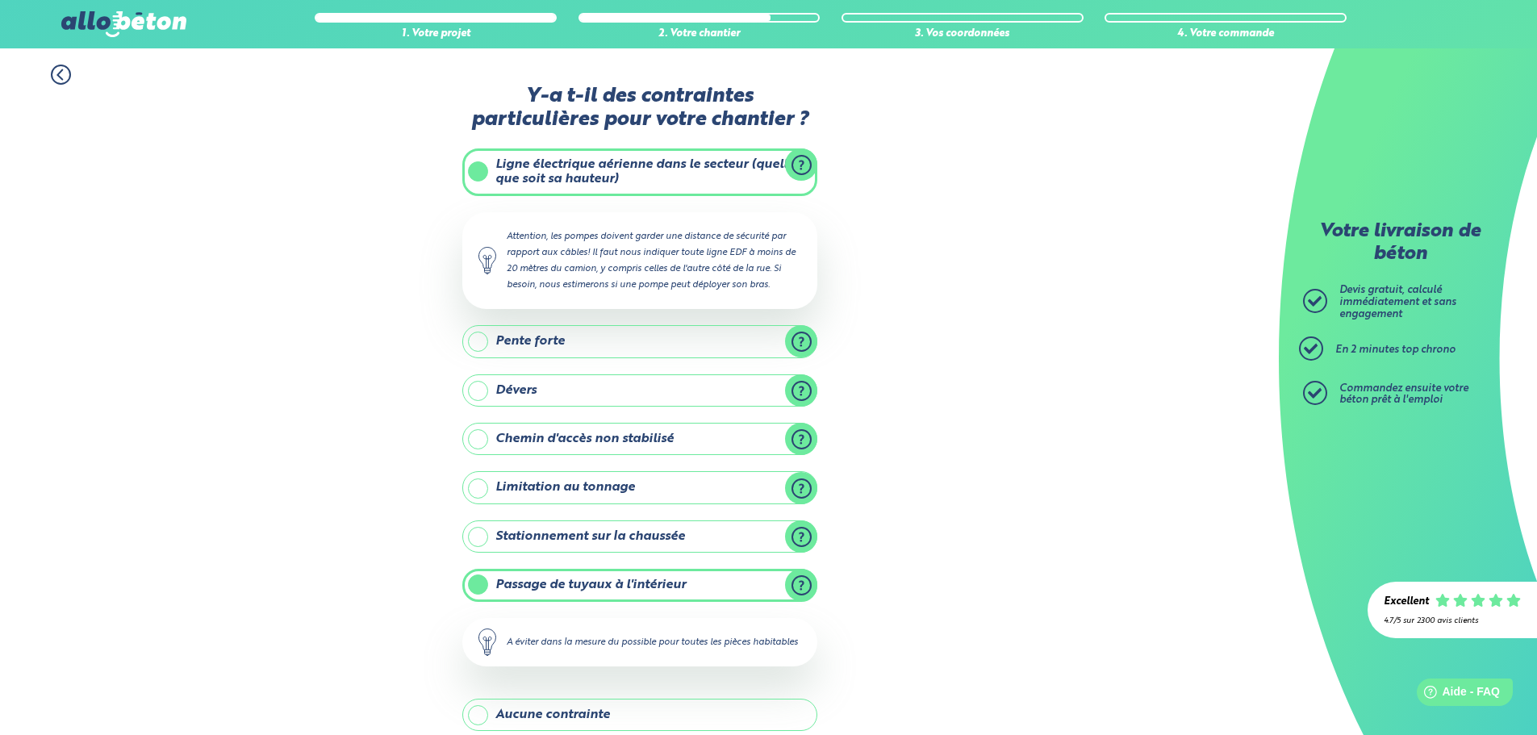
click at [553, 538] on label "Stationnement sur la chaussée" at bounding box center [639, 536] width 355 height 32
click at [0, 0] on input "Stationnement sur la chaussée" at bounding box center [0, 0] width 0 height 0
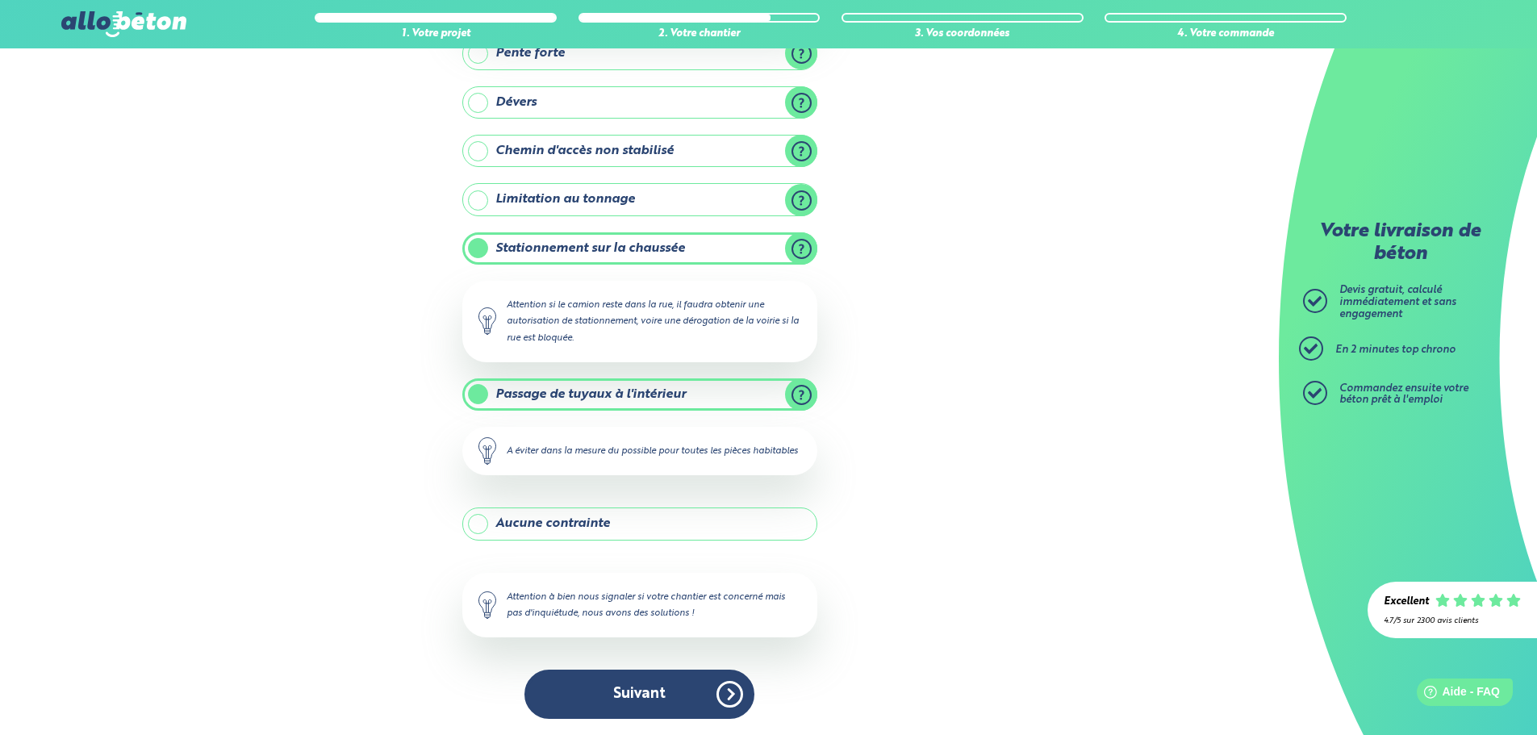
scroll to position [304, 0]
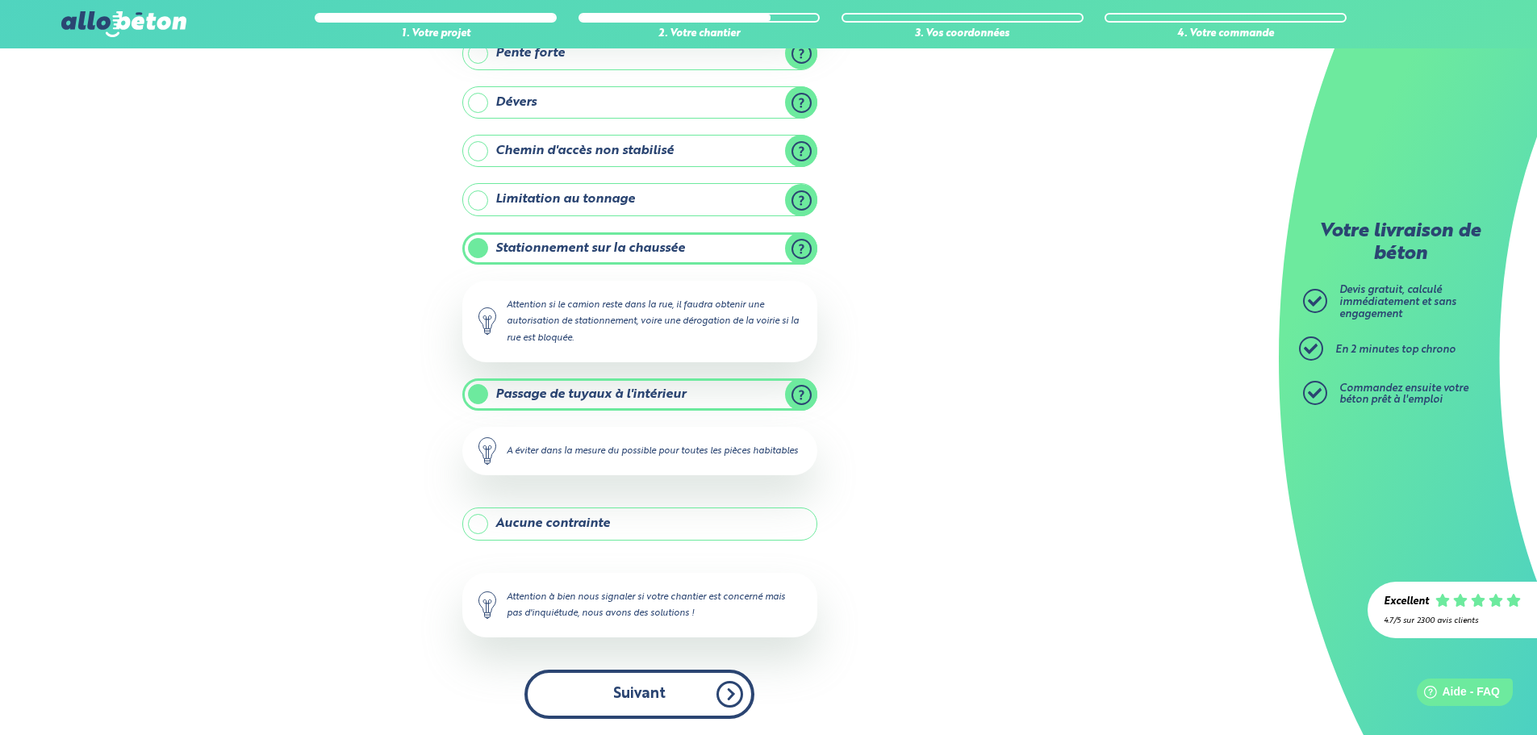
click at [666, 684] on button "Suivant" at bounding box center [639, 694] width 230 height 49
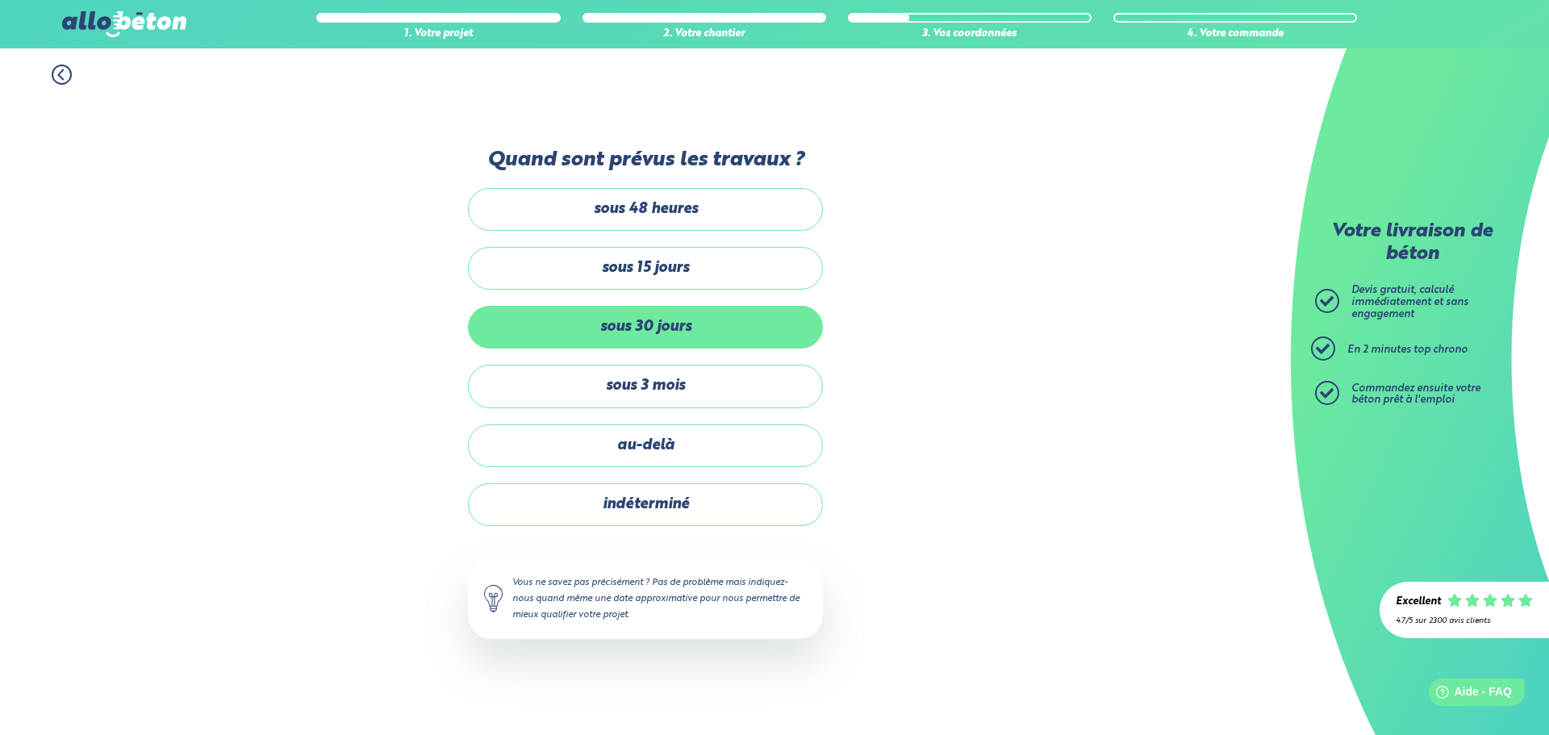
click at [655, 323] on label "sous 30 jours" at bounding box center [645, 327] width 355 height 43
click at [0, 0] on input "sous 30 jours" at bounding box center [0, 0] width 0 height 0
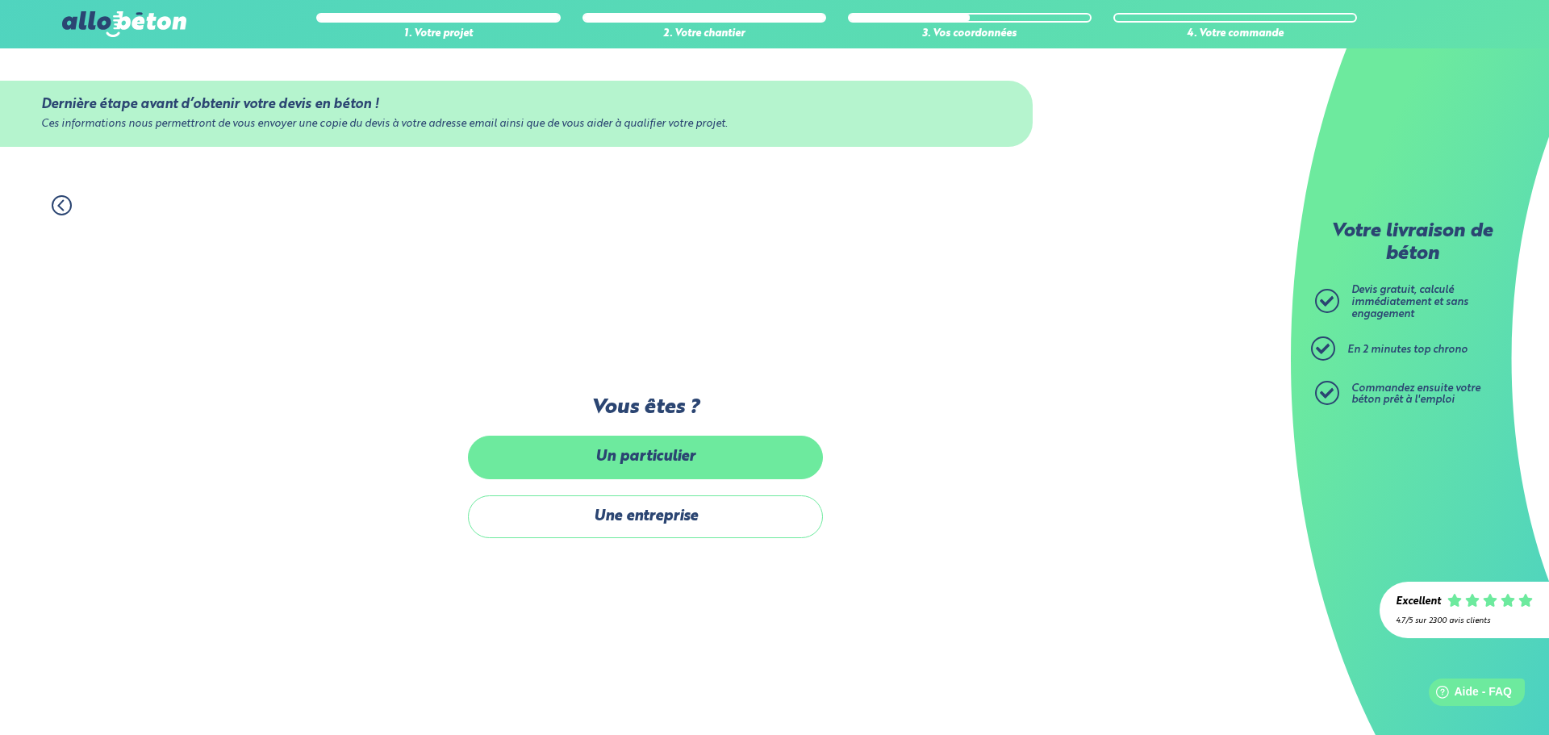
click at [671, 465] on label "Un particulier" at bounding box center [645, 457] width 355 height 43
click at [0, 0] on input "Un particulier" at bounding box center [0, 0] width 0 height 0
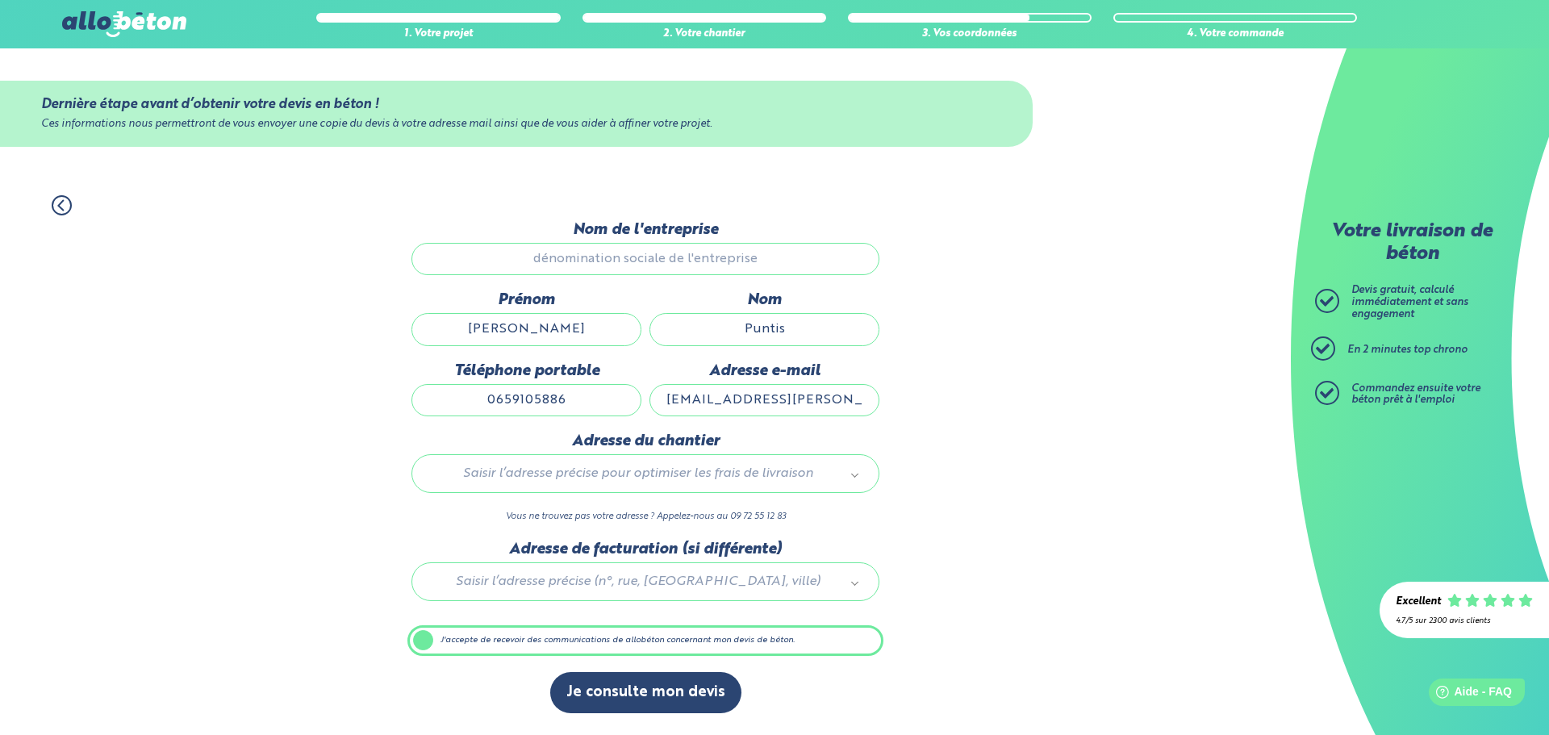
click at [622, 261] on input "Nom de l'entreprise" at bounding box center [645, 259] width 468 height 32
click at [654, 690] on button "Je consulte mon devis" at bounding box center [645, 692] width 191 height 41
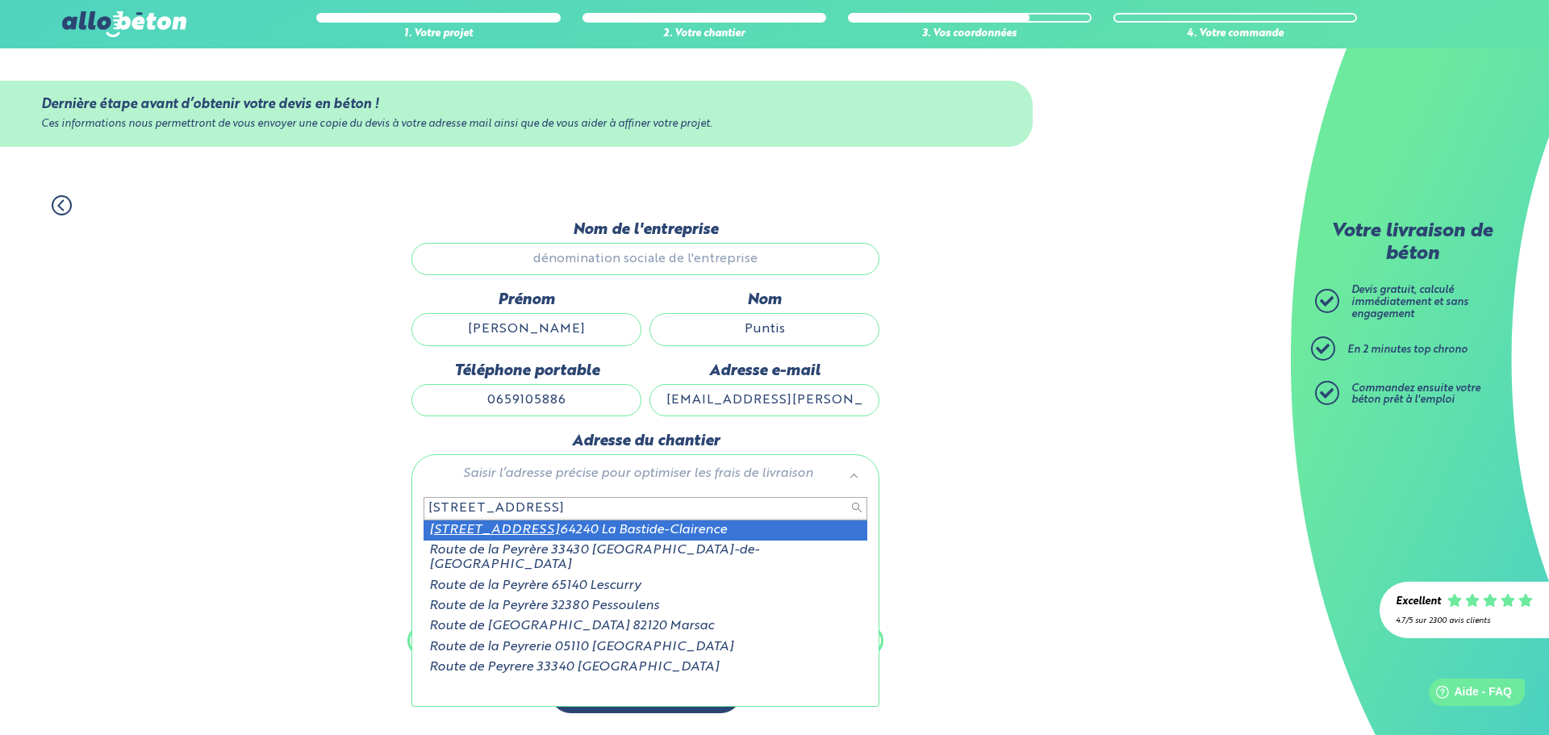
type input "700 route de la peyrere"
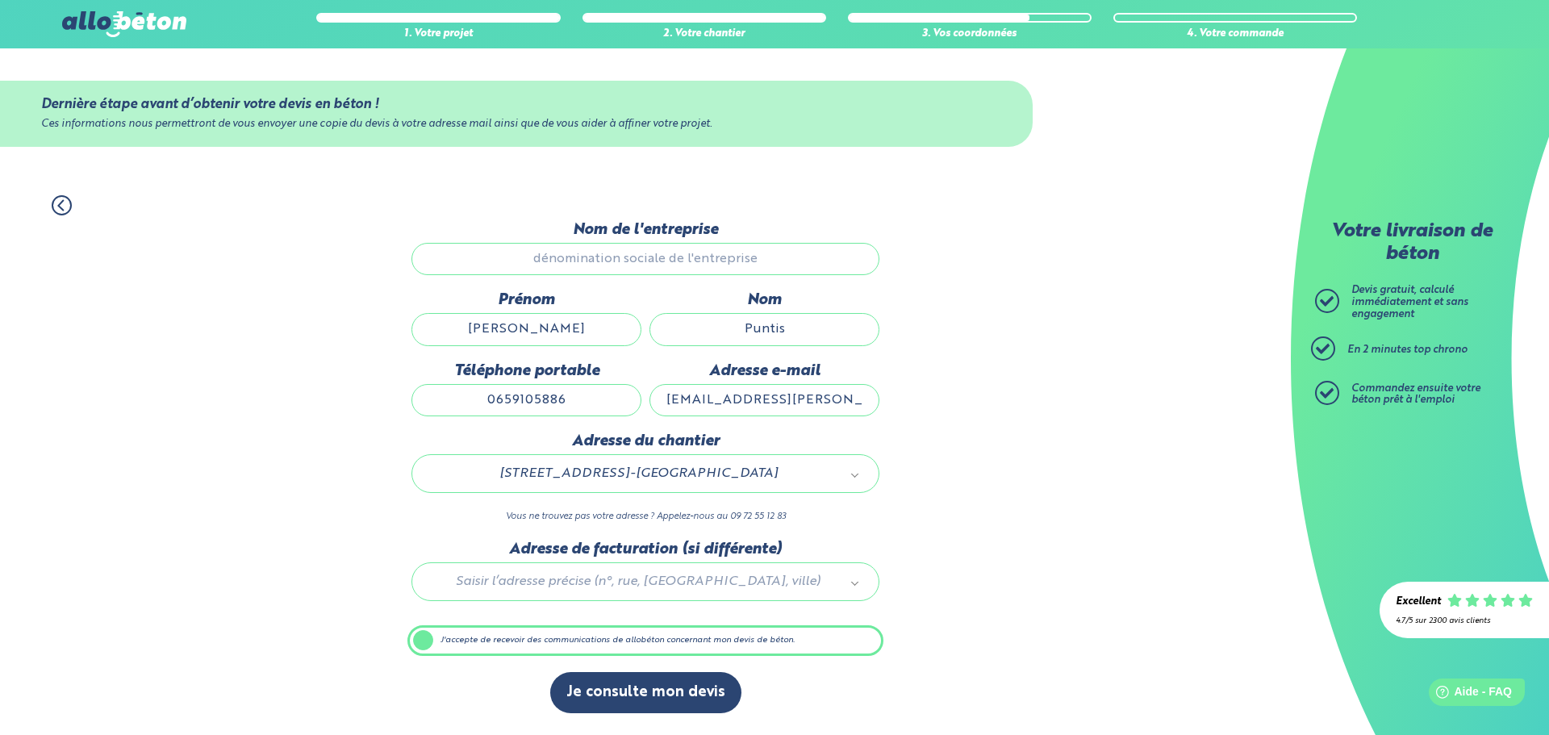
click at [670, 720] on div "Je consulte mon devis" at bounding box center [645, 700] width 476 height 57
click at [593, 272] on input "Nom de l'entreprise" at bounding box center [645, 259] width 468 height 32
click at [758, 336] on input "Puntis" at bounding box center [764, 329] width 230 height 32
drag, startPoint x: 670, startPoint y: 662, endPoint x: 670, endPoint y: 678, distance: 16.1
click at [670, 670] on div "Dernière étape avant d’obtenir votre devis en béton ! Ces informations nous per…" at bounding box center [645, 475] width 476 height 509
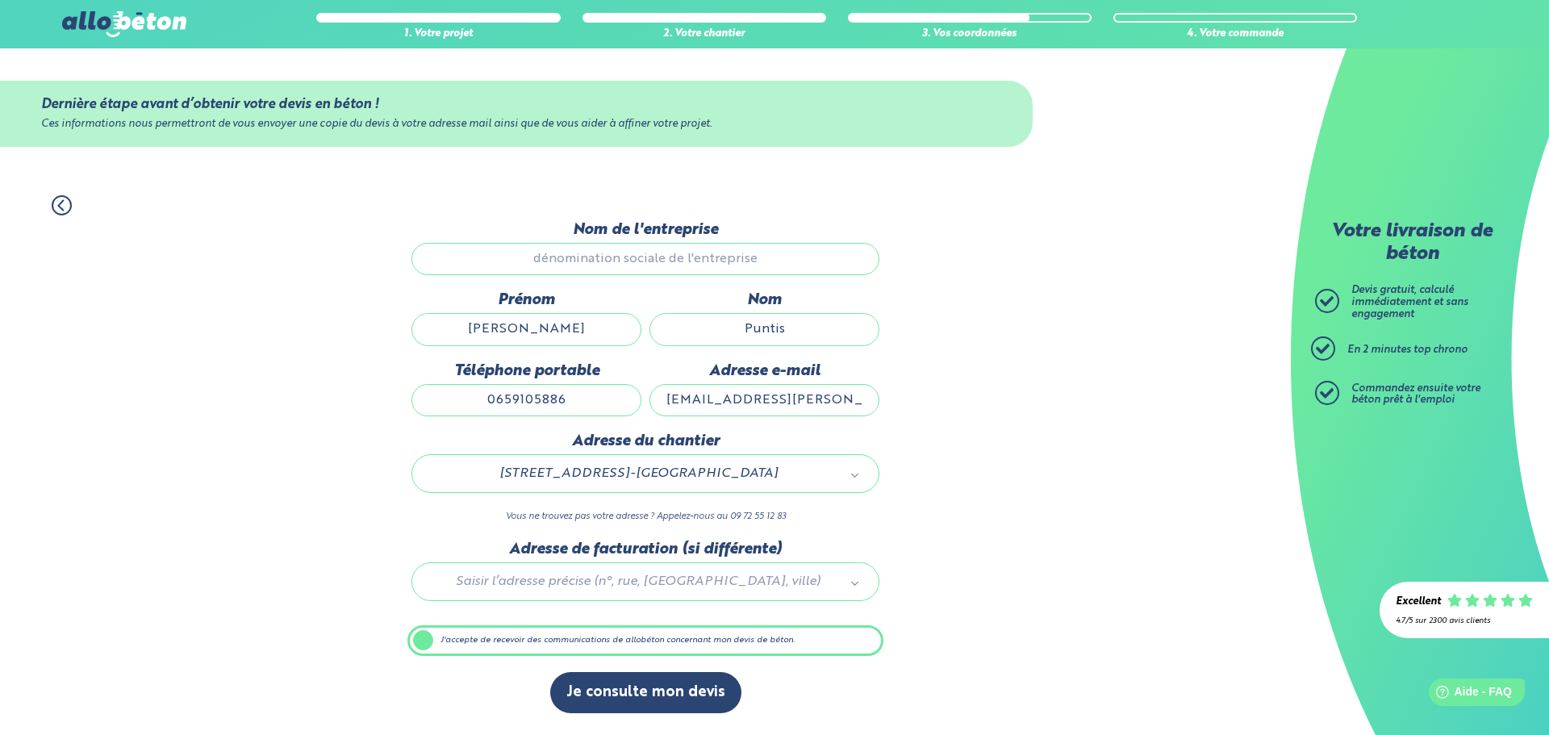
click at [810, 453] on div "Adresse du chantier 700 Route de la Peyrère 64240 La Bastide-Clairence 64289_01…" at bounding box center [645, 486] width 476 height 108
click at [699, 586] on div at bounding box center [645, 578] width 476 height 77
click at [457, 641] on label "J'accepte de recevoir des communications de allobéton concernant mon devis de b…" at bounding box center [645, 640] width 476 height 31
click at [0, 0] on input "J'accepte de recevoir des communications de allobéton concernant mon devis de b…" at bounding box center [0, 0] width 0 height 0
click at [435, 636] on label "J'accepte de recevoir des communications de allobéton concernant mon devis de b…" at bounding box center [645, 640] width 476 height 31
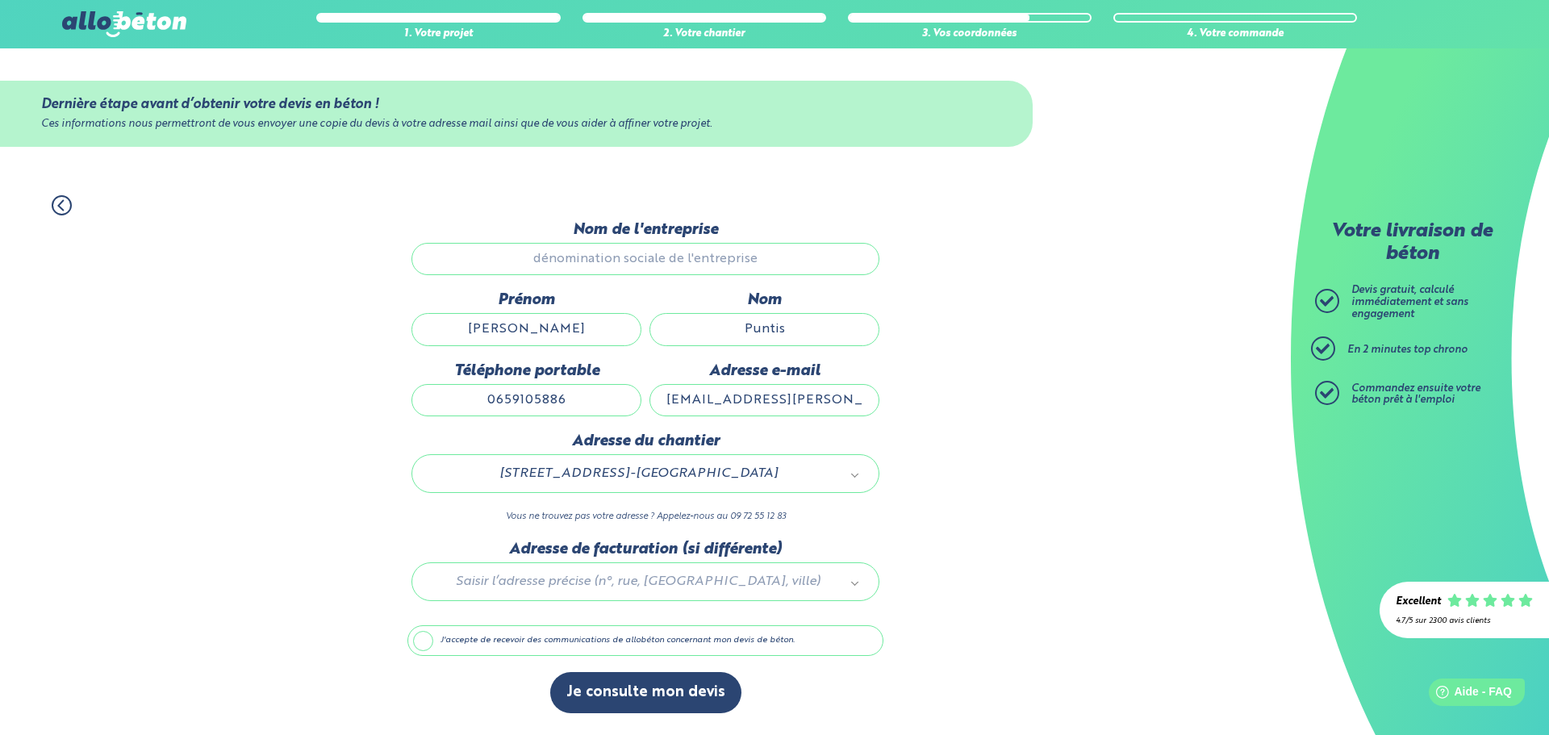
click at [0, 0] on input "J'accepte de recevoir des communications de allobéton concernant mon devis de b…" at bounding box center [0, 0] width 0 height 0
click at [571, 342] on input "Pauline" at bounding box center [526, 329] width 230 height 32
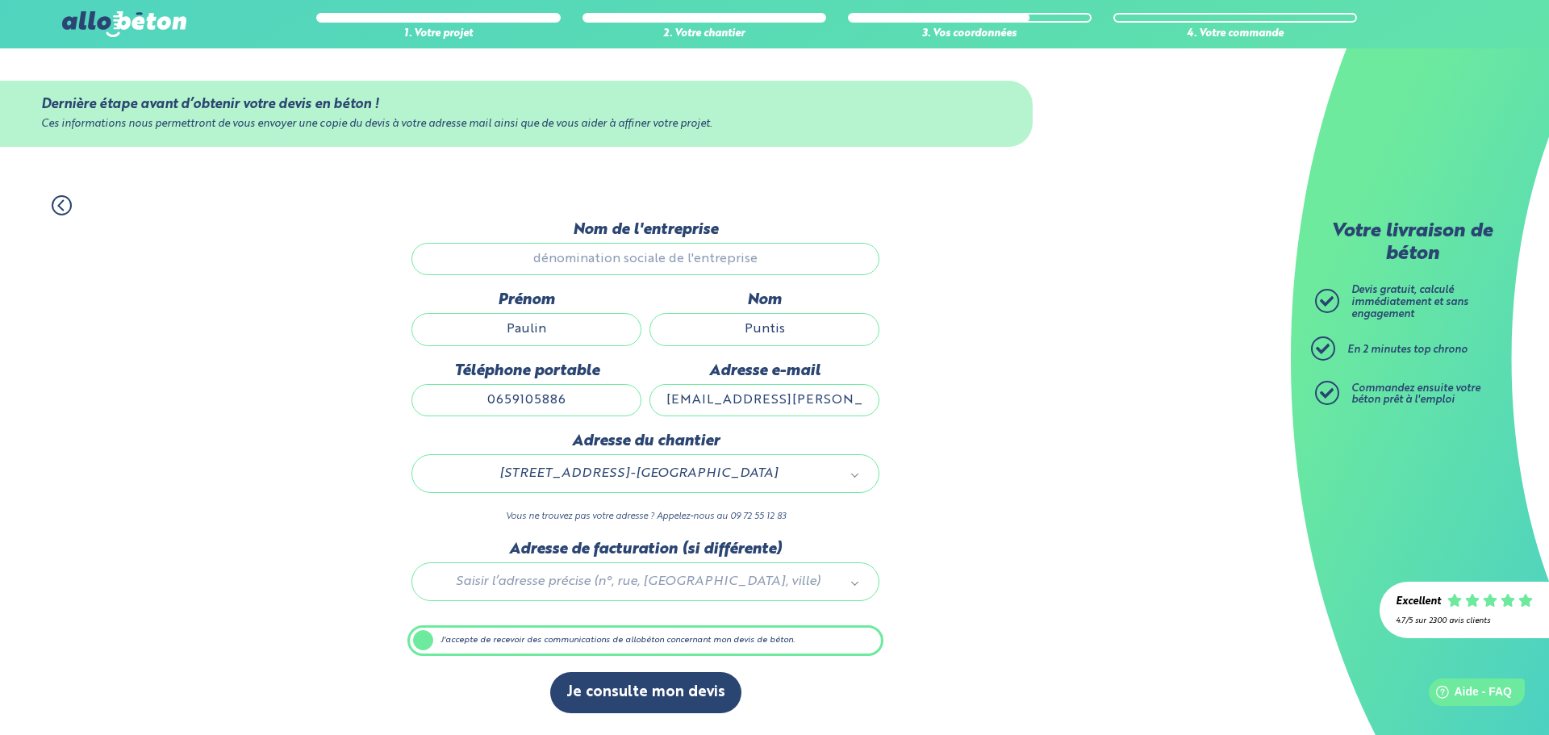
type input "Pauline"
type input "Puntis"
click at [636, 248] on input "Nom de l'entreprise" at bounding box center [645, 259] width 468 height 32
click at [636, 265] on input "Nom de l'entreprise" at bounding box center [645, 259] width 468 height 32
click at [52, 199] on div "1. Votre projet 2. Votre chantier 3. Vos coordonnées 4. Votre commande" at bounding box center [645, 197] width 1291 height 36
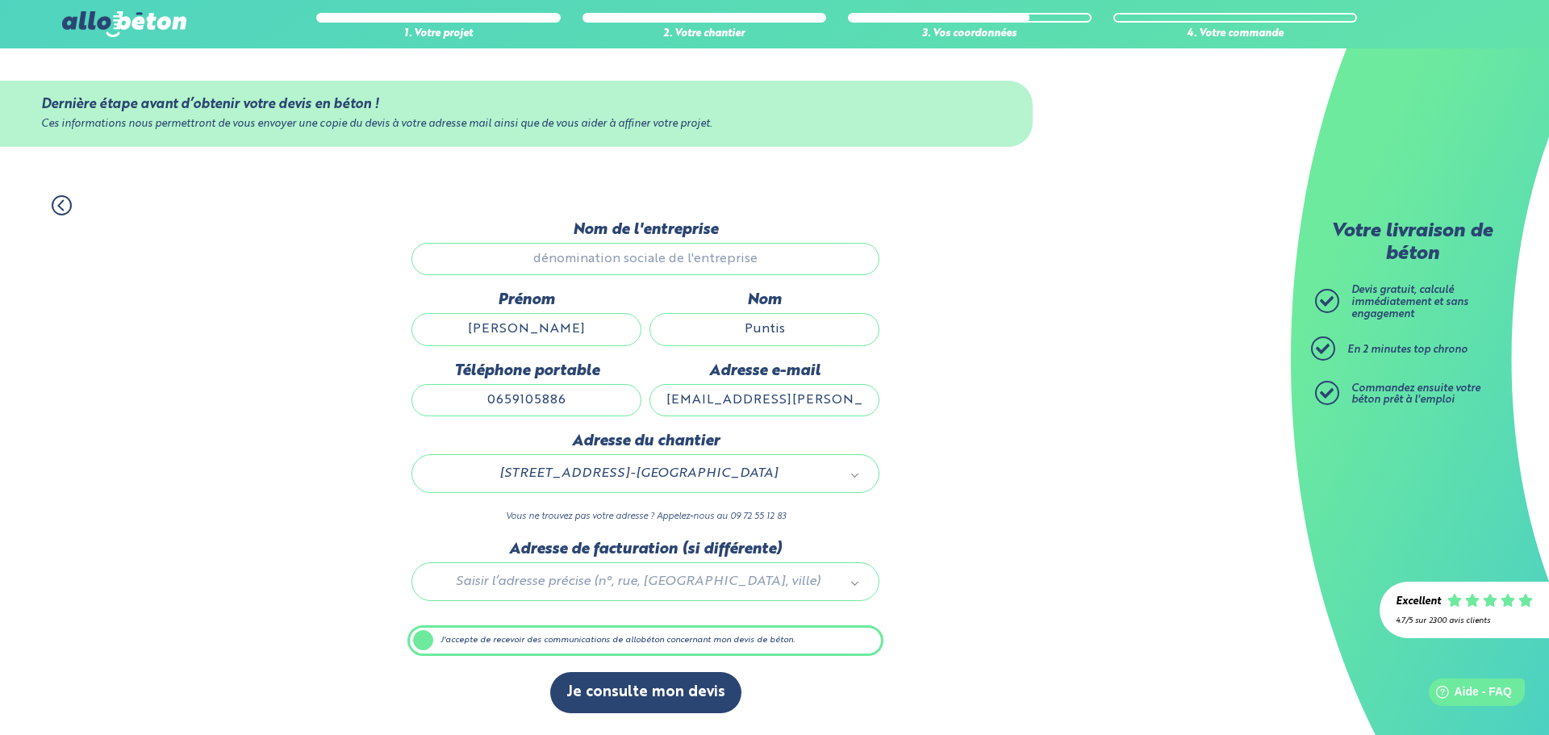
click at [56, 204] on icon at bounding box center [62, 205] width 20 height 20
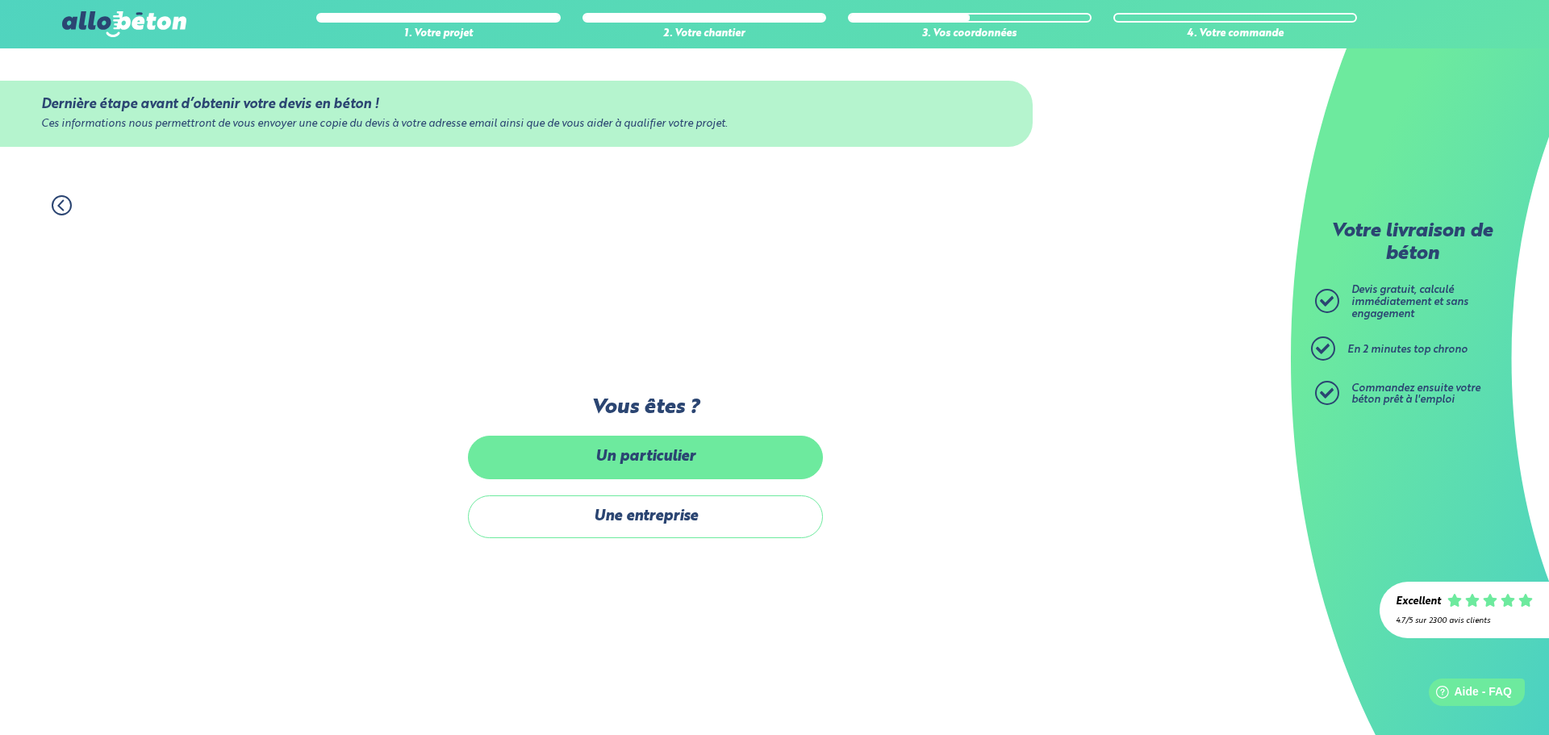
click at [616, 459] on label "Un particulier" at bounding box center [645, 457] width 355 height 43
click at [0, 0] on input "Un particulier" at bounding box center [0, 0] width 0 height 0
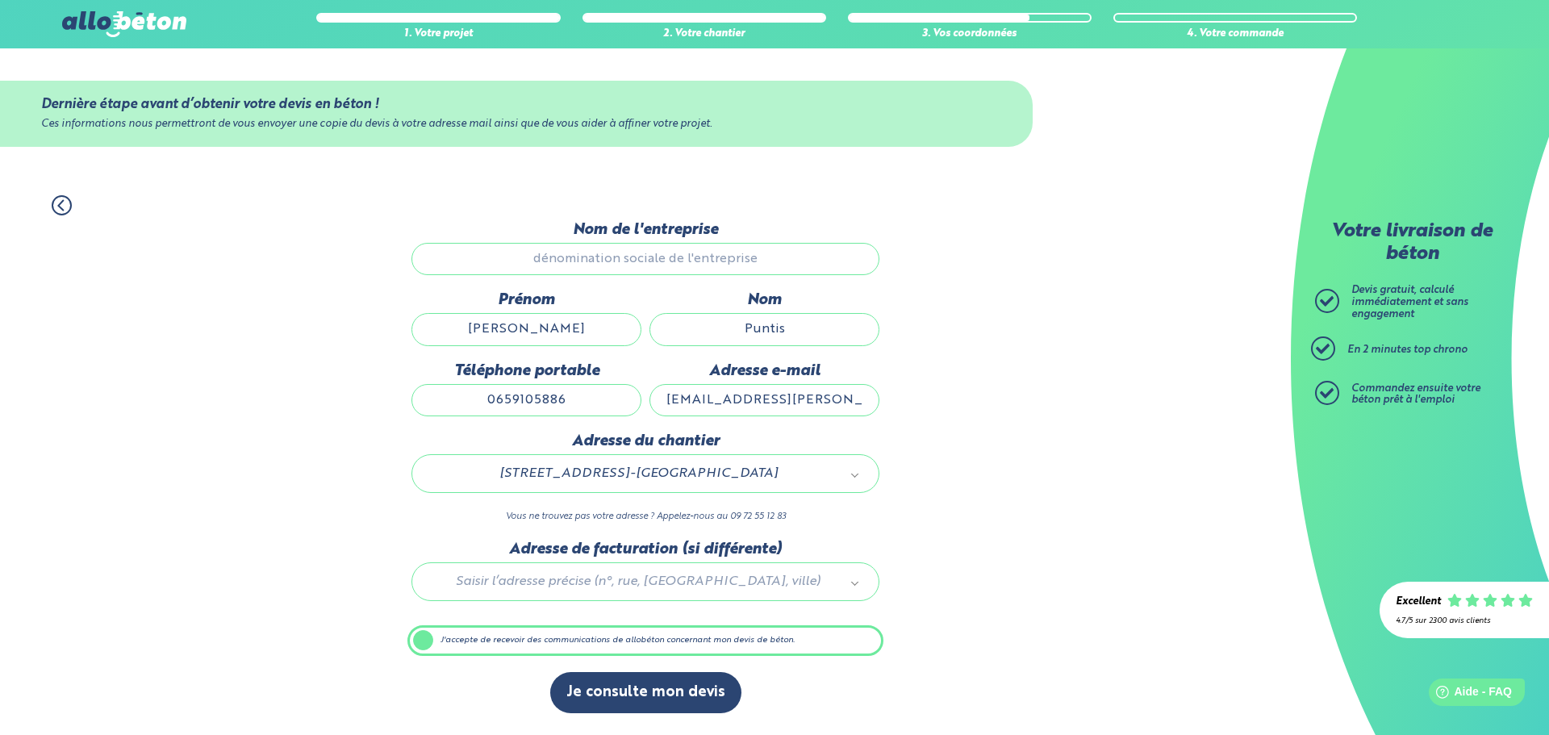
click at [601, 332] on input "Pauline" at bounding box center [526, 329] width 230 height 32
click at [686, 692] on button "Je consulte mon devis" at bounding box center [645, 692] width 191 height 41
click at [653, 695] on button "Je consulte mon devis" at bounding box center [645, 692] width 191 height 41
click at [659, 682] on button "Je consulte mon devis" at bounding box center [645, 692] width 191 height 41
click at [660, 682] on button "Je consulte mon devis" at bounding box center [645, 692] width 191 height 41
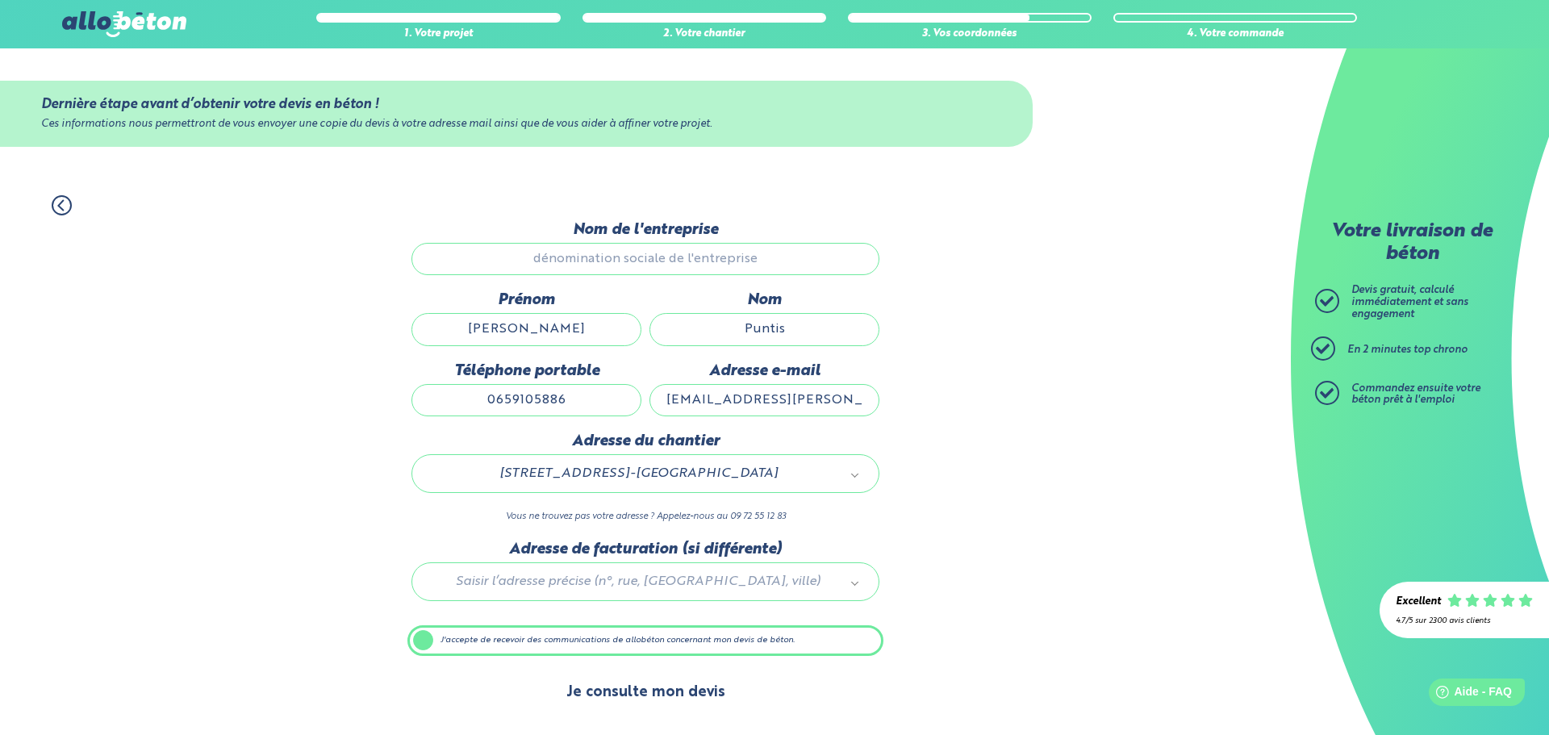
click at [630, 691] on button "Je consulte mon devis" at bounding box center [645, 692] width 191 height 41
click at [595, 651] on label "J'accepte de recevoir des communications de allobéton concernant mon devis de b…" at bounding box center [645, 640] width 476 height 31
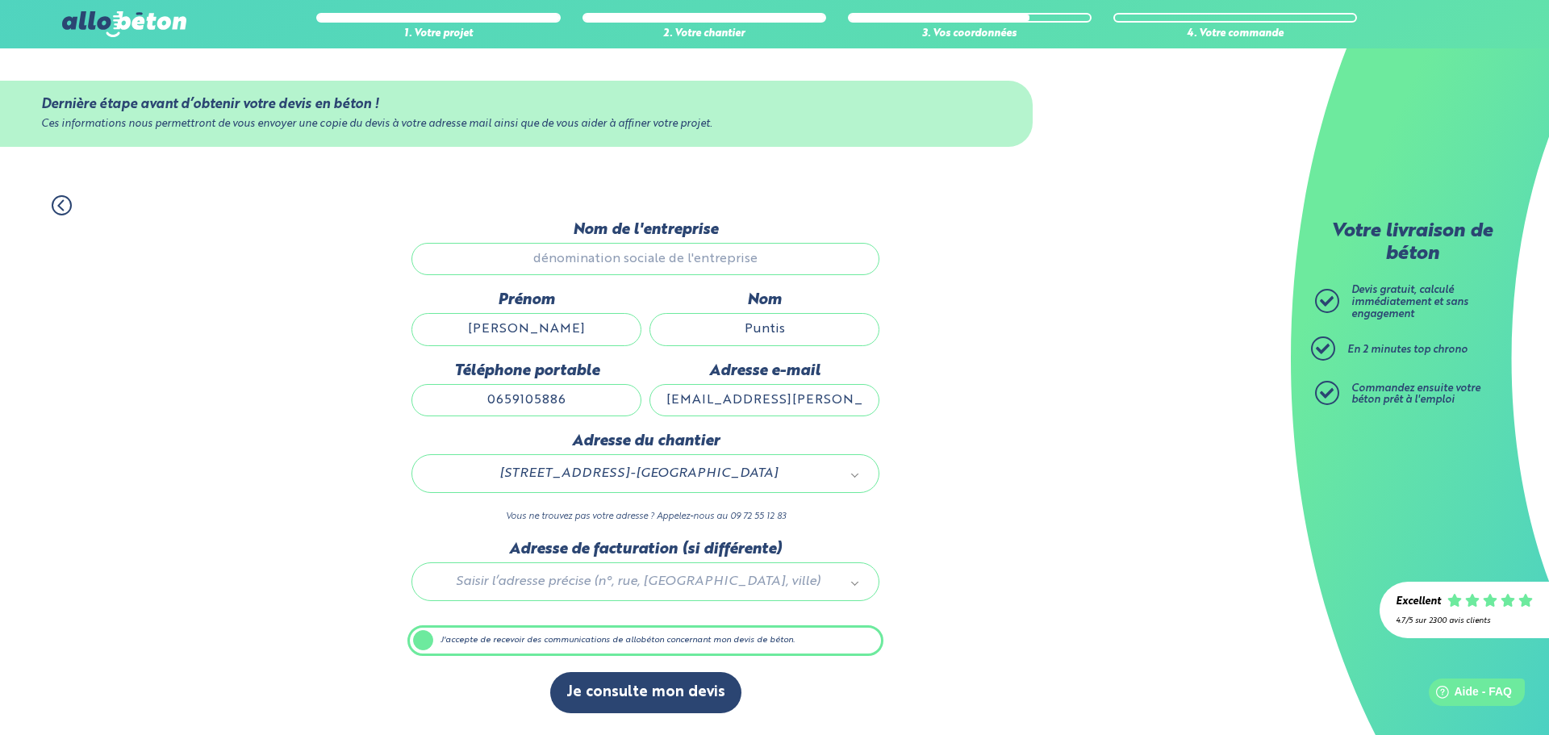
click at [0, 0] on input "J'accepte de recevoir des communications de allobéton concernant mon devis de b…" at bounding box center [0, 0] width 0 height 0
click at [699, 603] on div "Adresse de facturation (si différente) Saisir l’adresse précise (n°, rue, CP, v…" at bounding box center [645, 578] width 476 height 77
click at [682, 643] on label "J'accepte de recevoir des communications de allobéton concernant mon devis de b…" at bounding box center [645, 640] width 476 height 31
click at [0, 0] on input "J'accepte de recevoir des communications de allobéton concernant mon devis de b…" at bounding box center [0, 0] width 0 height 0
drag, startPoint x: 666, startPoint y: 668, endPoint x: 665, endPoint y: 678, distance: 10.6
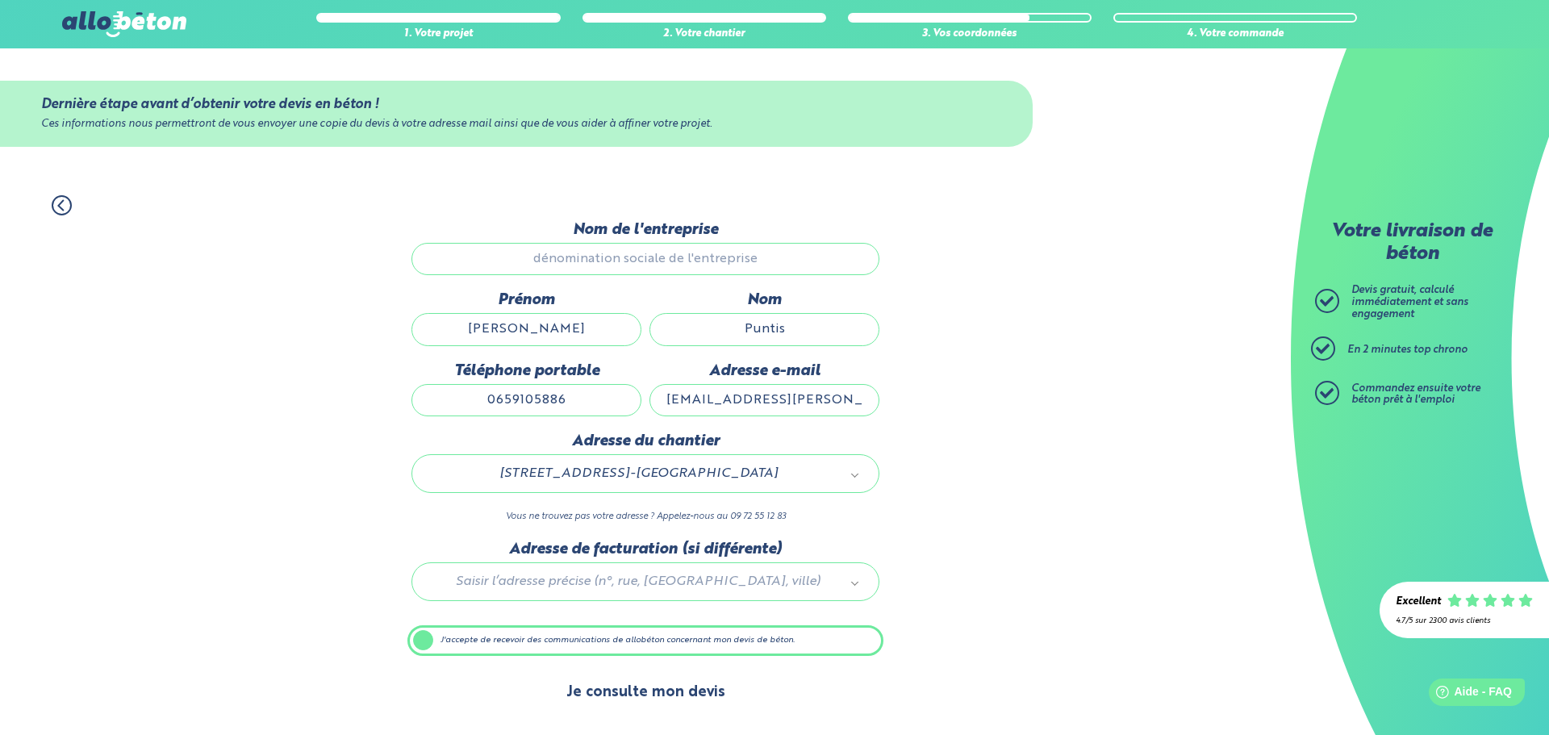
click at [666, 677] on div "Dernière étape avant d’obtenir votre devis en béton ! Ces informations nous per…" at bounding box center [645, 475] width 476 height 509
click at [665, 678] on button "Je consulte mon devis" at bounding box center [645, 692] width 191 height 41
click at [682, 695] on button "Je consulte mon devis" at bounding box center [645, 692] width 191 height 41
drag, startPoint x: 766, startPoint y: 328, endPoint x: 345, endPoint y: 163, distance: 451.4
click at [762, 324] on input "Puntis" at bounding box center [764, 329] width 230 height 32
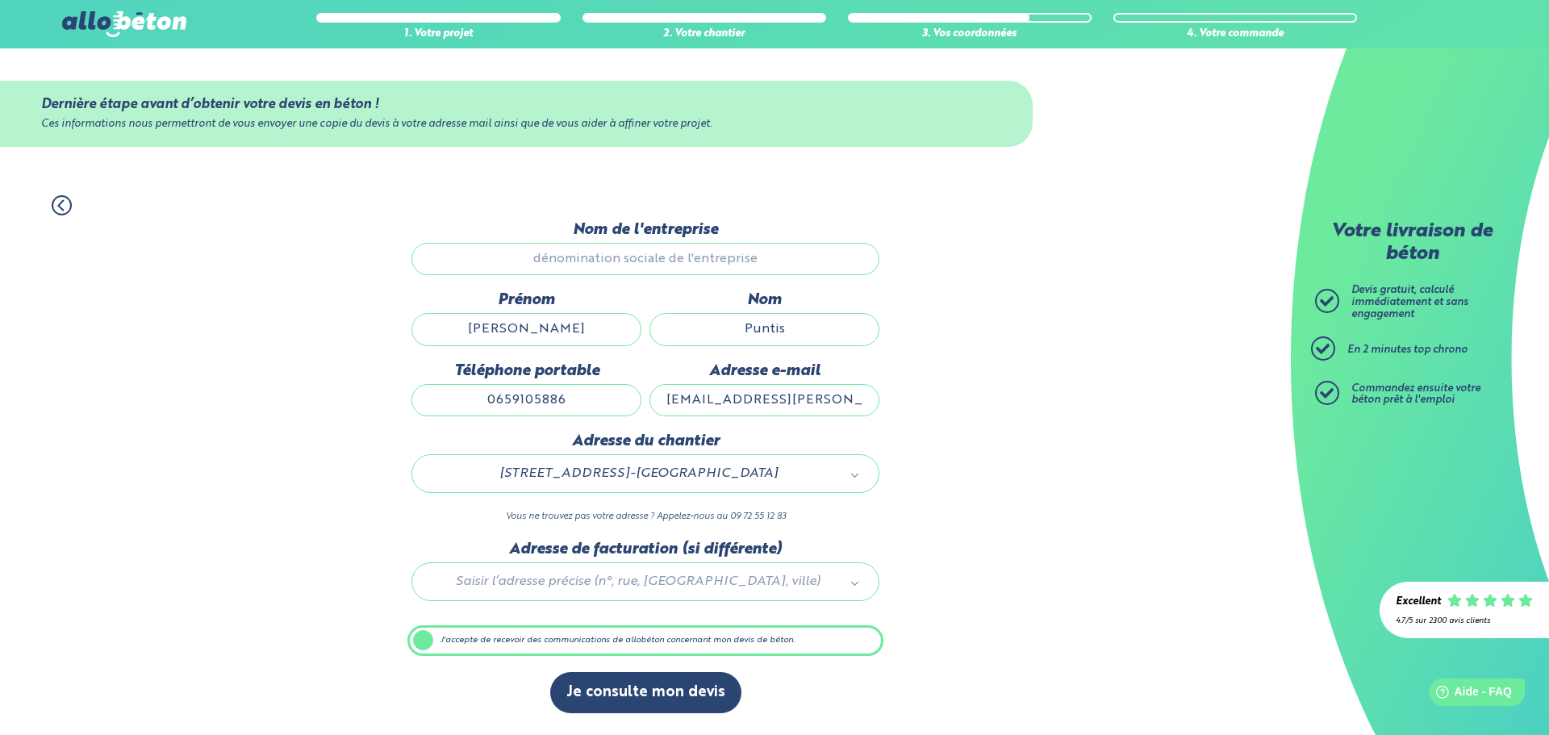
click at [130, 34] on img at bounding box center [124, 24] width 124 height 26
click at [140, 19] on img at bounding box center [124, 24] width 124 height 26
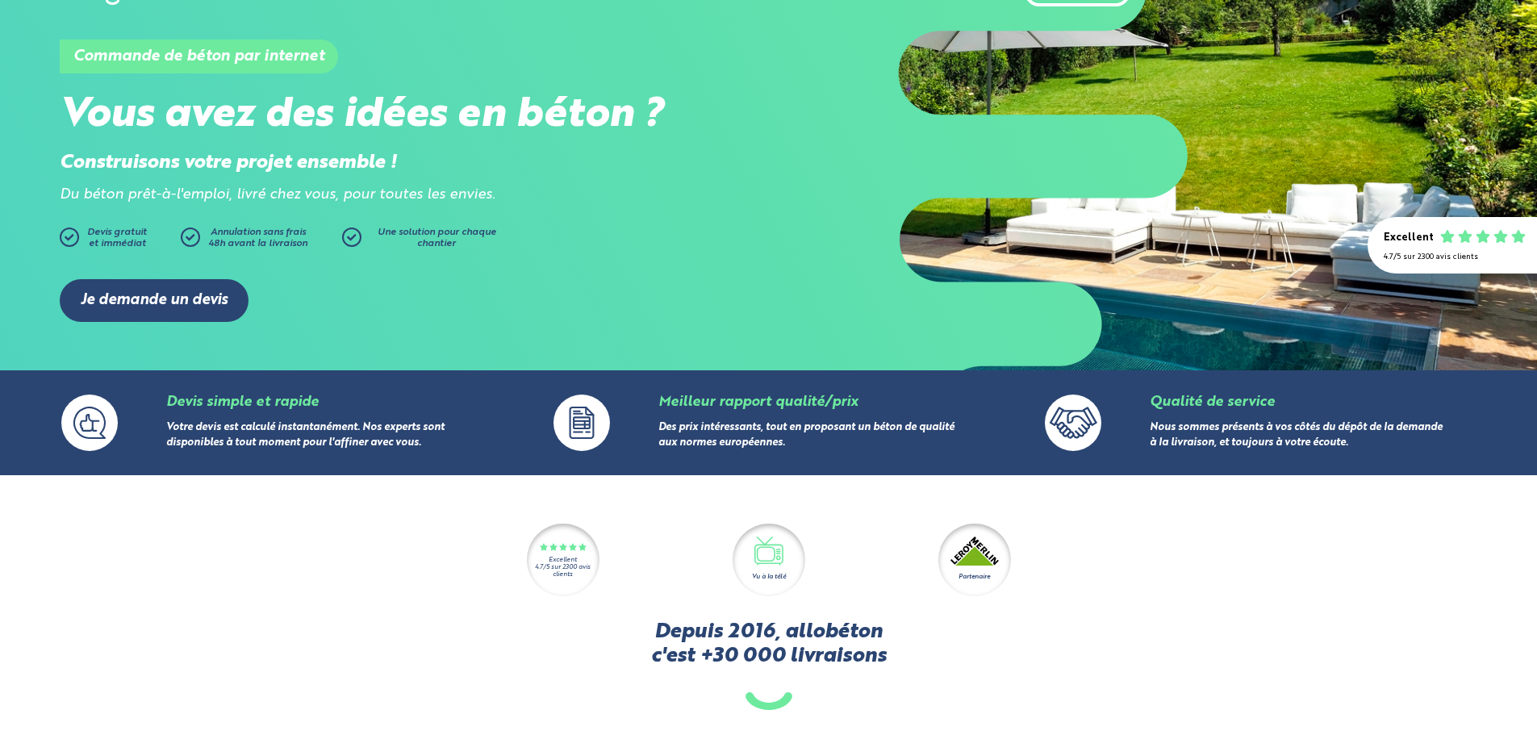
scroll to position [161, 0]
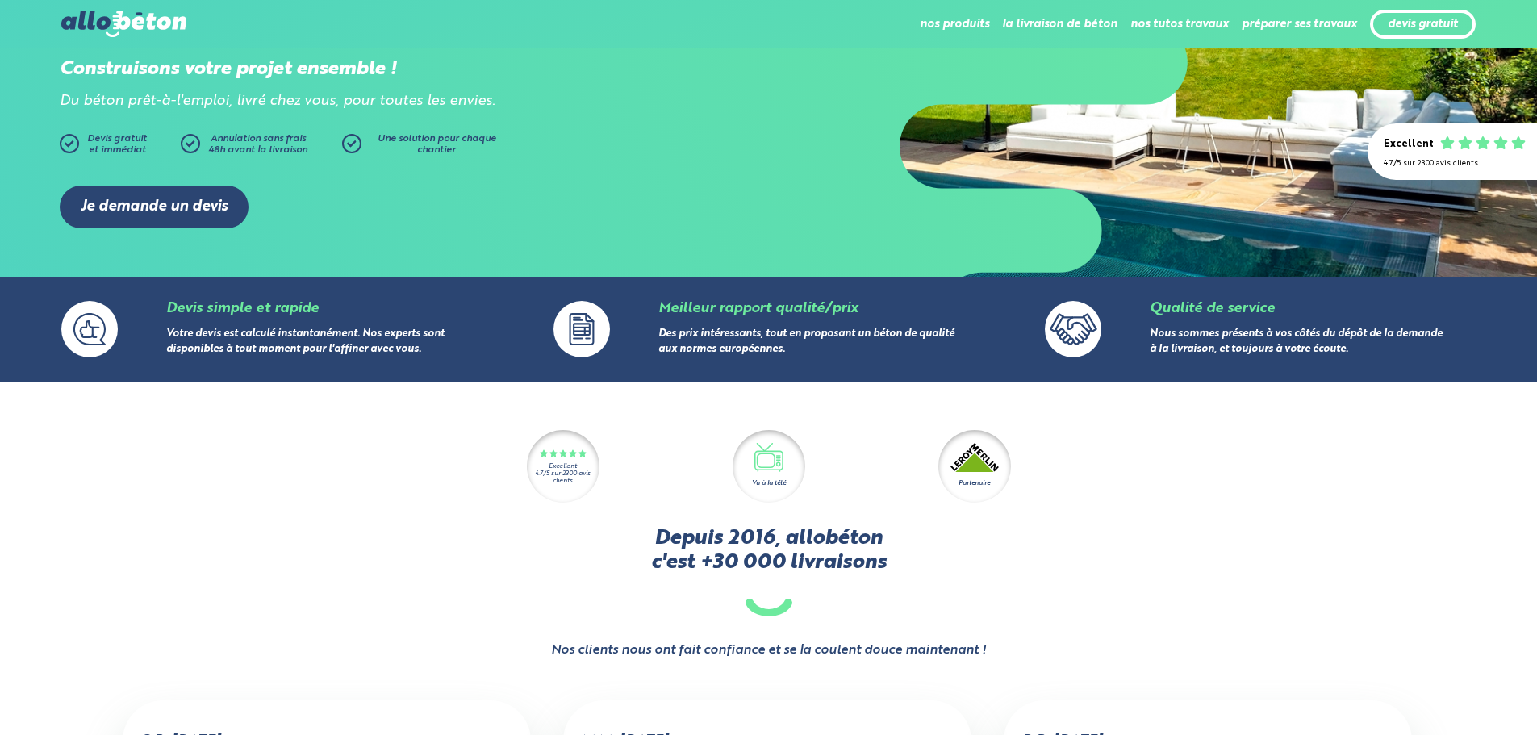
click at [162, 180] on div "Je demande un devis" at bounding box center [768, 206] width 1417 height 91
click at [164, 211] on link "Je demande un devis" at bounding box center [154, 207] width 189 height 43
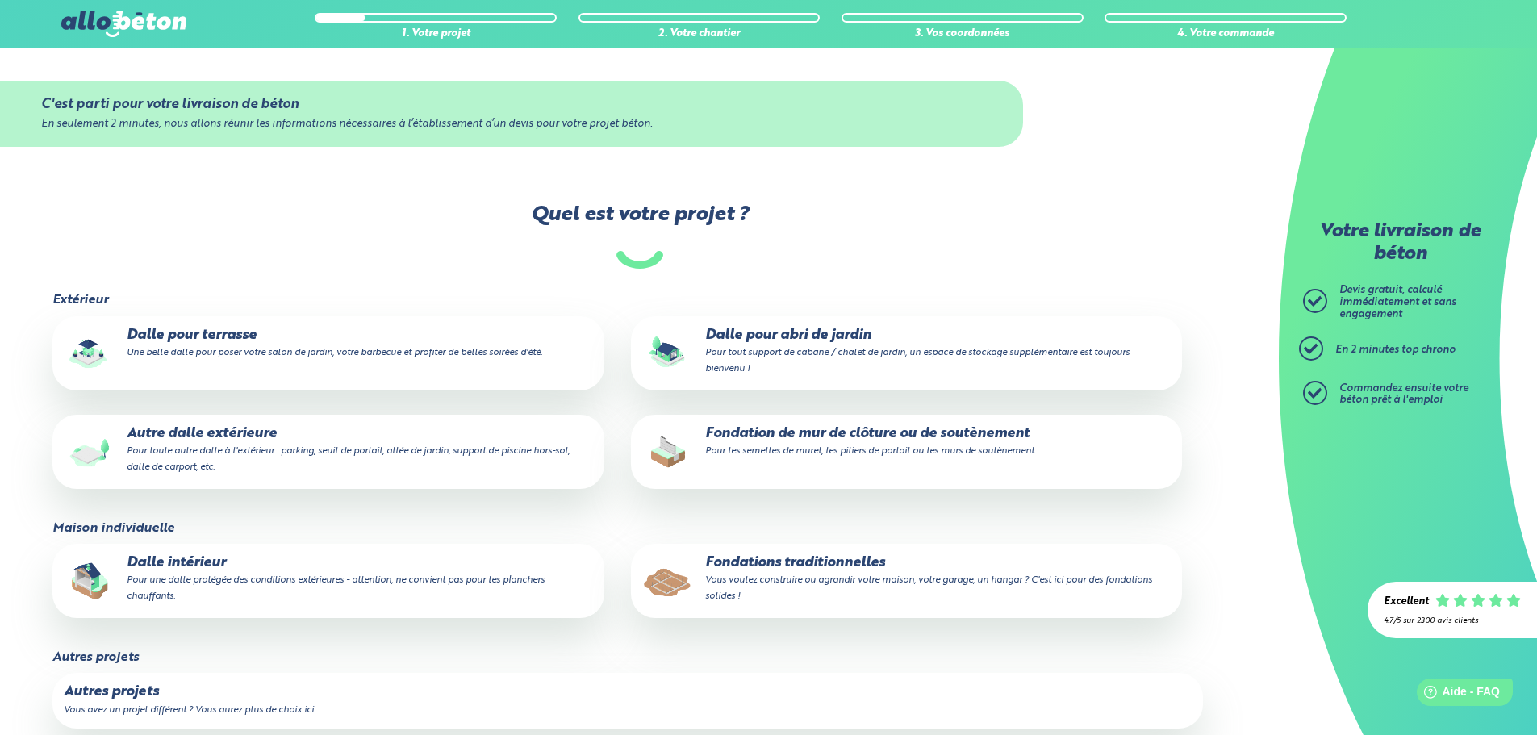
click at [271, 342] on p "Dalle pour terrasse Une belle dalle pour poser votre salon de jardin, votre bar…" at bounding box center [328, 344] width 528 height 32
click at [0, 0] on input "Dalle pour terrasse Une belle dalle pour poser votre salon de jardin, votre bar…" at bounding box center [0, 0] width 0 height 0
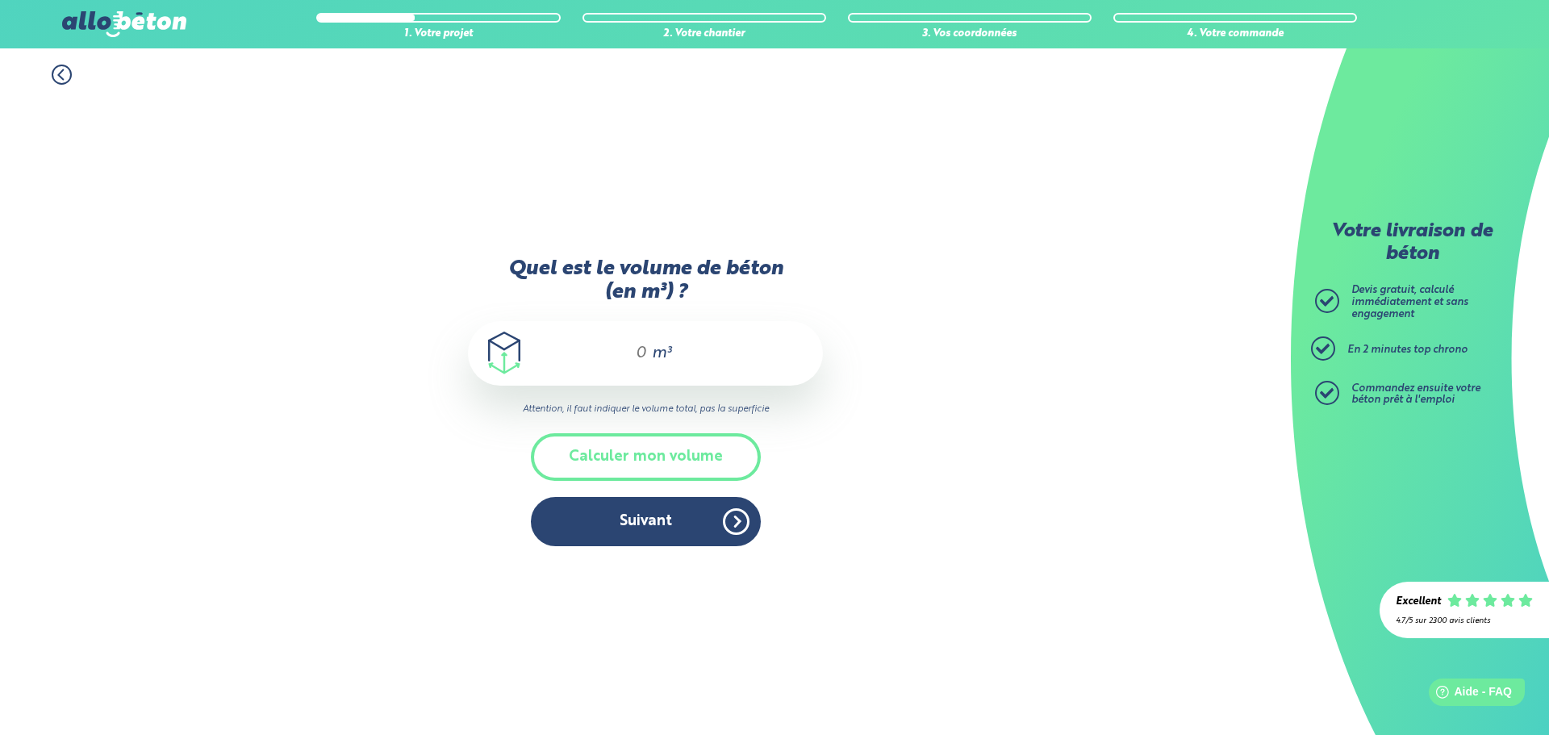
click at [652, 374] on div "m³" at bounding box center [645, 353] width 355 height 65
drag, startPoint x: 637, startPoint y: 354, endPoint x: 644, endPoint y: 361, distance: 9.7
click at [637, 354] on input "Quel est le volume de béton (en m³) ?" at bounding box center [633, 353] width 27 height 19
type input "8"
click at [697, 533] on button "Suivant" at bounding box center [646, 521] width 230 height 49
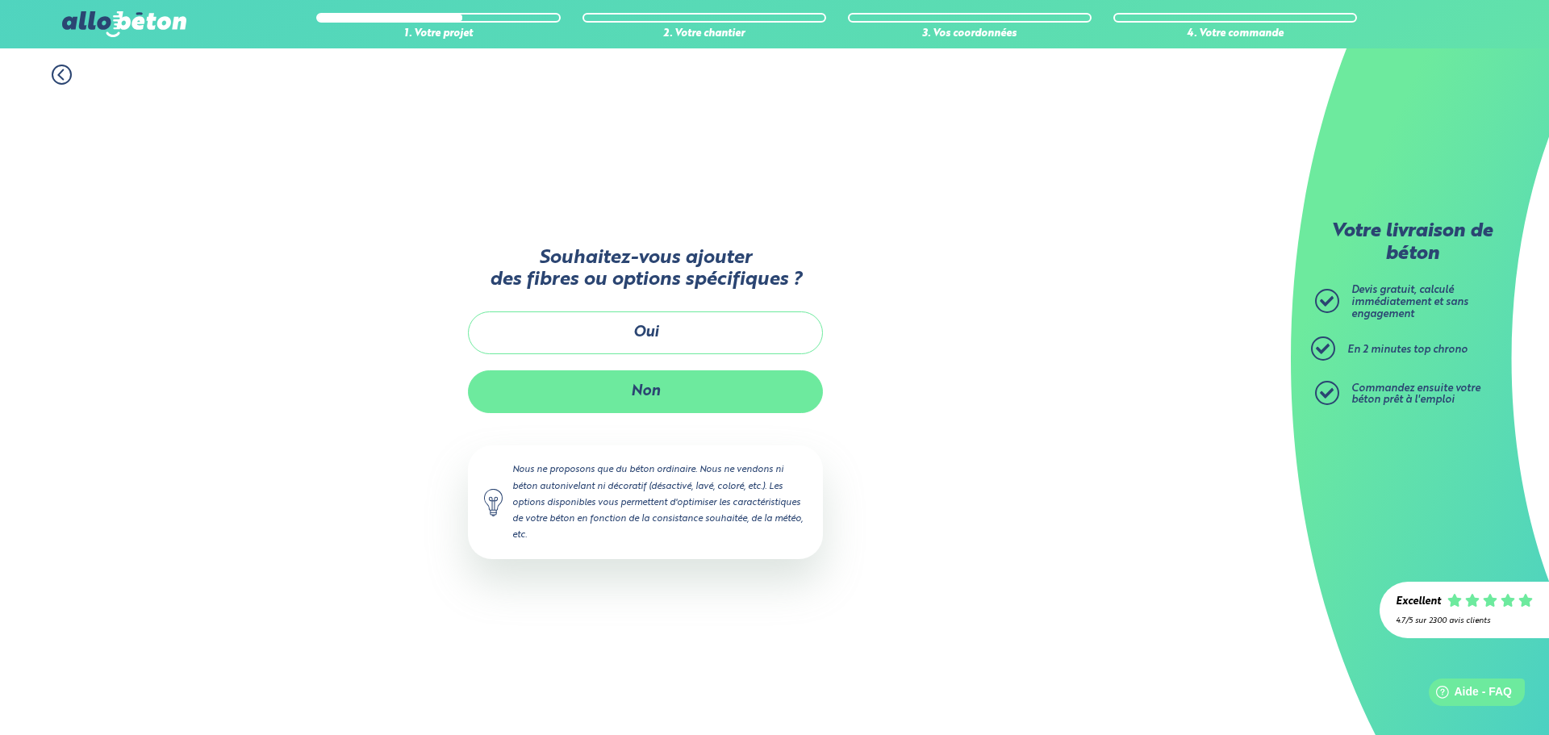
click at [648, 378] on button "Non" at bounding box center [645, 391] width 355 height 43
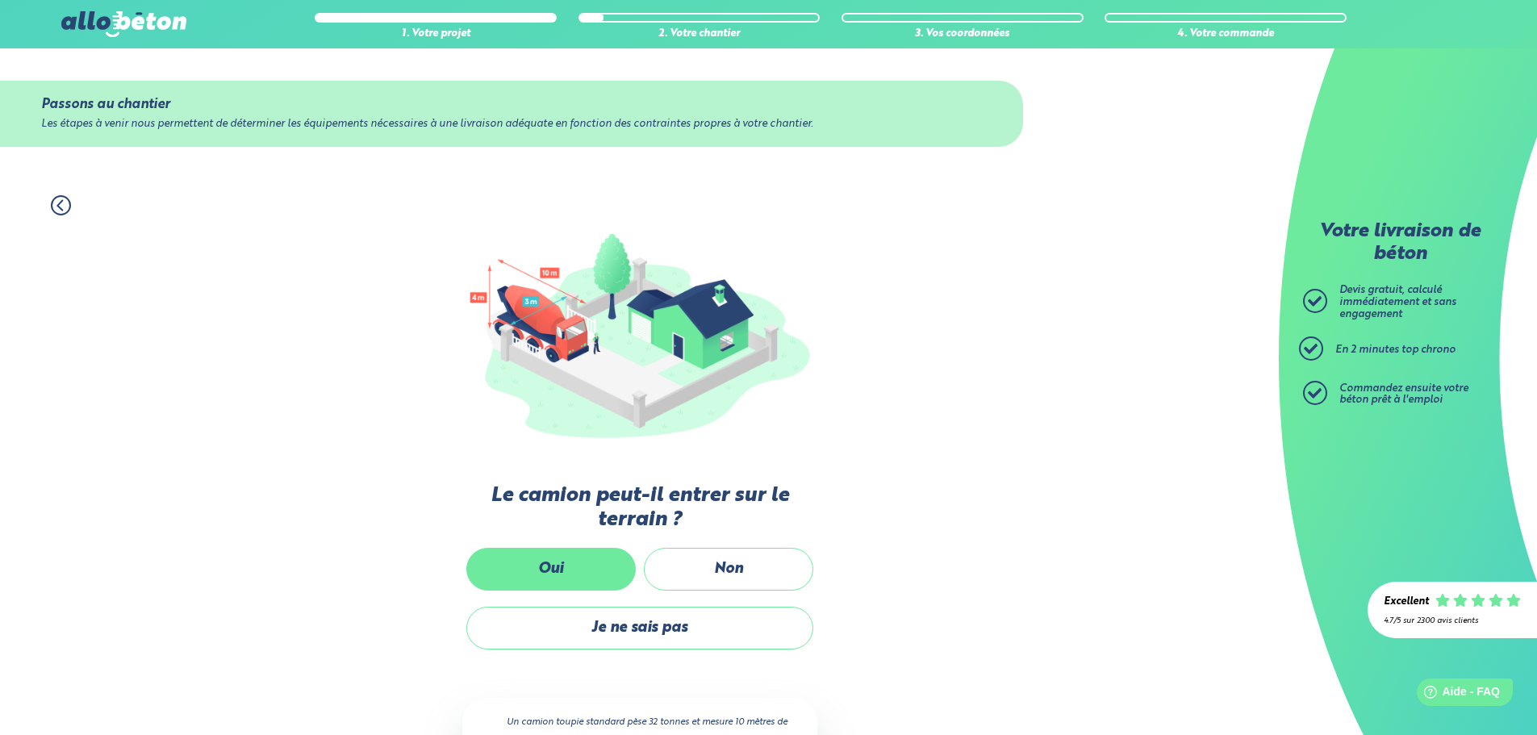
click at [563, 568] on label "Oui" at bounding box center [550, 569] width 169 height 43
click at [0, 0] on input "Oui" at bounding box center [0, 0] width 0 height 0
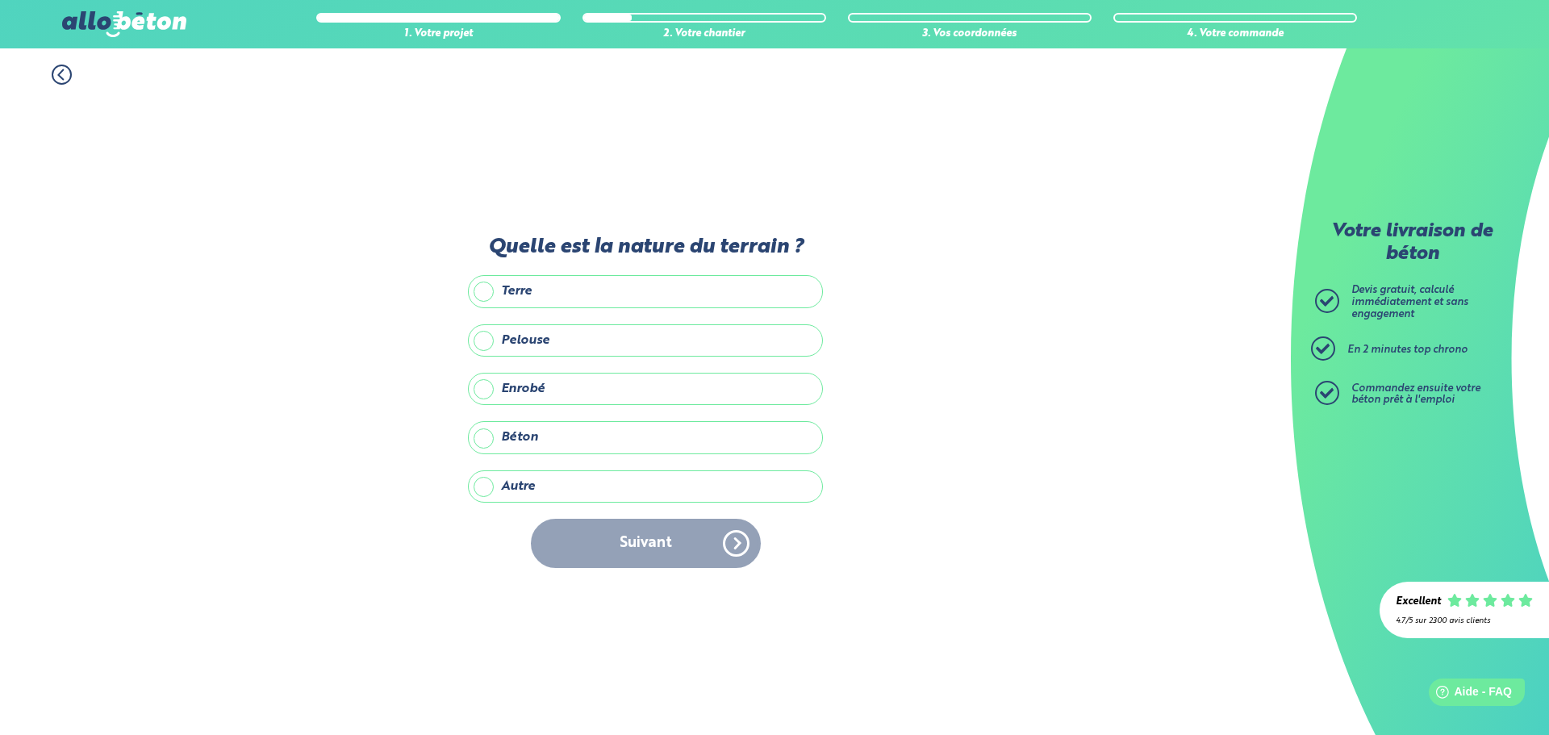
click at [66, 74] on icon at bounding box center [62, 75] width 20 height 20
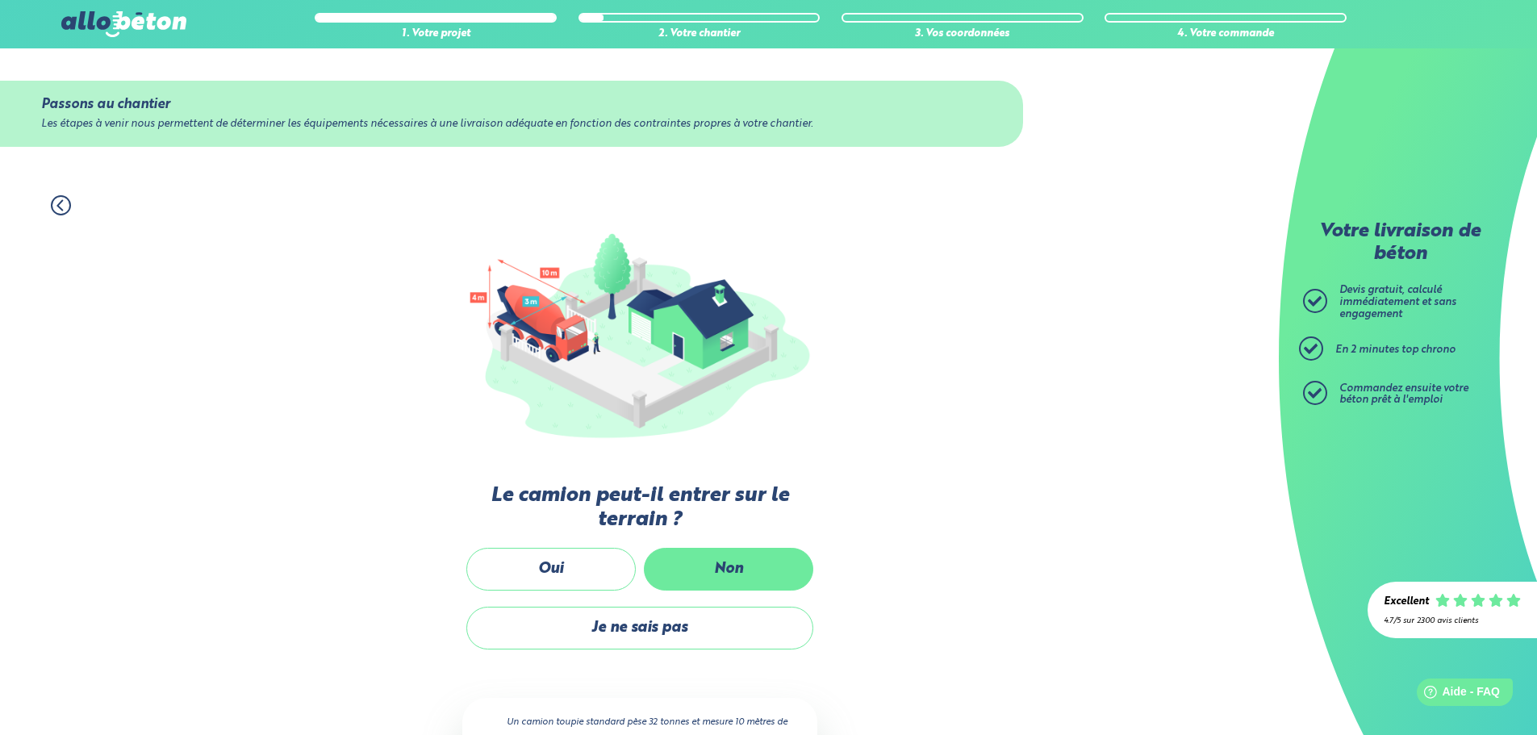
click at [709, 565] on label "Non" at bounding box center [728, 569] width 169 height 43
click at [0, 0] on input "Non" at bounding box center [0, 0] width 0 height 0
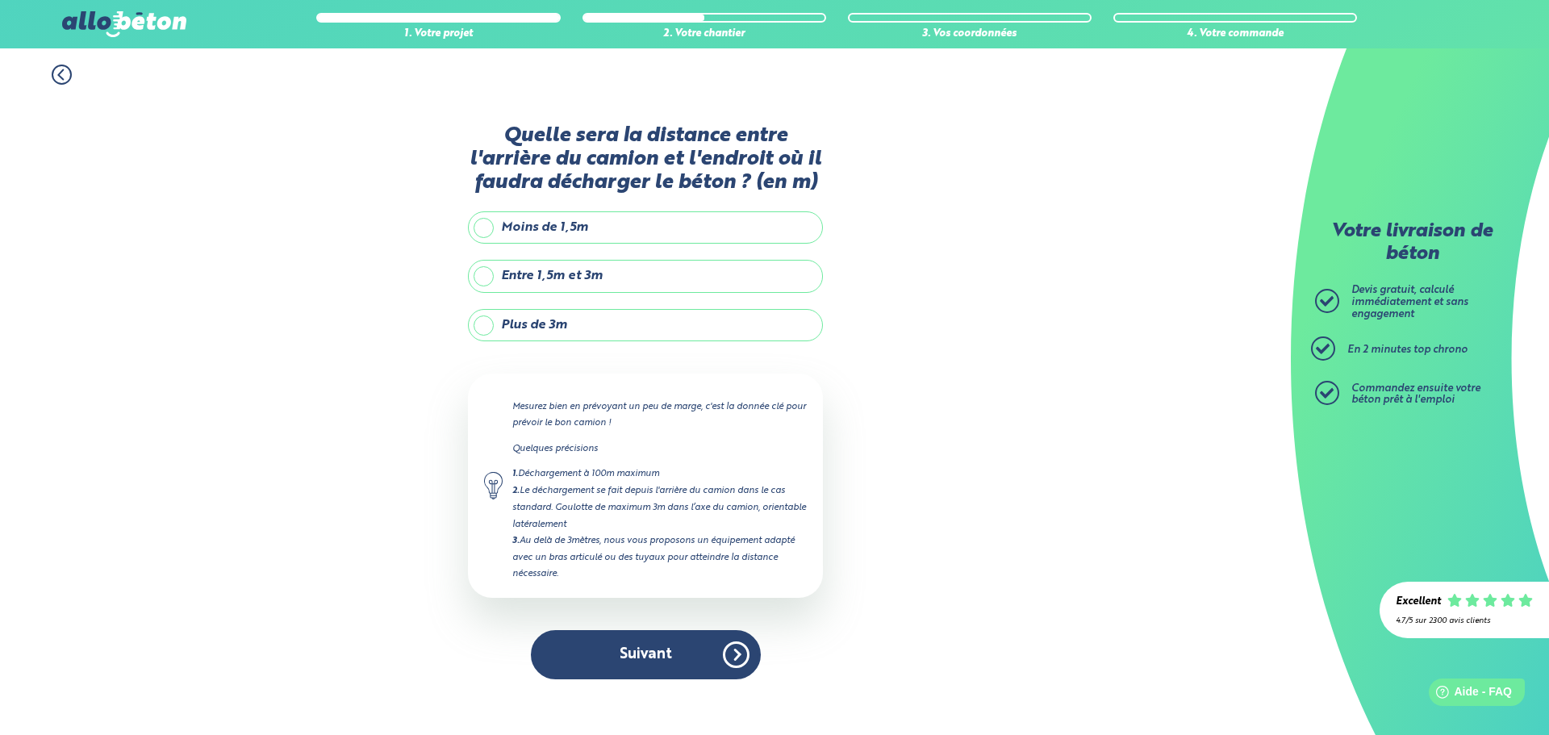
click at [542, 322] on label "Plus de 3m" at bounding box center [645, 325] width 355 height 32
click at [0, 0] on input "Plus de 3m" at bounding box center [0, 0] width 0 height 0
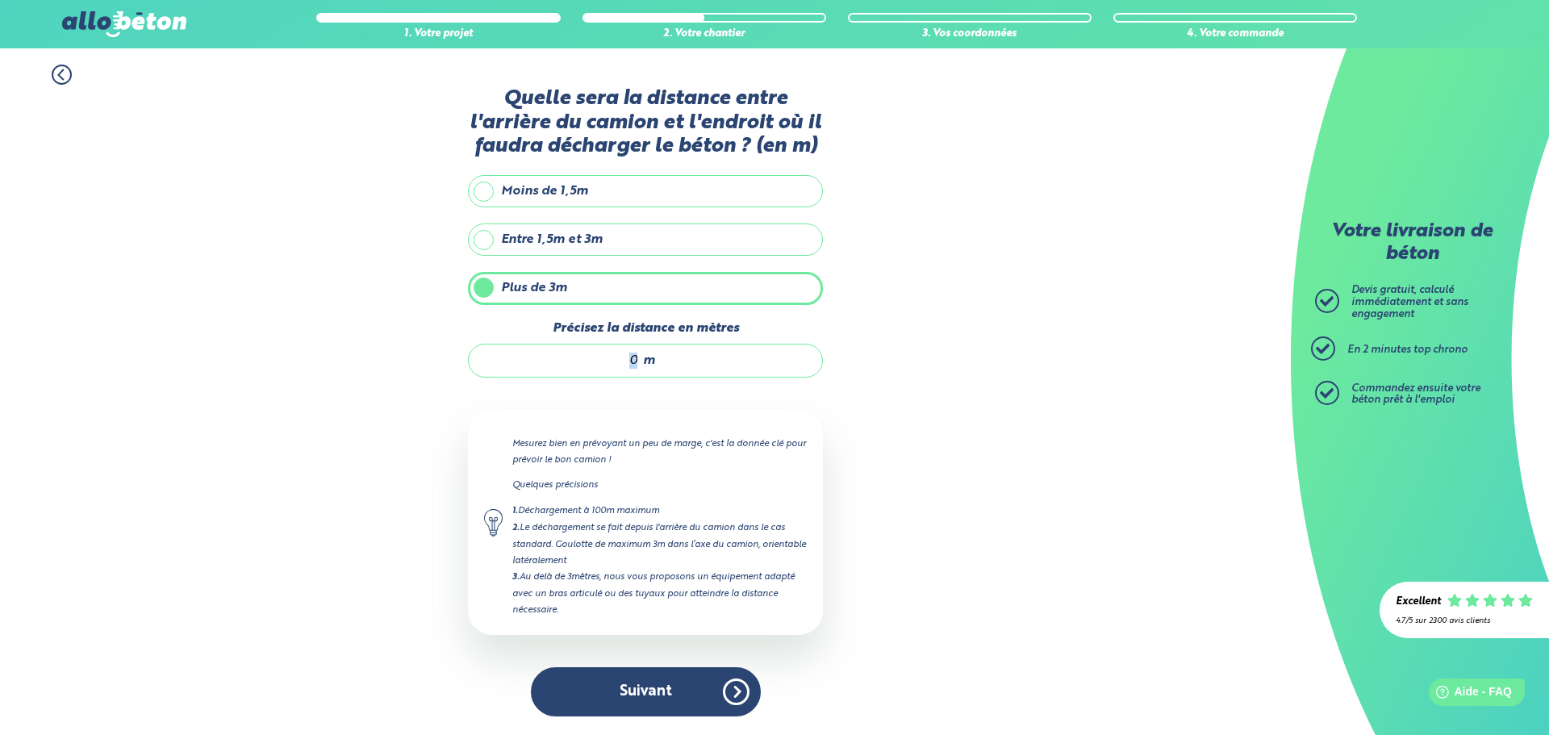
click at [630, 369] on div "m" at bounding box center [645, 361] width 355 height 34
click at [629, 358] on input "Précisez la distance en mètres" at bounding box center [562, 361] width 154 height 16
type input "30"
click at [1168, 602] on div "1. Votre projet 2. Votre chantier 3. Vos coordonnées 4. Votre commande Quelle s…" at bounding box center [645, 391] width 1291 height 686
click at [739, 691] on button "Suivant" at bounding box center [646, 691] width 230 height 49
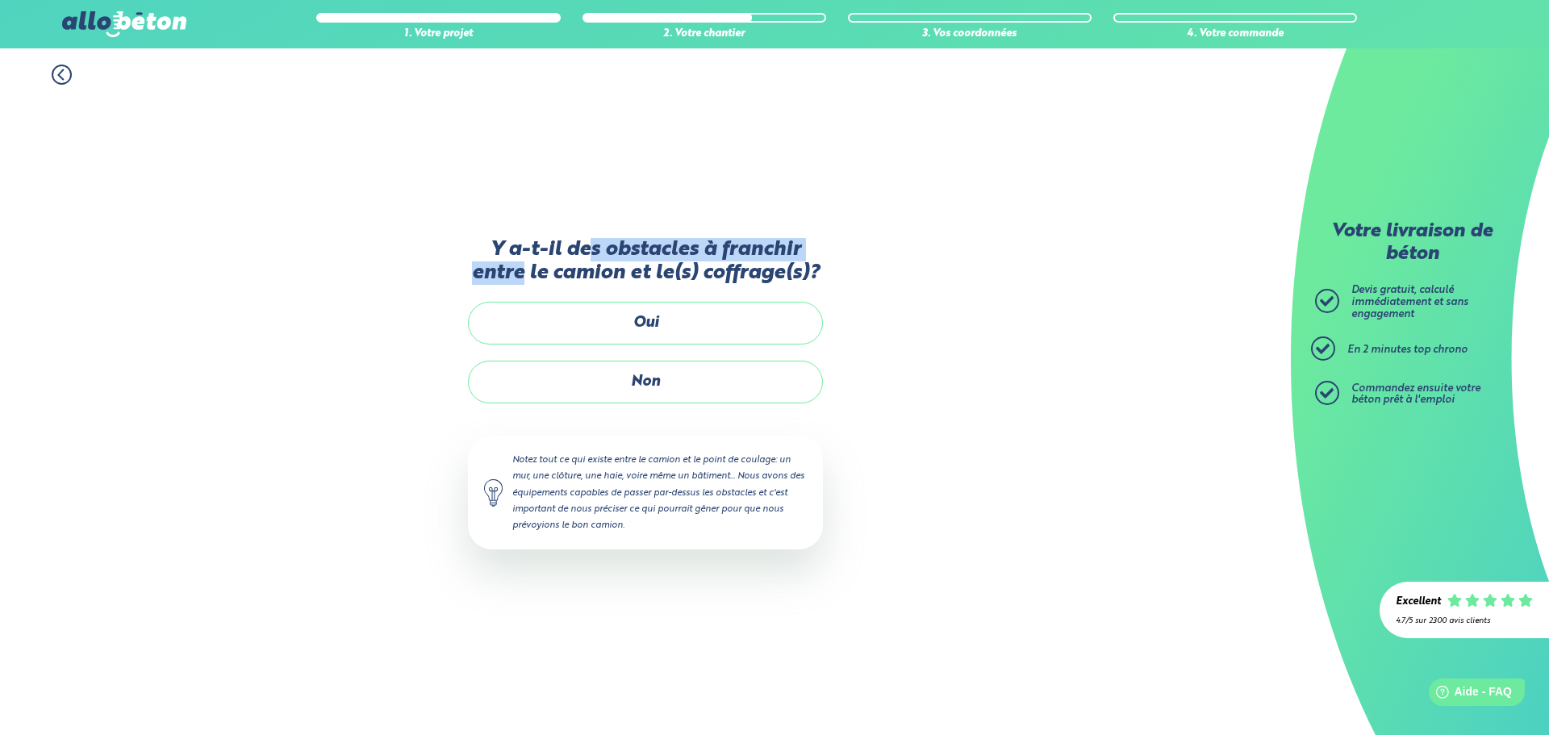
drag, startPoint x: 683, startPoint y: 257, endPoint x: 463, endPoint y: 237, distance: 221.1
click at [473, 242] on label "Y a-t-il des obstacles à franchir entre le camion et le(s) coffrage(s)?" at bounding box center [645, 262] width 355 height 48
click at [690, 204] on div "Y a-t-il des obstacles à franchir entre le camion et le(s) coffrage(s)? Oui Non…" at bounding box center [645, 410] width 355 height 650
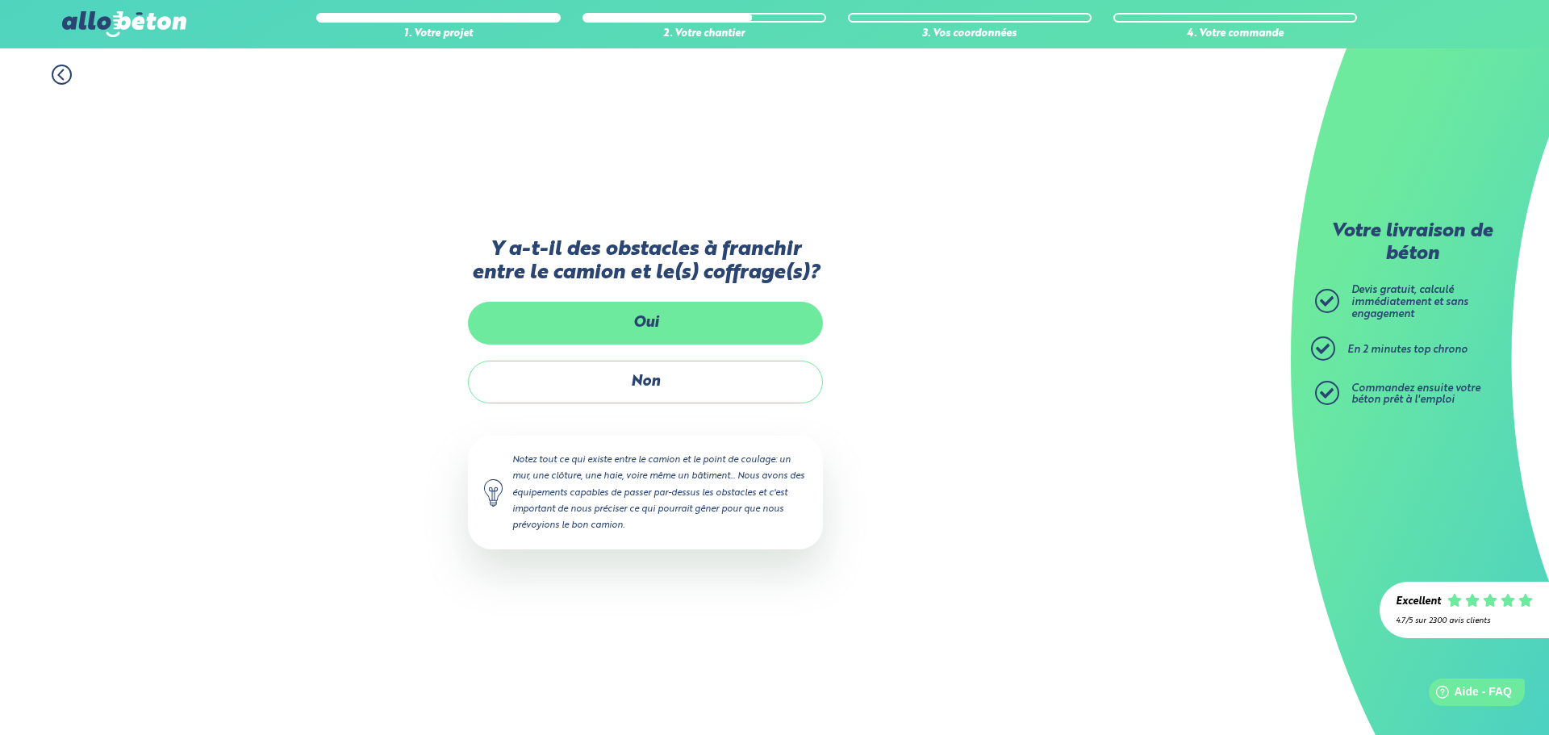
click at [632, 320] on label "Oui" at bounding box center [645, 323] width 355 height 43
click at [0, 0] on input "Oui" at bounding box center [0, 0] width 0 height 0
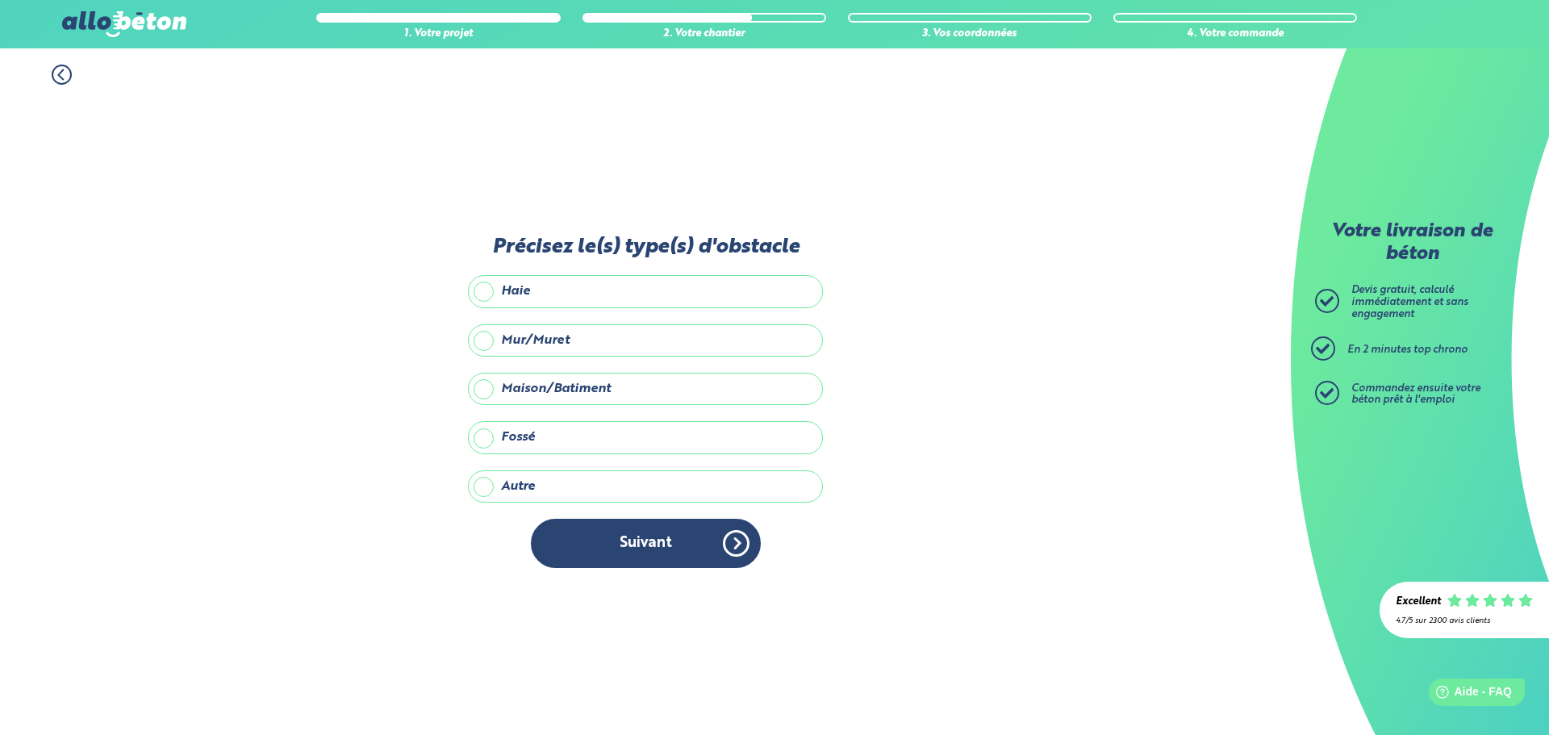
click at [575, 388] on label "Maison/Batiment" at bounding box center [645, 389] width 355 height 32
click at [0, 0] on input "Maison/Batiment" at bounding box center [0, 0] width 0 height 0
click at [570, 444] on label "Fossé" at bounding box center [645, 437] width 355 height 32
click at [0, 0] on input "Fossé" at bounding box center [0, 0] width 0 height 0
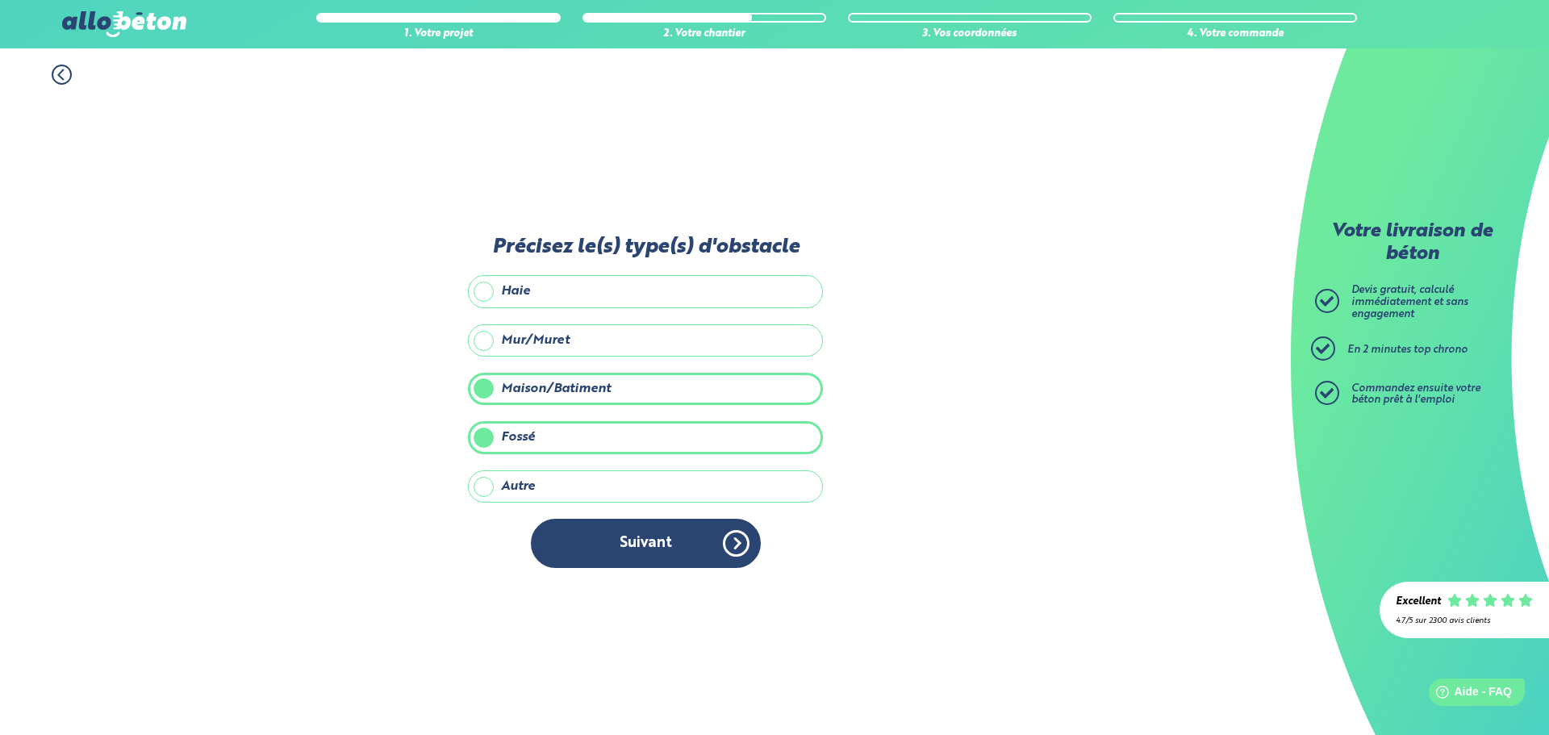
click at [558, 475] on label "Autre" at bounding box center [645, 486] width 355 height 32
click at [0, 0] on input "Autre" at bounding box center [0, 0] width 0 height 0
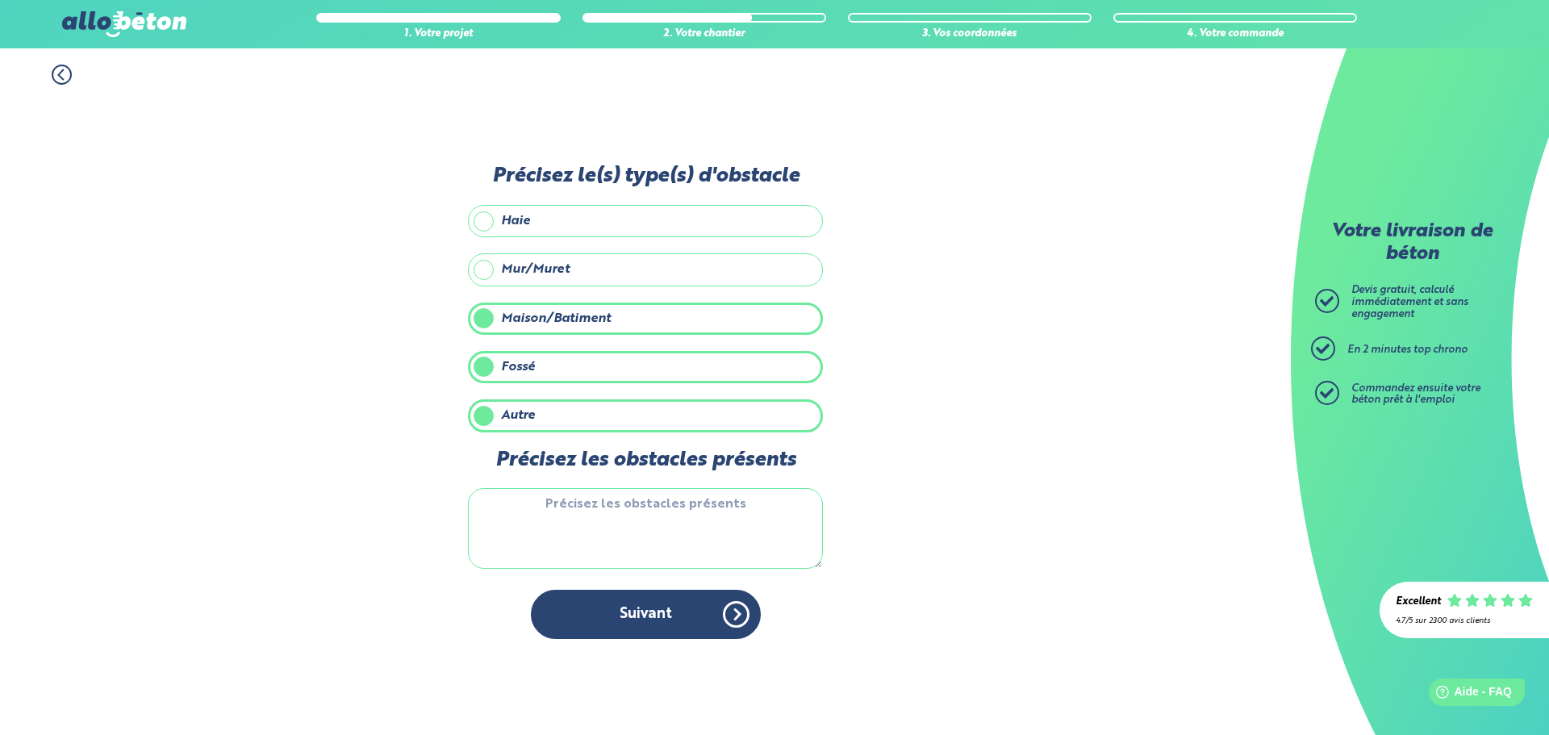
click at [667, 500] on textarea "Précisez les obstacles présents" at bounding box center [645, 528] width 355 height 81
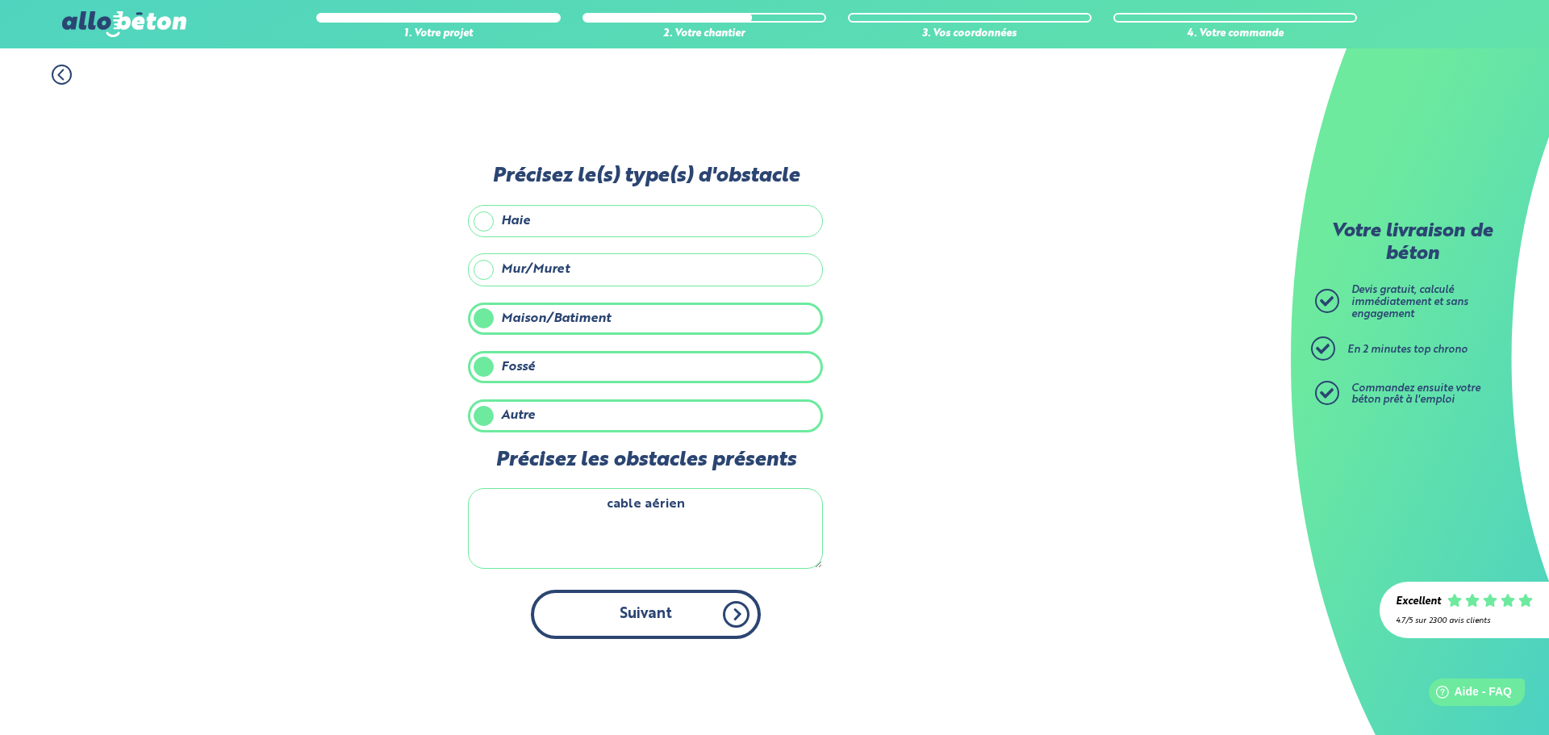
type textarea "cable aérien"
click at [698, 599] on button "Suivant" at bounding box center [646, 614] width 230 height 49
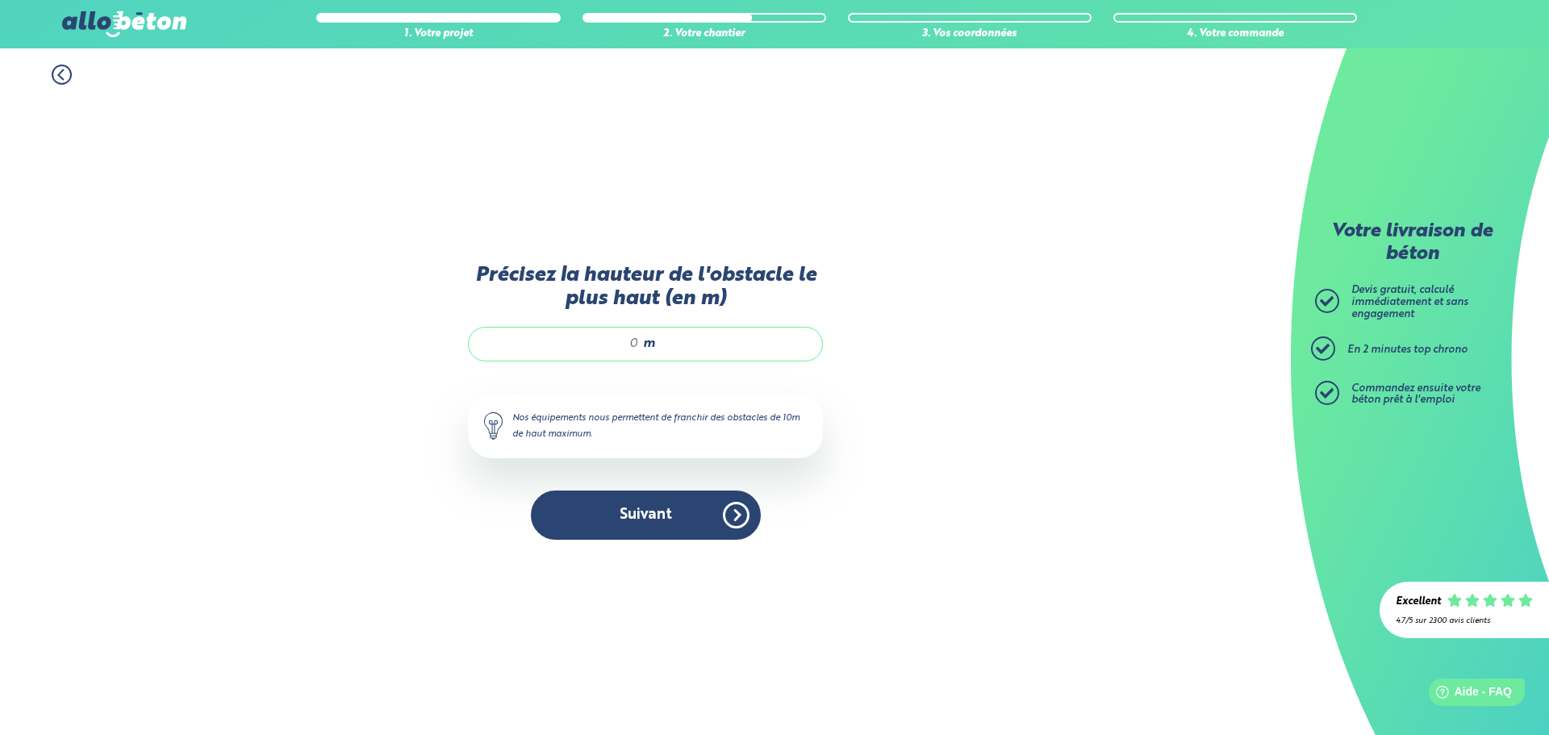
click at [607, 338] on input "Précisez la hauteur de l'obstacle le plus haut (en m)" at bounding box center [562, 344] width 154 height 16
type input "5"
type input "5.50"
click at [740, 513] on button "Suivant" at bounding box center [646, 514] width 230 height 49
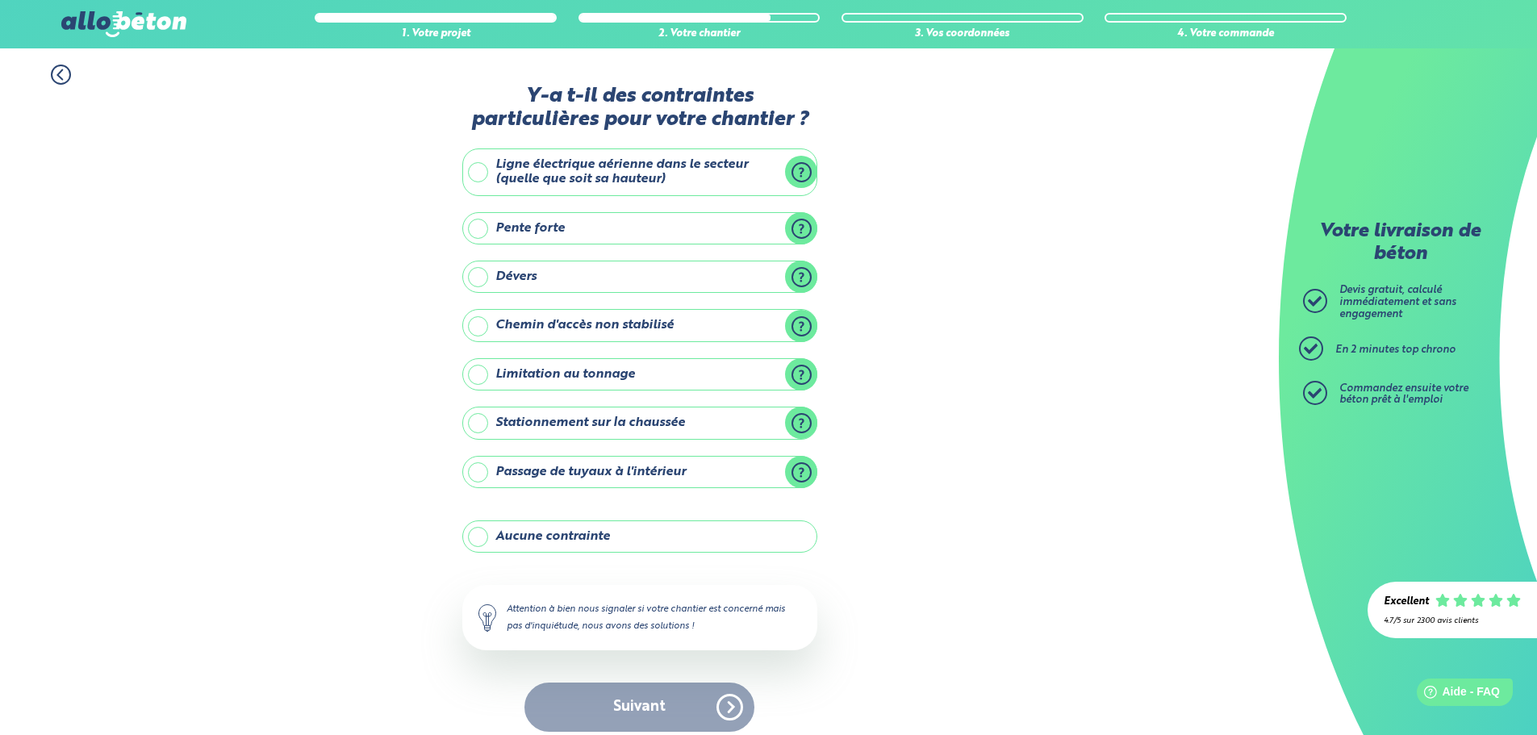
click at [551, 177] on label "Ligne électrique aérienne dans le secteur (quelle que soit sa hauteur)" at bounding box center [639, 172] width 355 height 48
click at [0, 0] on input "Ligne électrique aérienne dans le secteur (quelle que soit sa hauteur)" at bounding box center [0, 0] width 0 height 0
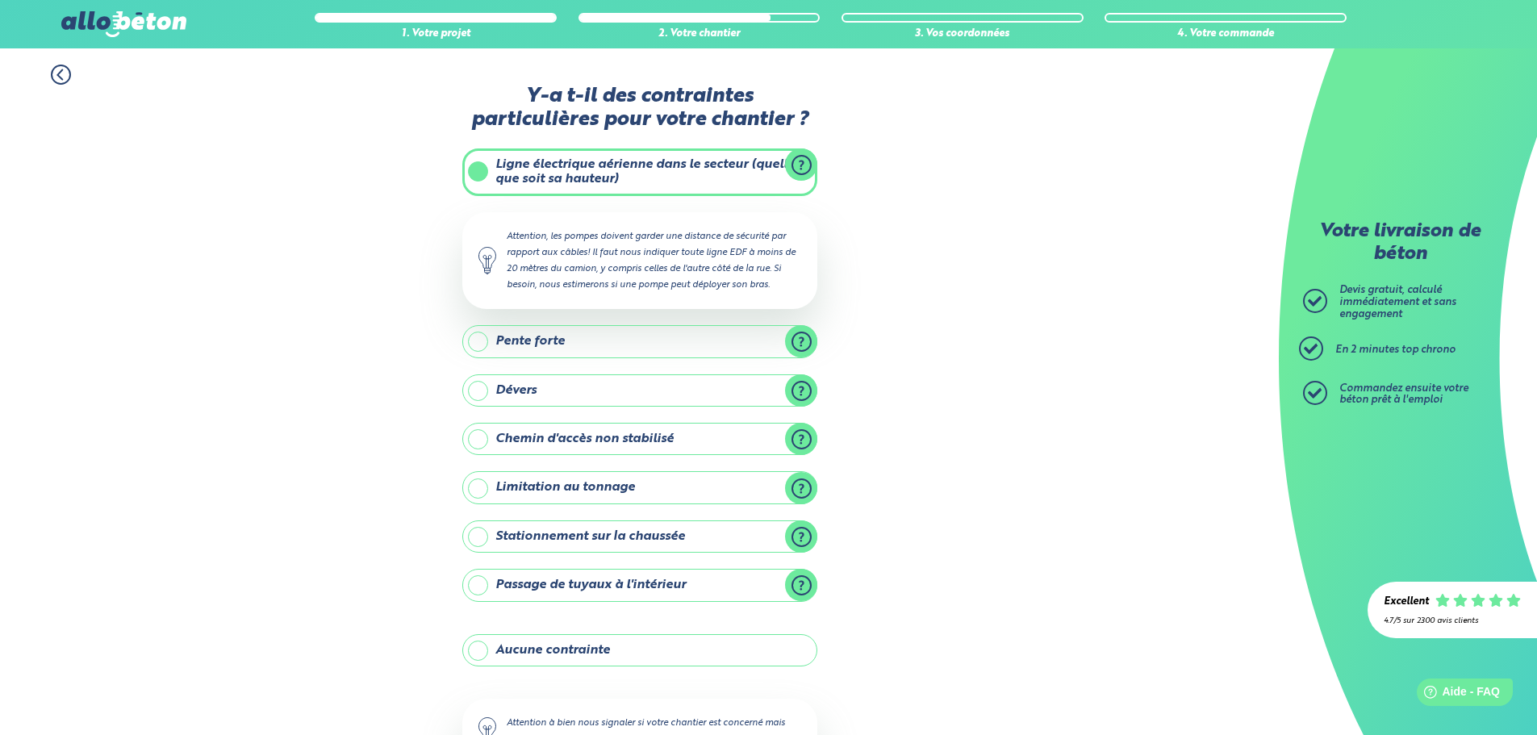
click at [798, 341] on label "Pente forte" at bounding box center [639, 341] width 355 height 32
click at [0, 0] on input "Pente forte" at bounding box center [0, 0] width 0 height 0
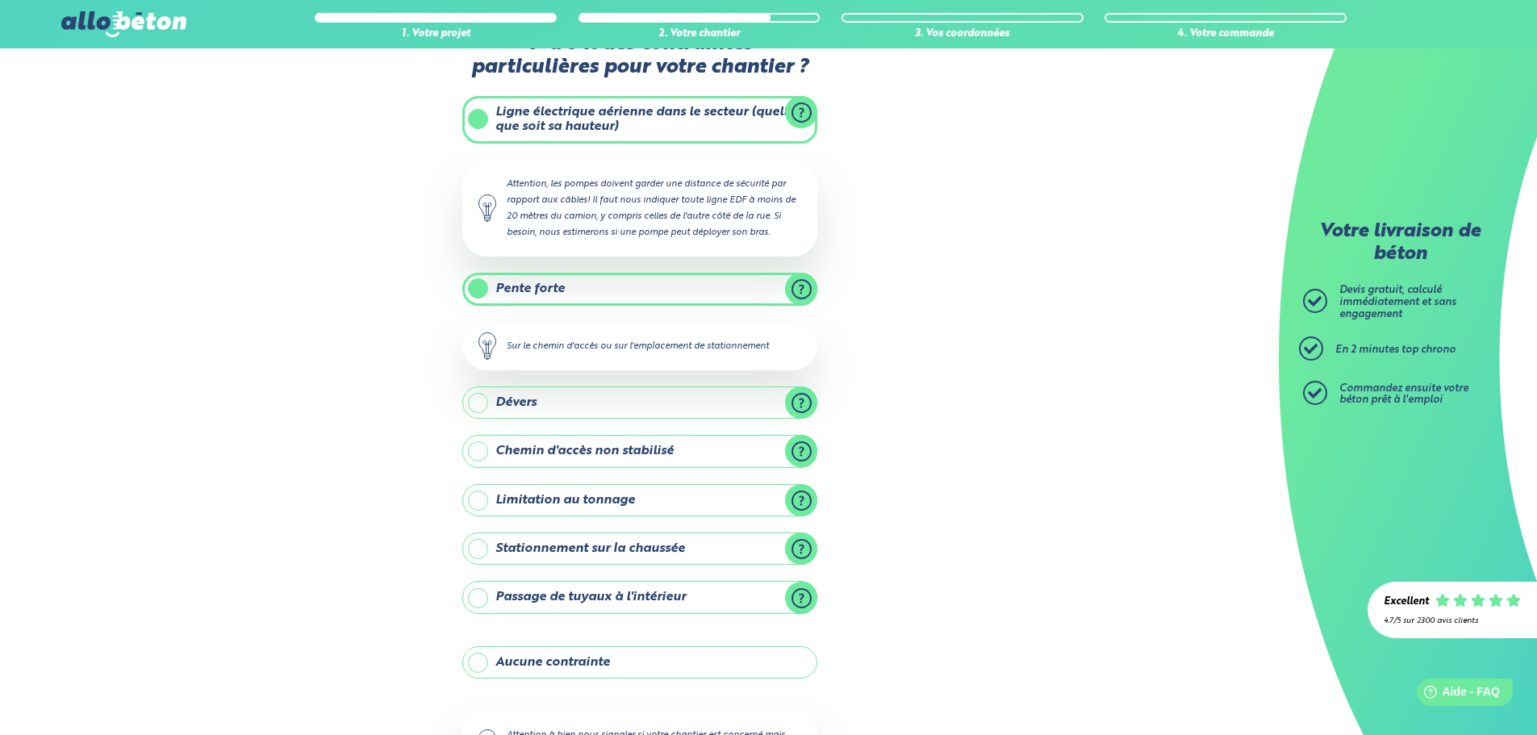
scroll to position [81, 0]
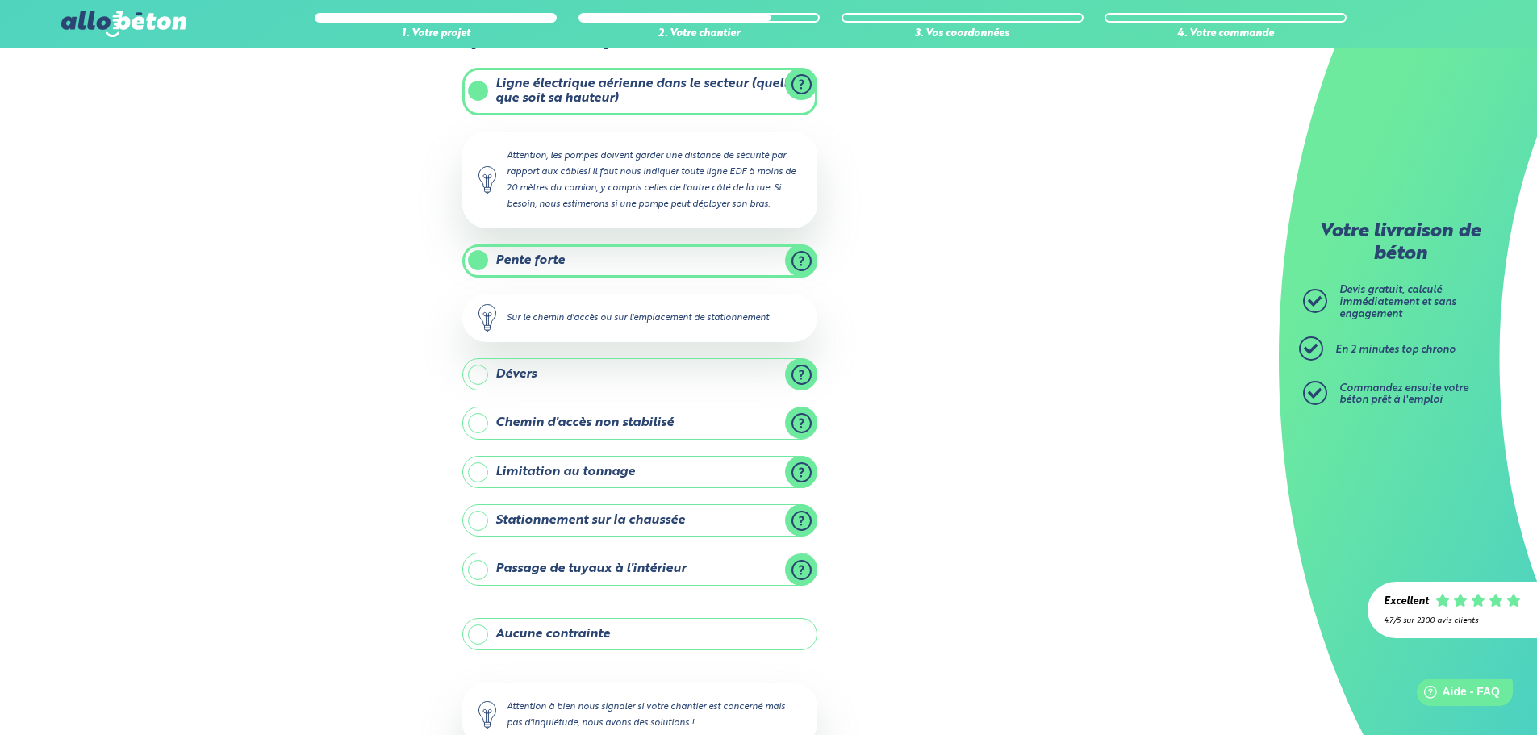
click at [616, 262] on label "Pente forte" at bounding box center [639, 260] width 355 height 32
click at [0, 0] on input "Pente forte" at bounding box center [0, 0] width 0 height 0
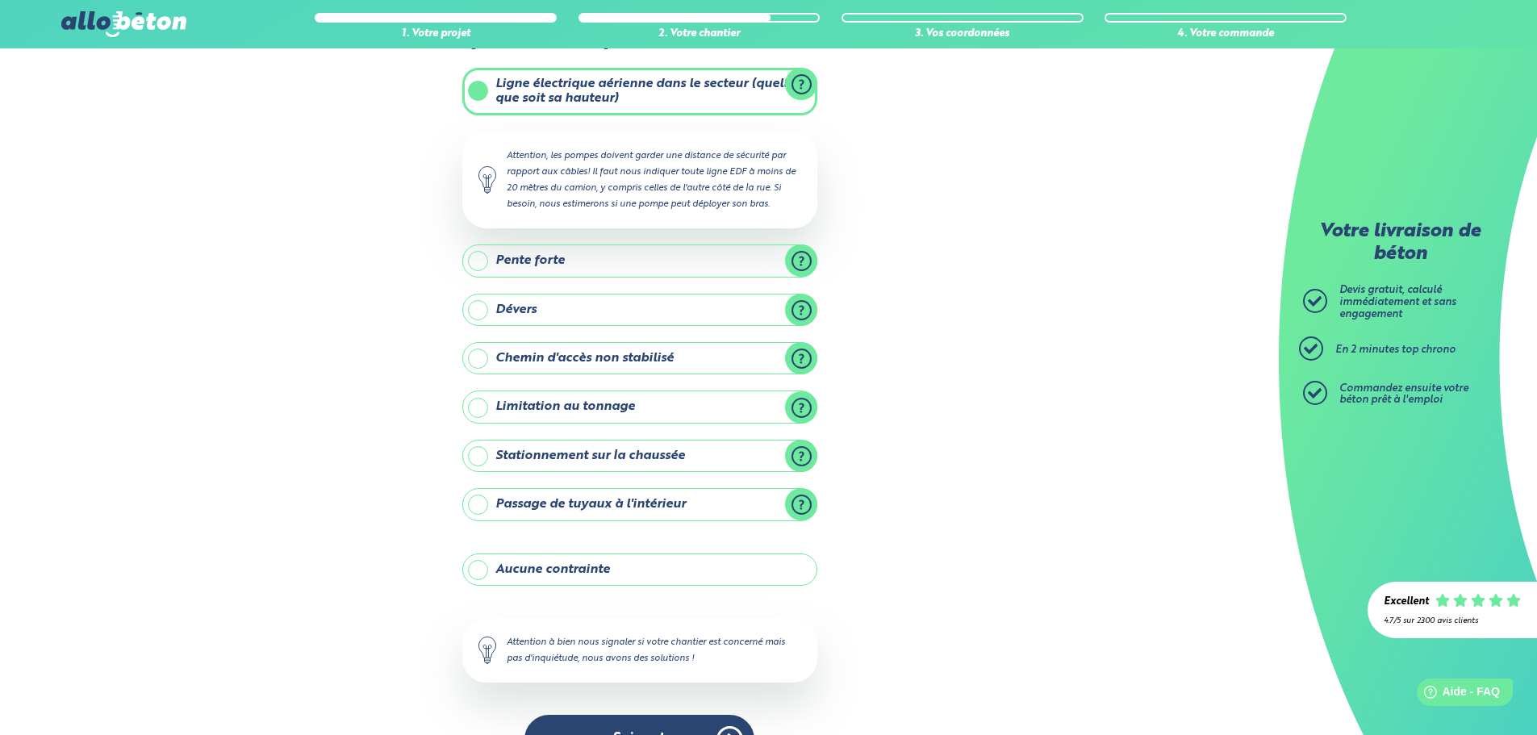
click at [612, 271] on label "Pente forte" at bounding box center [639, 260] width 355 height 32
click at [0, 0] on input "Pente forte" at bounding box center [0, 0] width 0 height 0
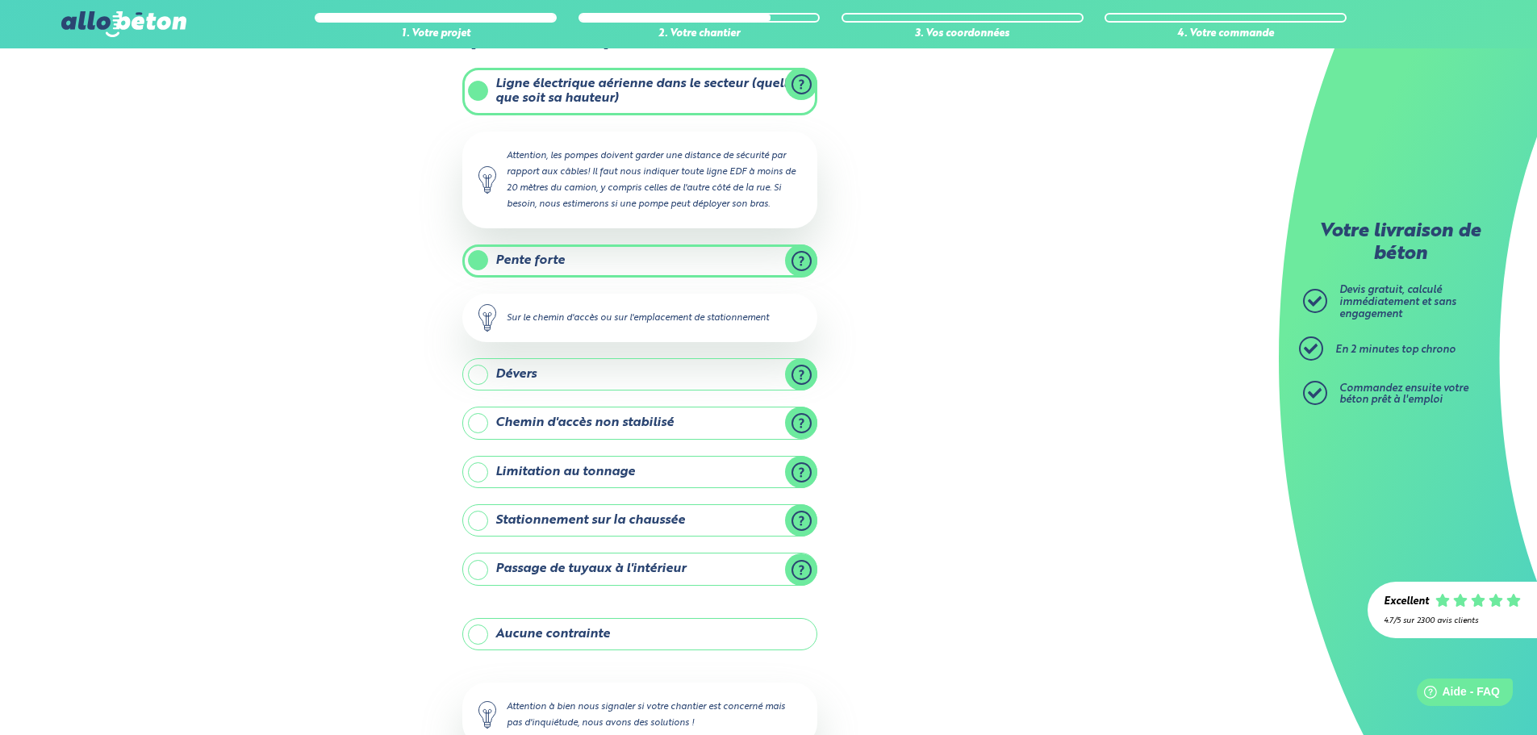
click at [808, 377] on label "Dévers" at bounding box center [639, 374] width 355 height 32
click at [0, 0] on input "Dévers" at bounding box center [0, 0] width 0 height 0
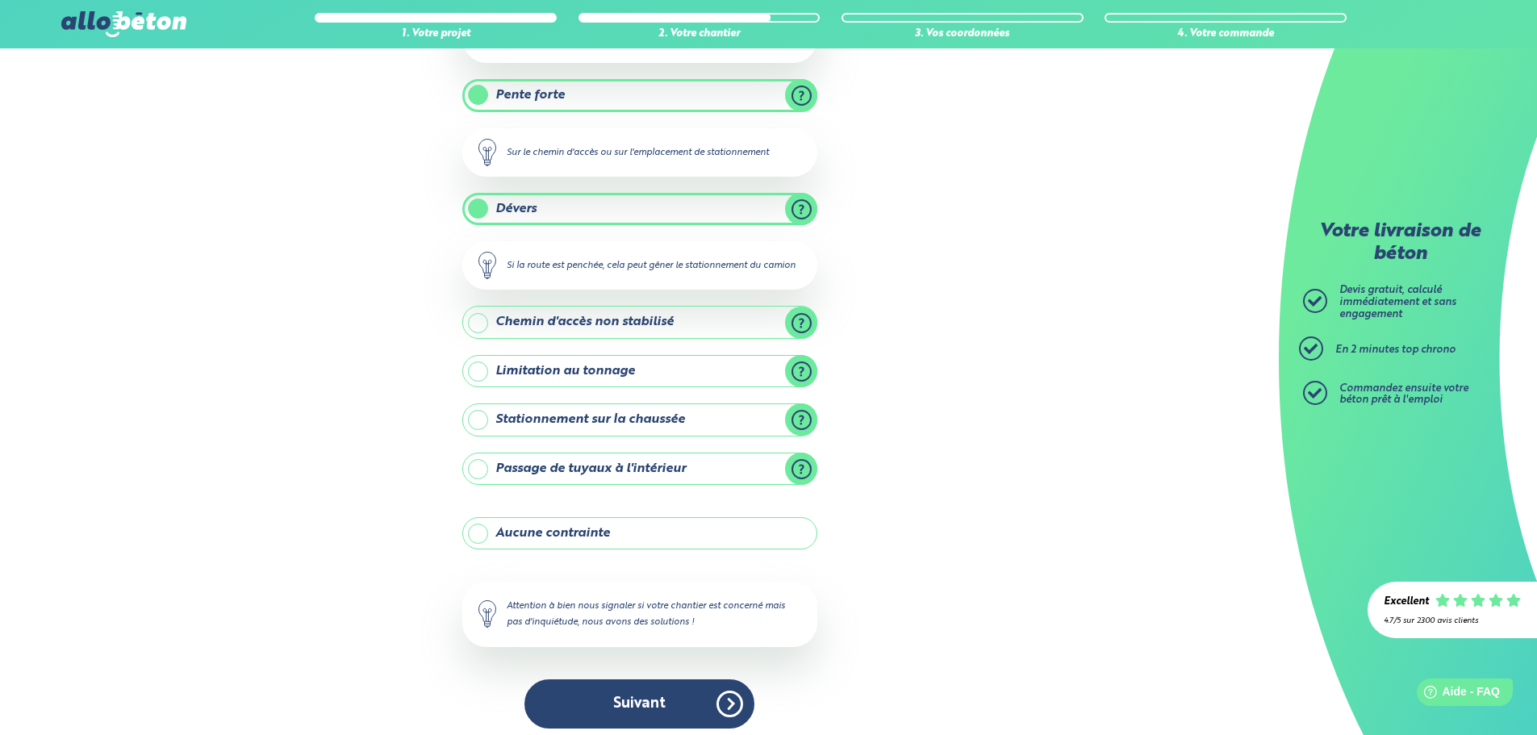
scroll to position [256, 0]
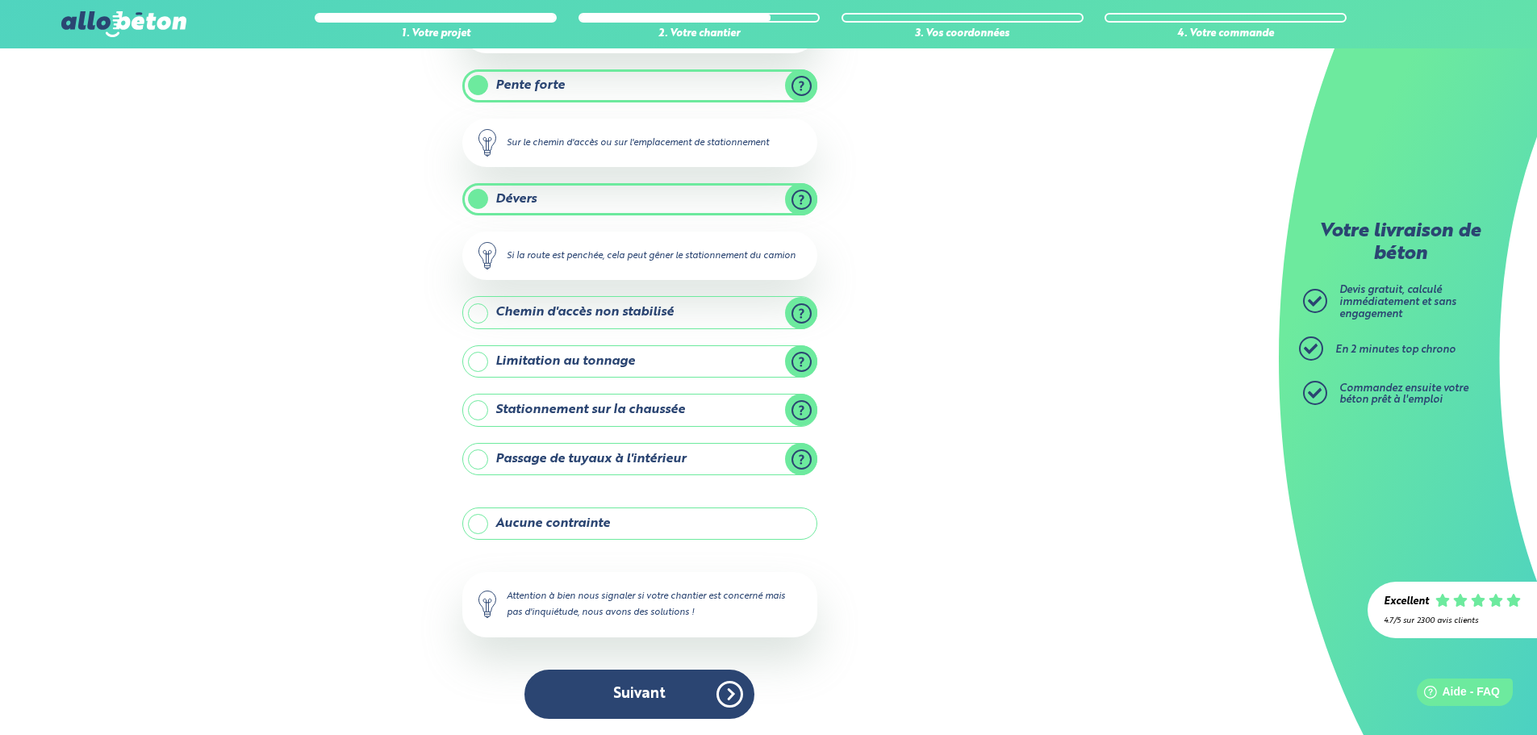
click at [621, 408] on label "Stationnement sur la chaussée" at bounding box center [639, 410] width 355 height 32
click at [0, 0] on input "Stationnement sur la chaussée" at bounding box center [0, 0] width 0 height 0
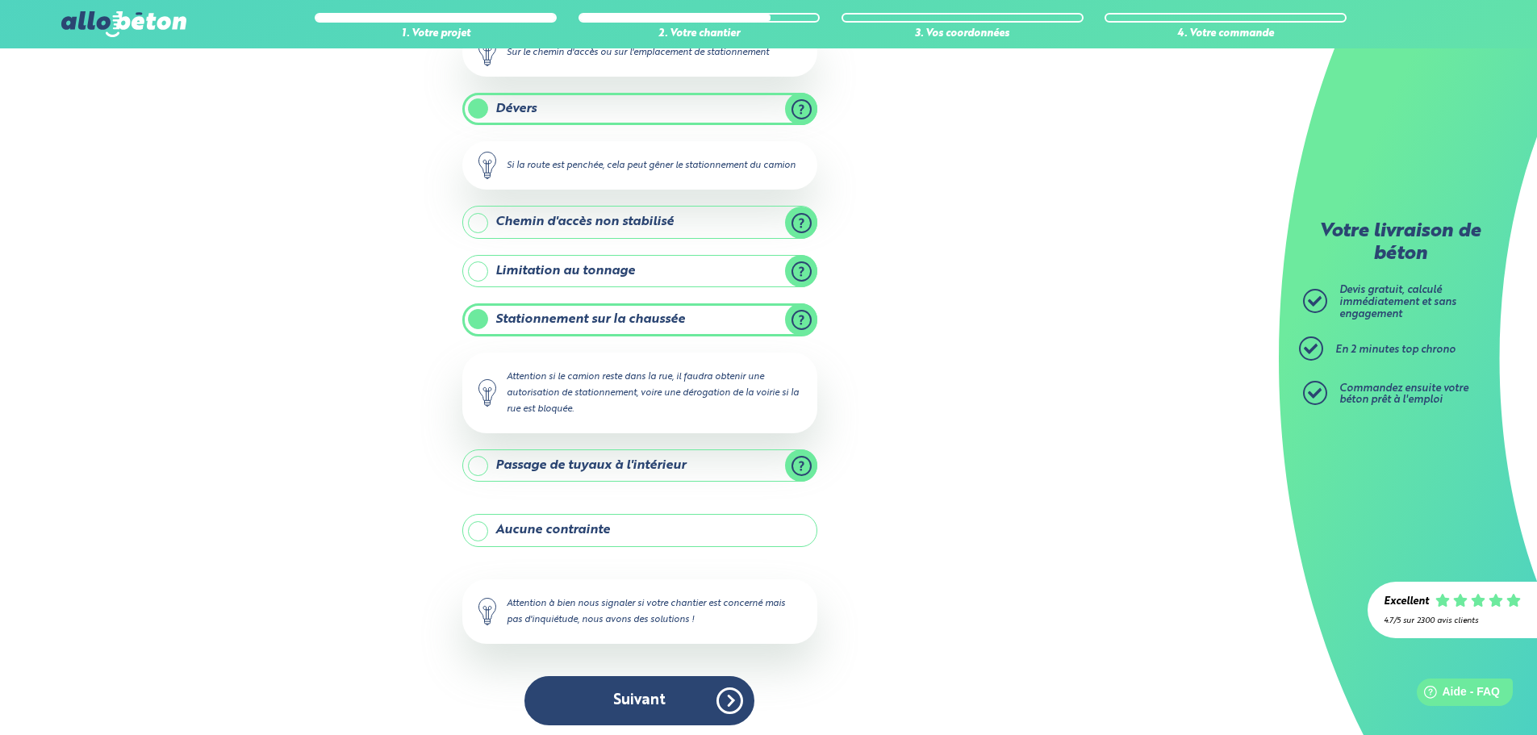
scroll to position [353, 0]
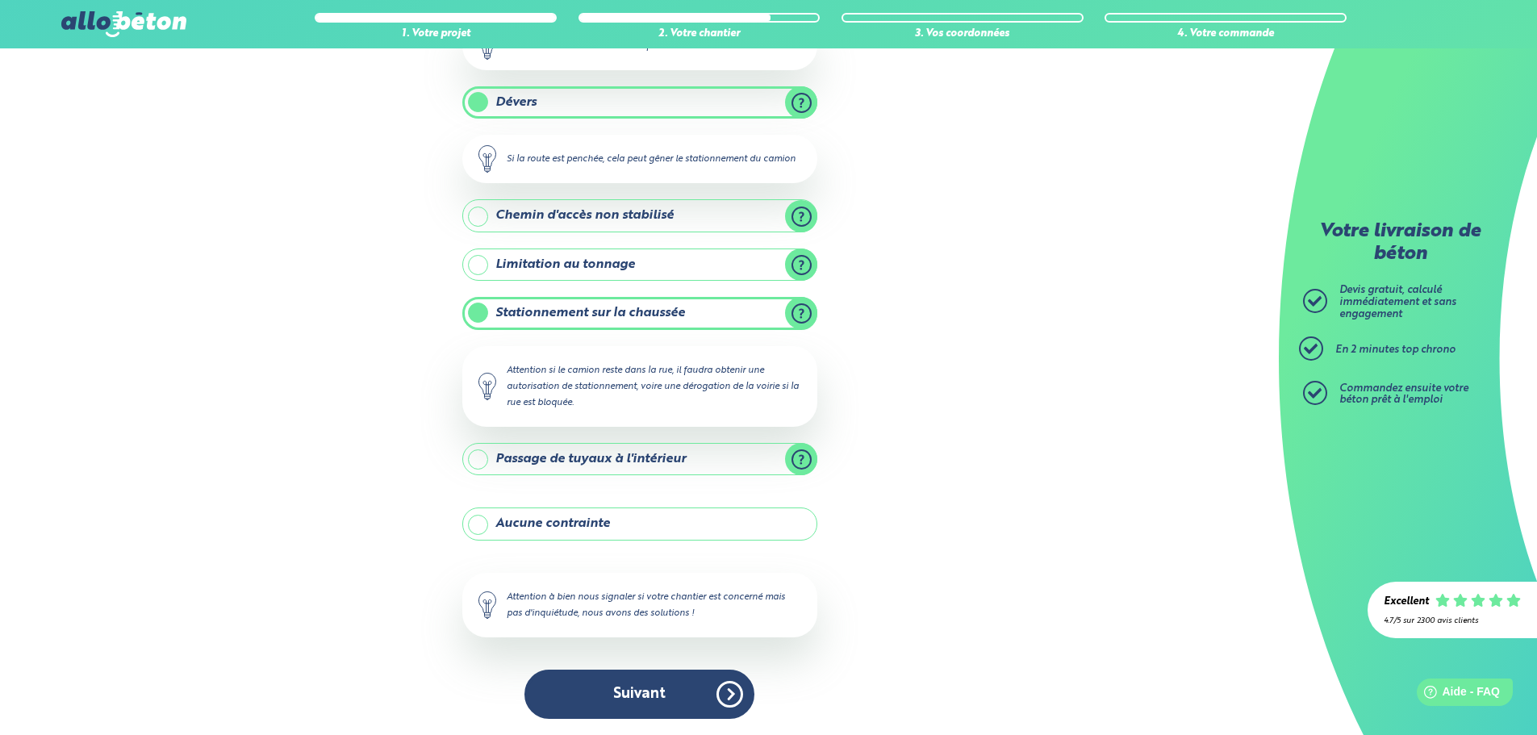
click at [486, 318] on label "Stationnement sur la chaussée" at bounding box center [639, 313] width 355 height 32
click at [0, 0] on input "Stationnement sur la chaussée" at bounding box center [0, 0] width 0 height 0
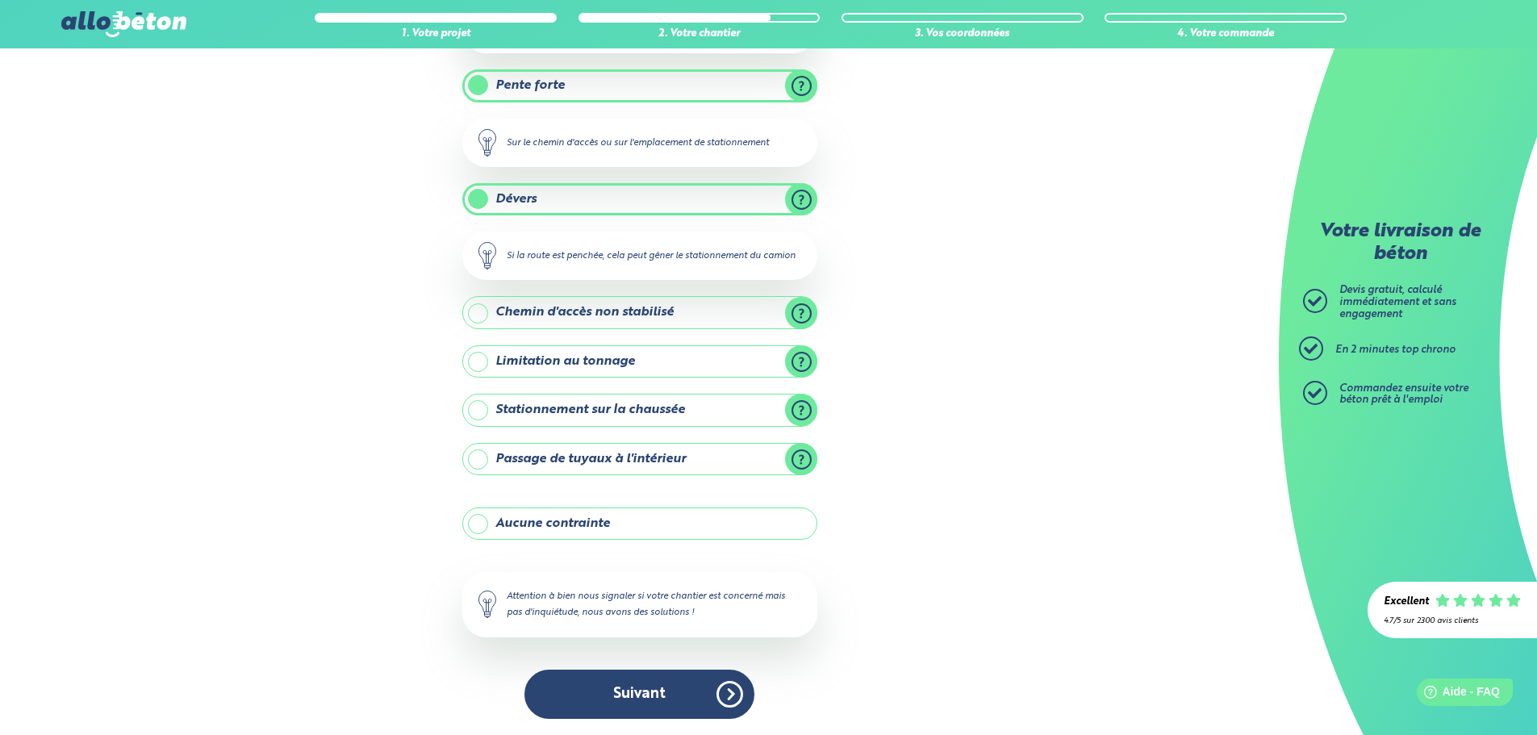
scroll to position [256, 0]
click at [616, 461] on label "Passage de tuyaux à l'intérieur" at bounding box center [639, 459] width 355 height 32
click at [0, 0] on input "Passage de tuyaux à l'intérieur" at bounding box center [0, 0] width 0 height 0
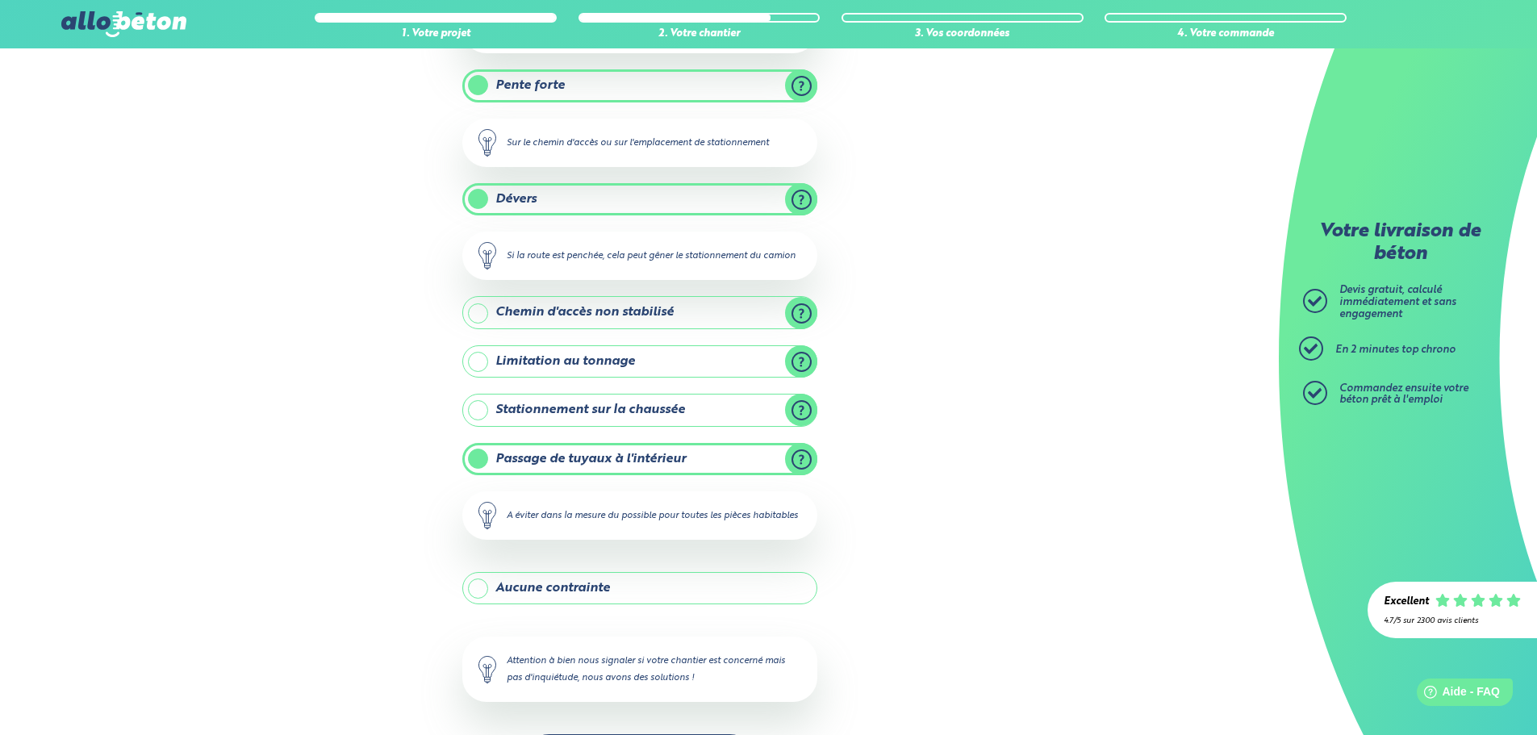
scroll to position [336, 0]
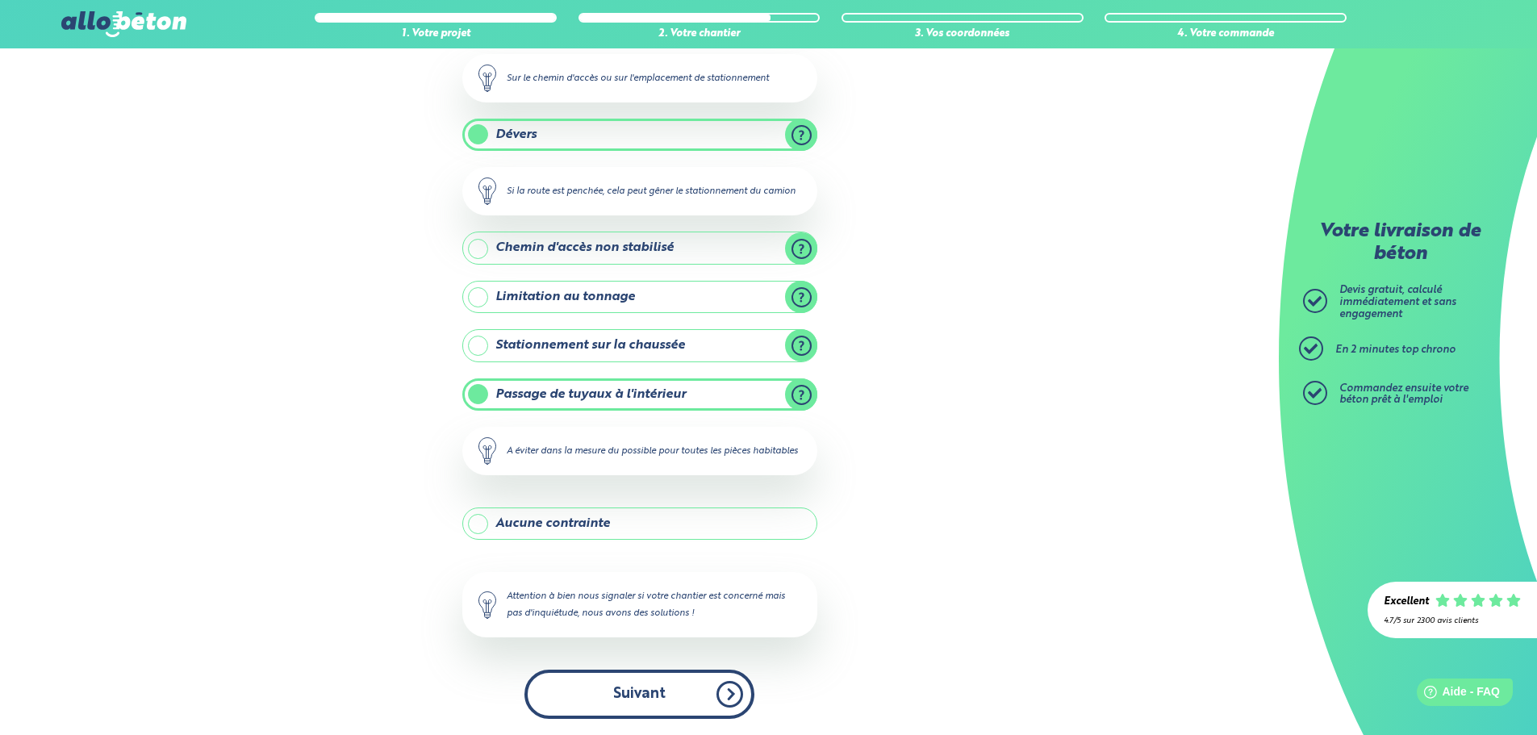
click at [647, 695] on button "Suivant" at bounding box center [639, 694] width 230 height 49
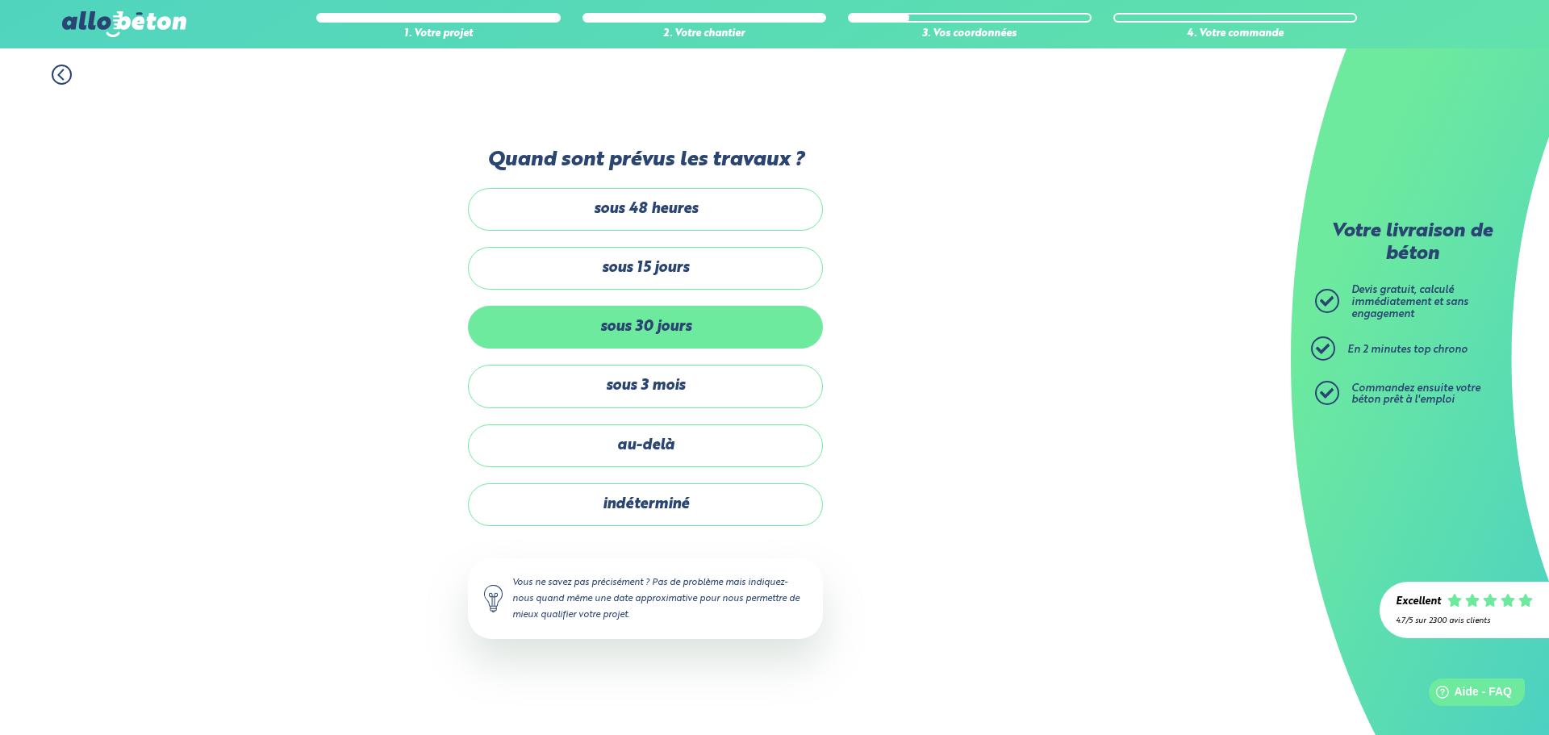
click at [680, 325] on label "sous 30 jours" at bounding box center [645, 327] width 355 height 43
click at [0, 0] on input "sous 30 jours" at bounding box center [0, 0] width 0 height 0
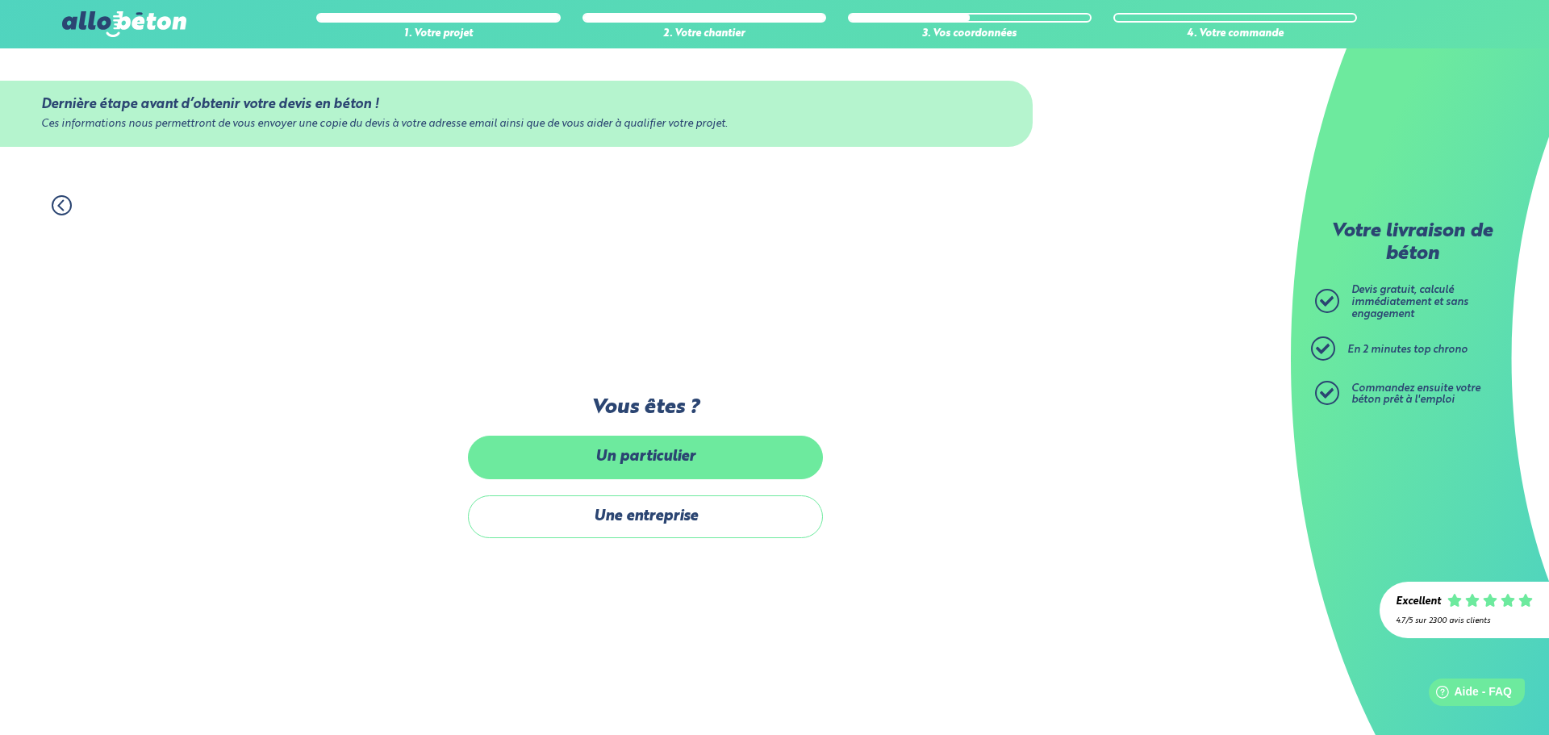
click at [680, 444] on label "Un particulier" at bounding box center [645, 457] width 355 height 43
click at [0, 0] on input "Un particulier" at bounding box center [0, 0] width 0 height 0
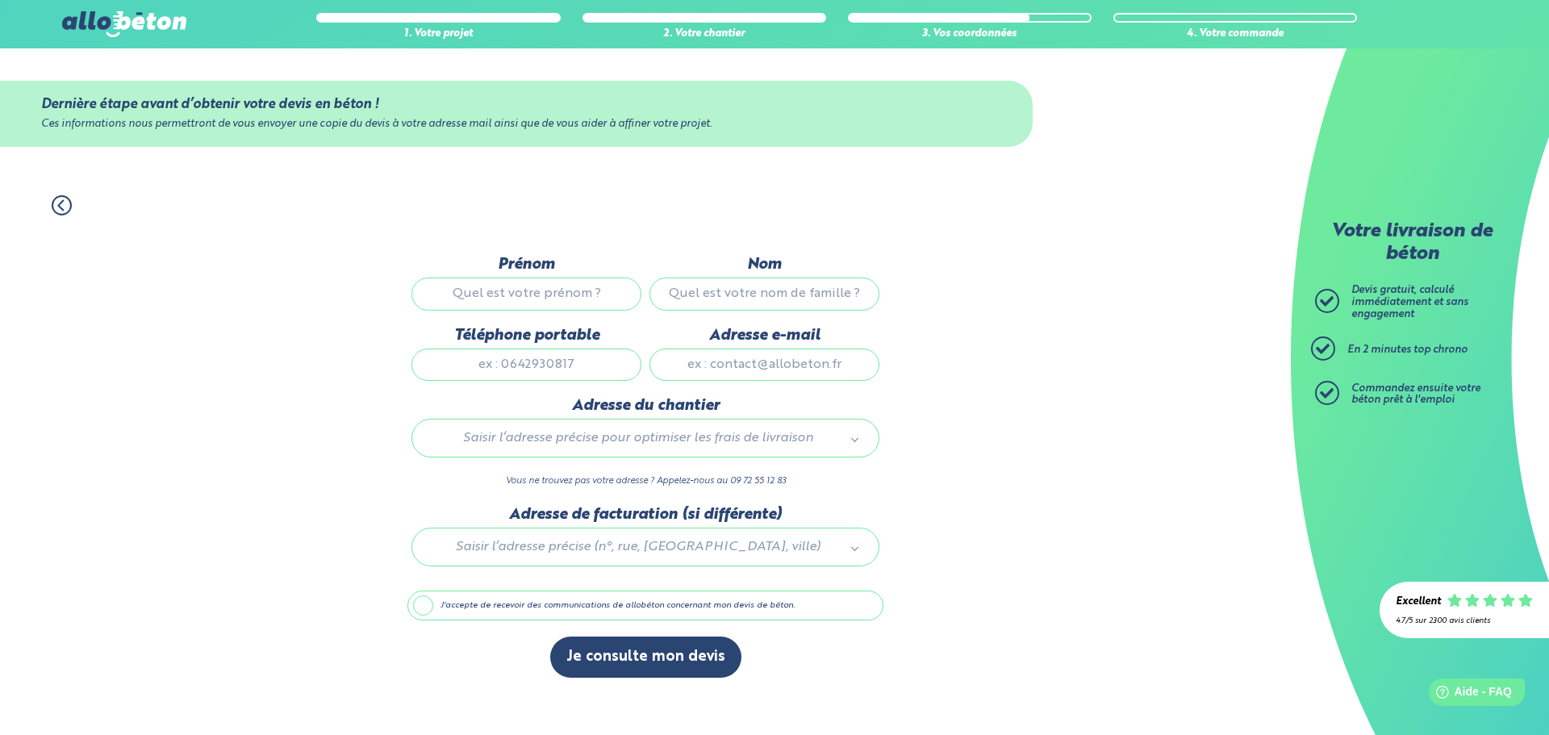
drag, startPoint x: 548, startPoint y: 310, endPoint x: 548, endPoint y: 299, distance: 10.5
click at [548, 308] on input "Prénom" at bounding box center [526, 294] width 230 height 32
type input "Pauline"
type input "Puntis"
type input "0659105886"
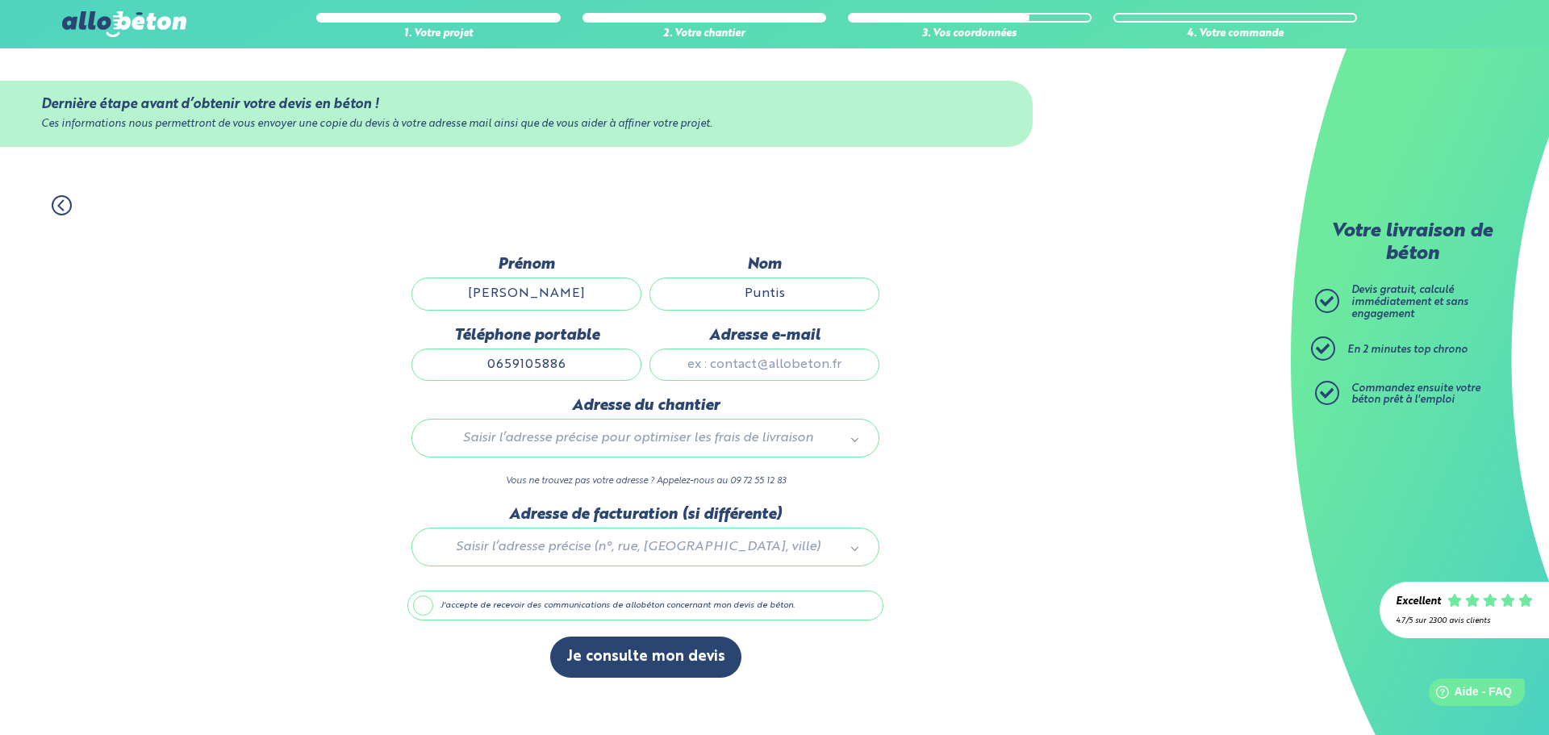
type input "700 ROUTE DE LA PEYRERE"
click at [723, 373] on input "Adresse e-mail" at bounding box center [764, 364] width 230 height 32
type input "puntis.pauline.09@gmail.com"
type input "700 ROUTE DE LA PEYRERE"
click at [536, 610] on label "J'accepte de recevoir des communications de allobéton concernant mon devis de b…" at bounding box center [645, 606] width 476 height 31
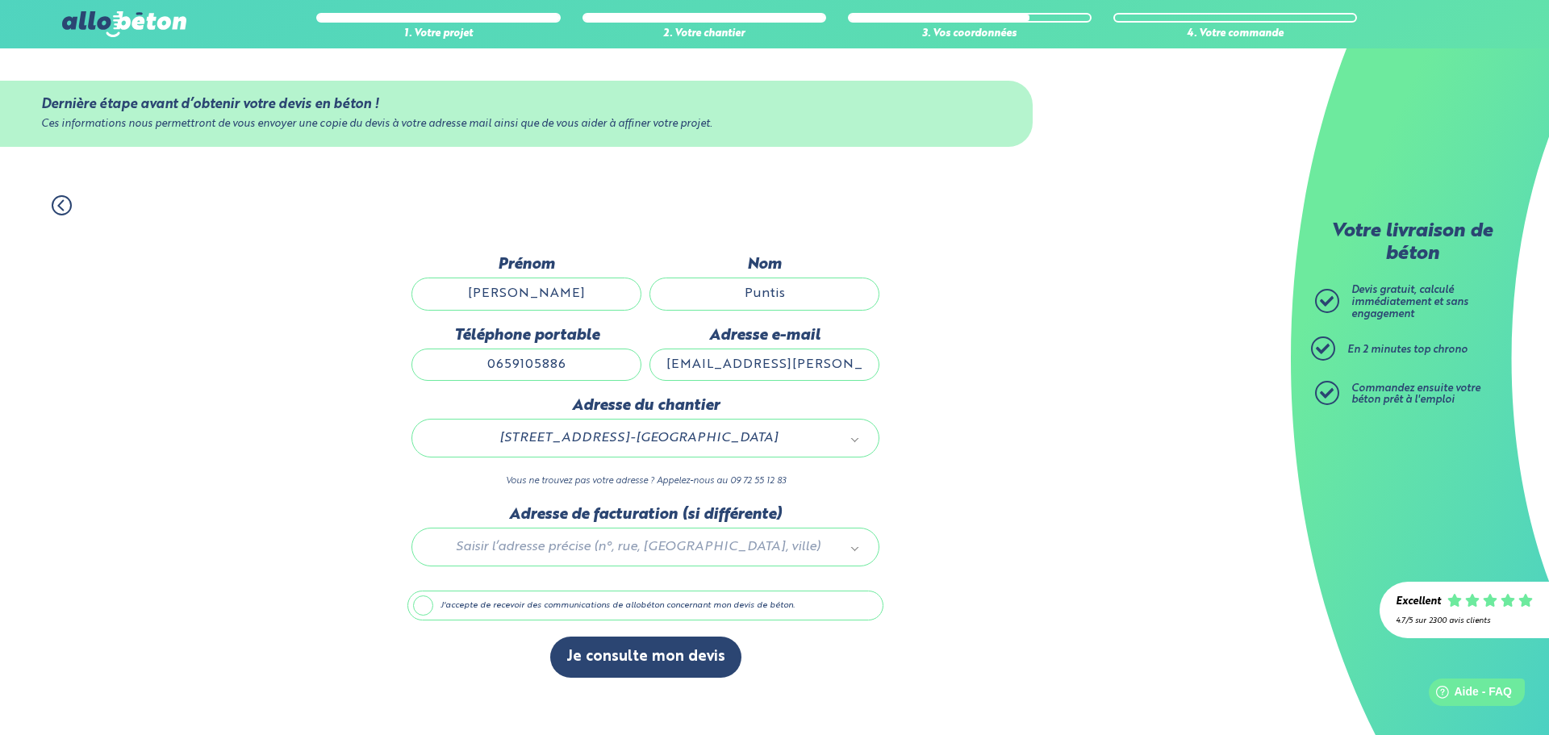
click at [0, 0] on input "J'accepte de recevoir des communications de allobéton concernant mon devis de b…" at bounding box center [0, 0] width 0 height 0
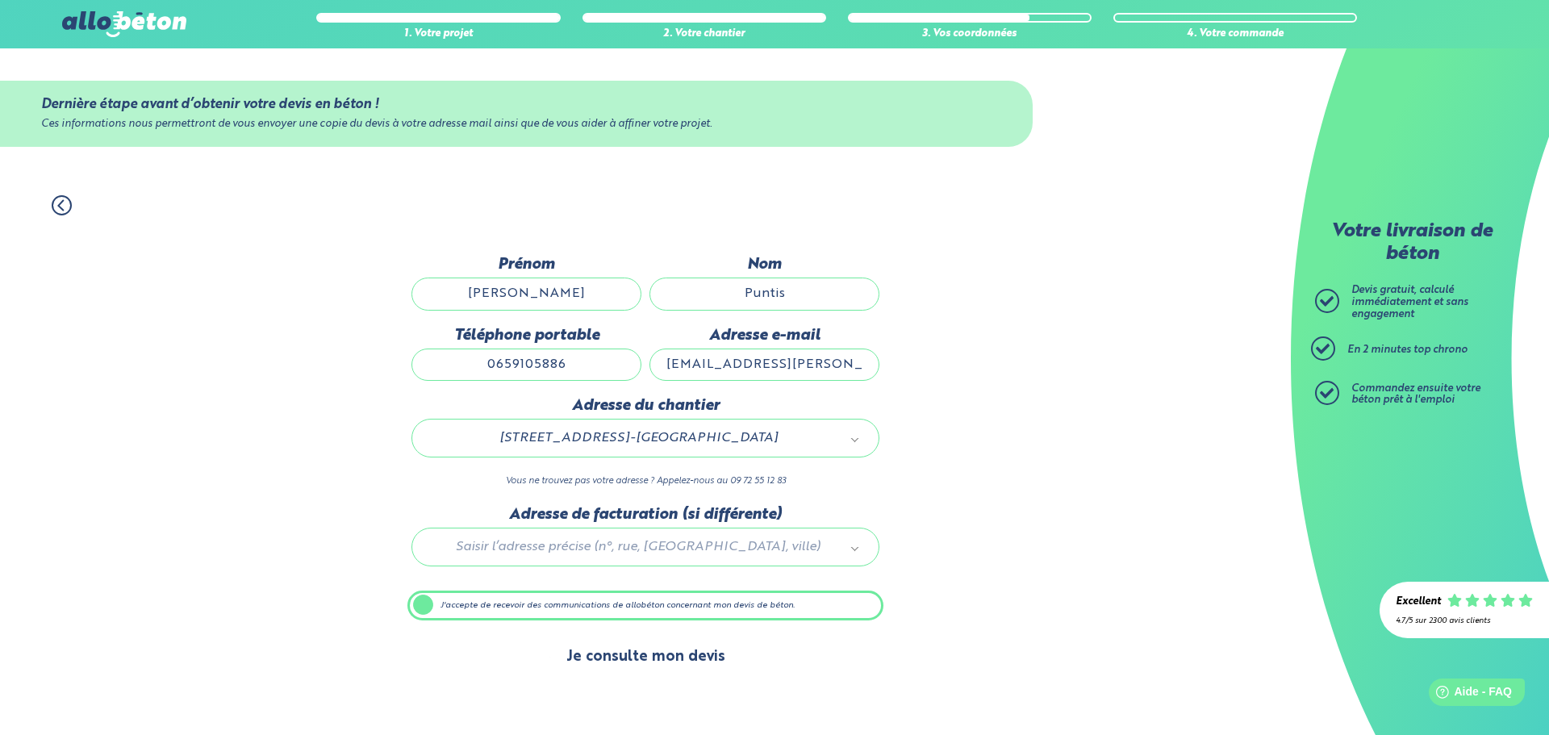
click at [629, 677] on button "Je consulte mon devis" at bounding box center [645, 656] width 191 height 41
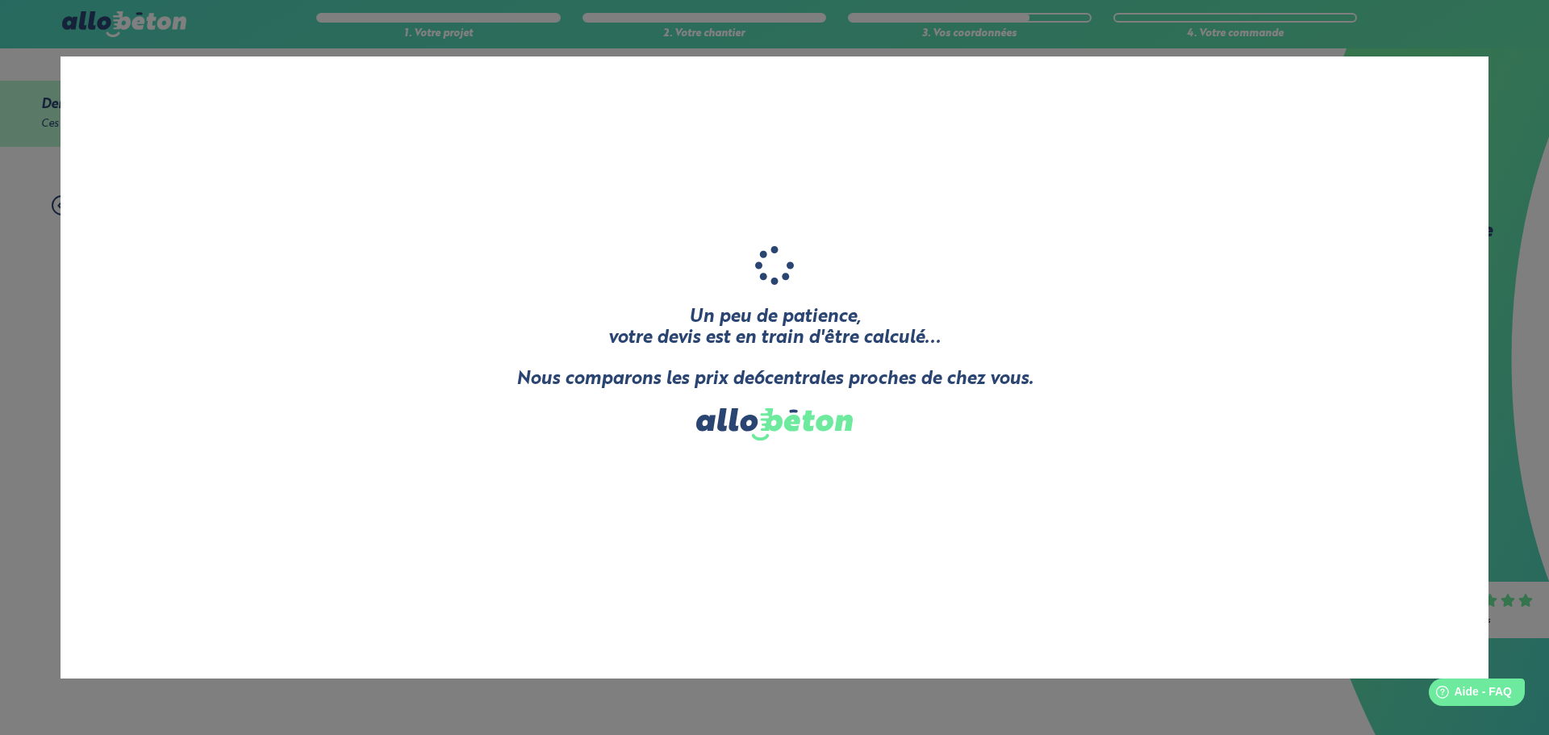
click at [665, 655] on div "Un peu de patience, votre devis est en train d'être calculé... Nous comparons l…" at bounding box center [775, 367] width 1428 height 622
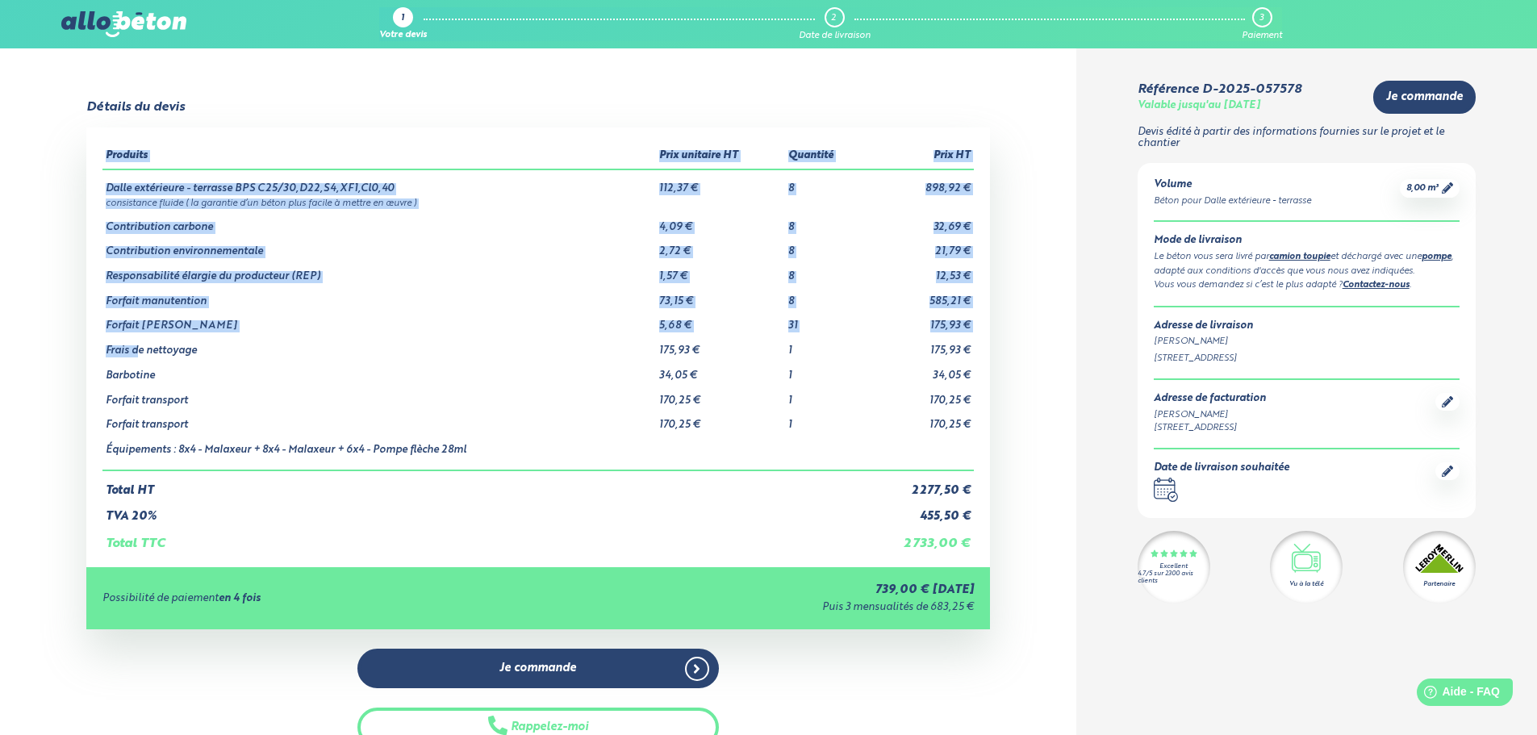
drag, startPoint x: 151, startPoint y: 357, endPoint x: 976, endPoint y: 345, distance: 825.3
click at [976, 345] on div "Produits Prix unitaire HT Quantité Prix HT Dalle extérieure - terrasse BPS C25/…" at bounding box center [538, 347] width 904 height 440
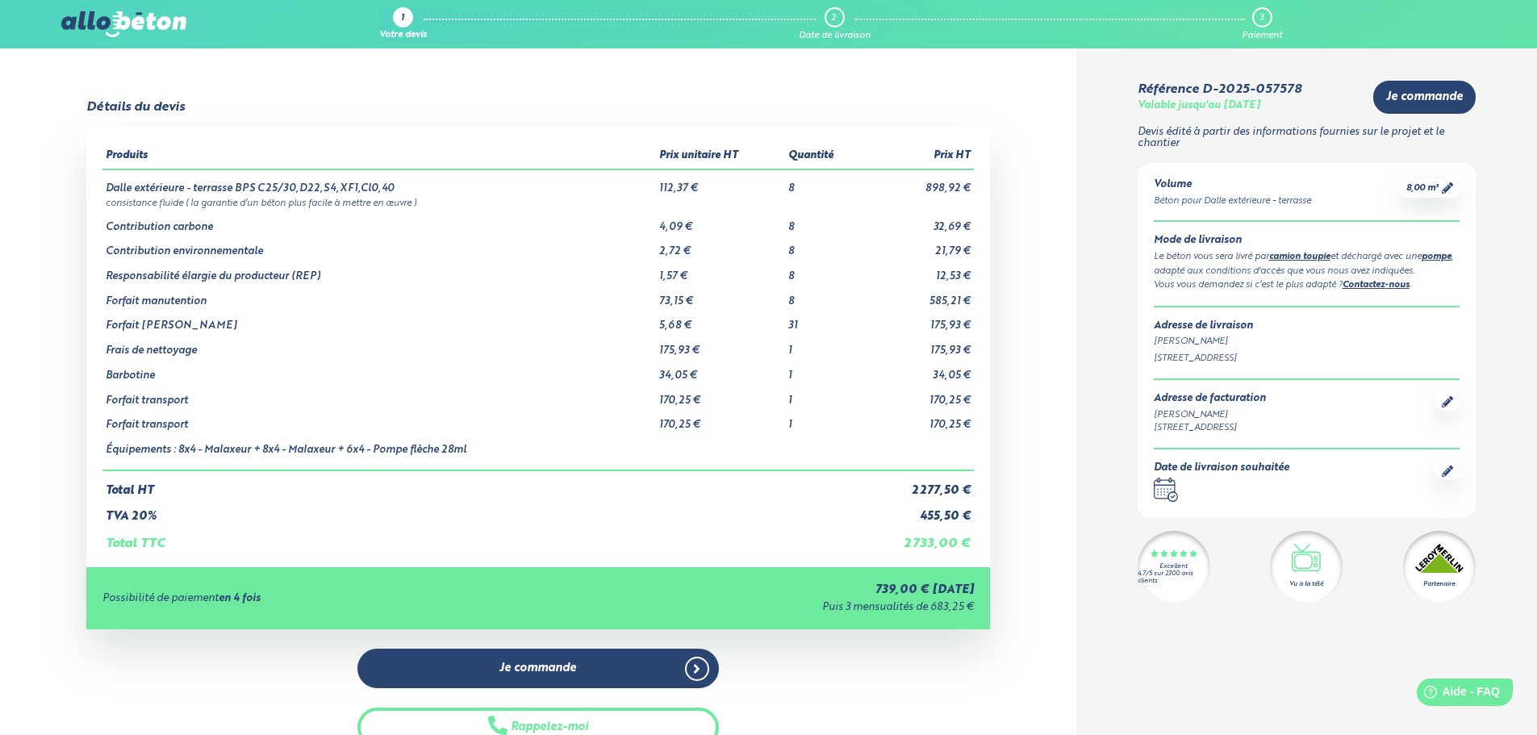
click at [953, 356] on td "175,93 €" at bounding box center [918, 344] width 111 height 25
drag, startPoint x: 728, startPoint y: 365, endPoint x: 332, endPoint y: 269, distance: 408.2
click at [168, 372] on tbody "Dalle extérieure - terrasse BPS C25/30,D22,S4,XF1,Cl0,40 112,37 € 8 898,92 € co…" at bounding box center [537, 319] width 871 height 301
click at [577, 461] on td "Équipements : 8x4 - Malaxeur + 8x4 - Malaxeur + 6x4 - Pompe flèche 28ml" at bounding box center [378, 451] width 553 height 39
